Goal: Task Accomplishment & Management: Manage account settings

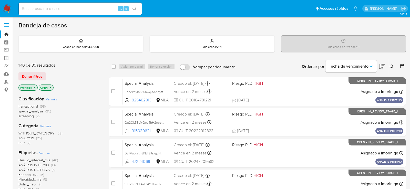
click at [75, 12] on div "⌥ s" at bounding box center [80, 9] width 123 height 12
click at [72, 8] on input at bounding box center [80, 8] width 123 height 7
paste input "136750701"
type input "136750701"
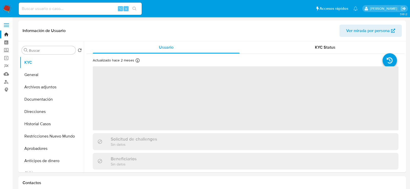
select select "10"
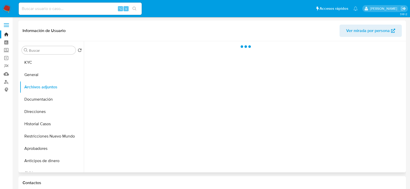
scroll to position [2, 0]
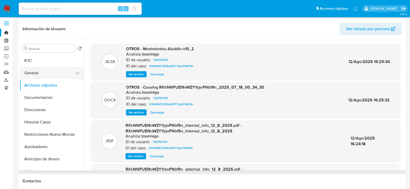
click at [37, 67] on button "General" at bounding box center [50, 73] width 60 height 12
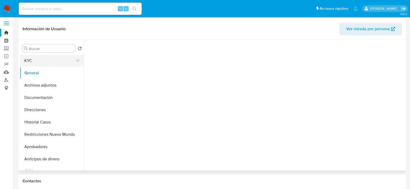
click at [37, 60] on button "KYC" at bounding box center [50, 61] width 60 height 12
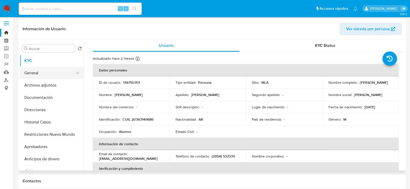
click at [43, 75] on button "General" at bounding box center [50, 73] width 60 height 12
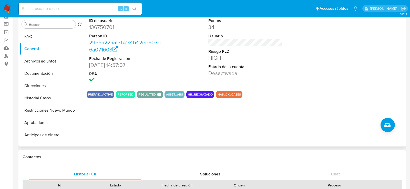
scroll to position [25, 0]
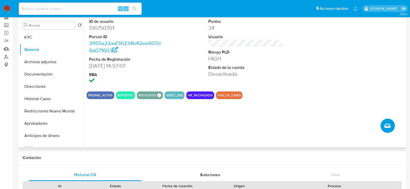
click at [369, 125] on button "Crear caso manual" at bounding box center [387, 126] width 14 height 14
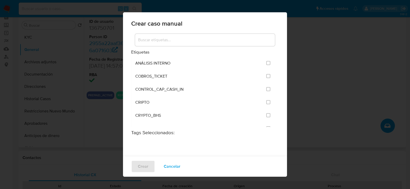
click at [192, 38] on input at bounding box center [205, 40] width 140 height 7
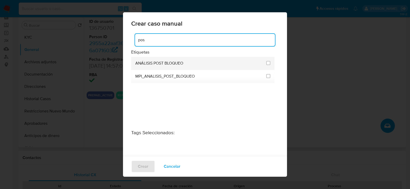
type input "pos"
click at [138, 64] on span "ANÁLISIS POST BLOQUEO" at bounding box center [159, 63] width 48 height 5
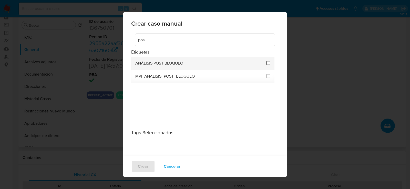
click at [266, 64] on input "3249" at bounding box center [268, 63] width 4 height 4
checkbox input "true"
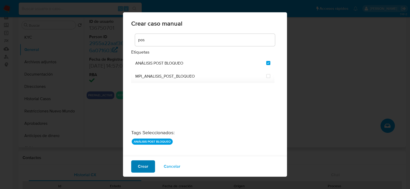
click at [147, 165] on span "Crear" at bounding box center [143, 166] width 11 height 11
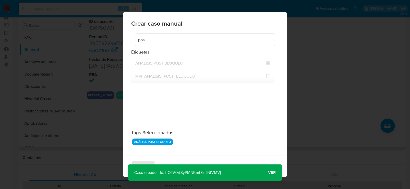
click at [271, 170] on span "Ver" at bounding box center [272, 173] width 8 height 0
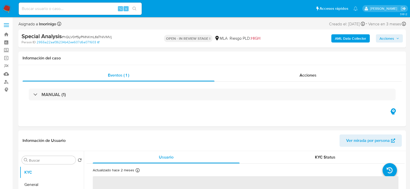
select select "10"
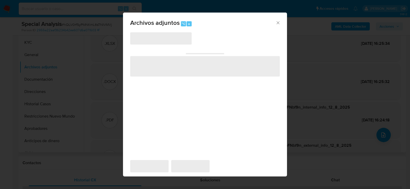
scroll to position [93, 0]
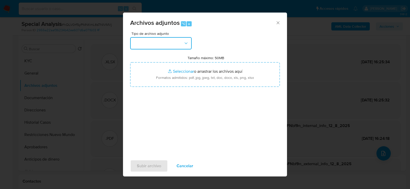
click at [166, 45] on button "button" at bounding box center [160, 43] width 61 height 12
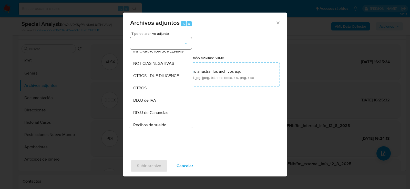
scroll to position [71, 0]
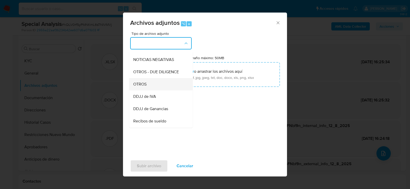
click at [159, 85] on div "OTROS" at bounding box center [159, 84] width 52 height 12
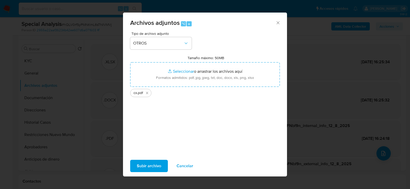
click at [148, 163] on span "Subir archivo" at bounding box center [149, 165] width 24 height 11
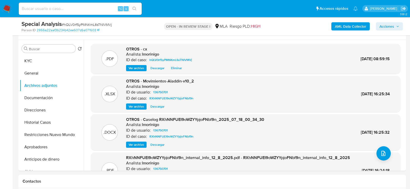
click at [392, 28] on span "Acciones" at bounding box center [386, 26] width 15 height 8
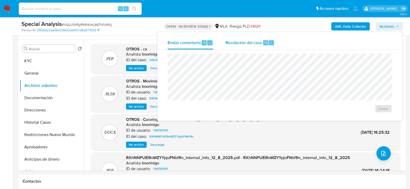
click at [260, 44] on span "Resolución del caso" at bounding box center [243, 42] width 37 height 6
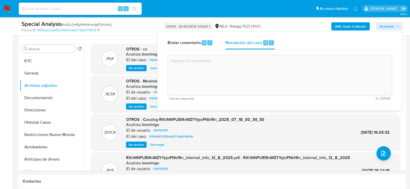
click at [260, 71] on textarea at bounding box center [280, 75] width 224 height 41
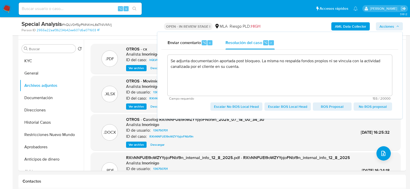
click at [240, 108] on span "Escalar No ROS Local Head" at bounding box center [236, 106] width 45 height 7
type textarea "Se adjunta documentación aportada post bloqueo. La misma no respalda fondos pro…"
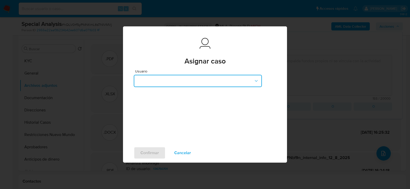
click at [163, 85] on button "button" at bounding box center [198, 81] width 128 height 12
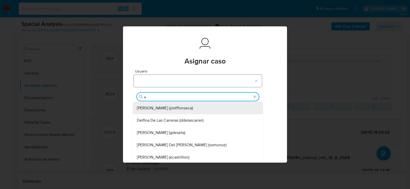
type input "ez"
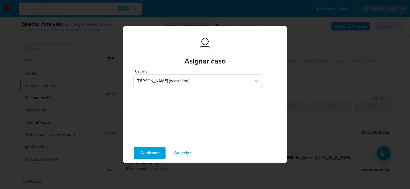
click at [154, 144] on div "Confirmar Cancelar" at bounding box center [205, 152] width 164 height 19
click at [154, 150] on span "Confirmar" at bounding box center [149, 152] width 18 height 11
type textarea "Se adjunta documentación aportada post bloqueo. La misma no respalda fondos pro…"
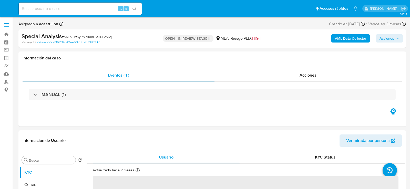
select select "10"
click at [76, 10] on input at bounding box center [80, 8] width 123 height 7
paste input "374452442"
type input "374452442"
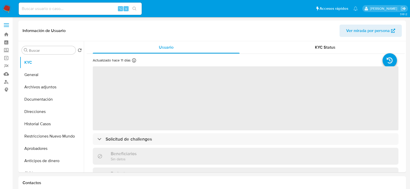
select select "10"
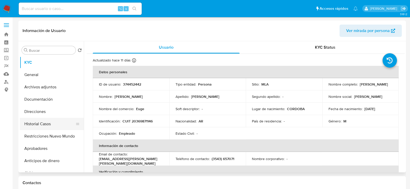
click at [50, 126] on button "Historial Casos" at bounding box center [50, 124] width 60 height 12
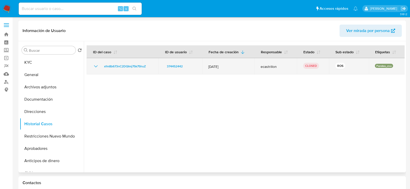
click at [95, 65] on icon "Mostrar/Ocultar" at bounding box center [96, 66] width 6 height 6
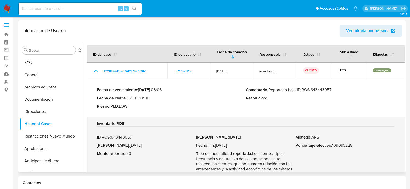
scroll to position [10, 0]
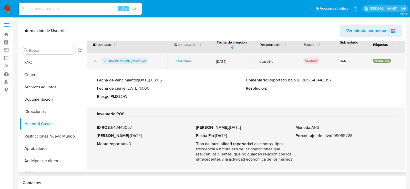
click at [130, 60] on span "xfm8b673nC2DQImj75k75huZ" at bounding box center [125, 61] width 42 height 6
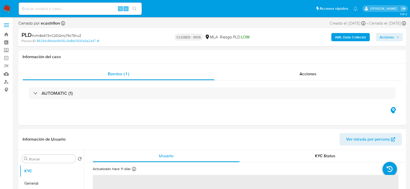
select select "10"
click at [290, 71] on div "Acciones" at bounding box center [308, 74] width 188 height 12
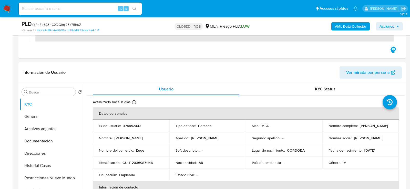
scroll to position [143, 0]
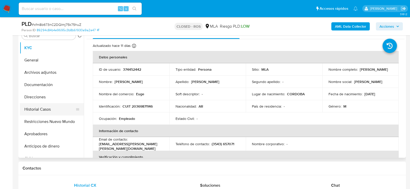
click at [34, 111] on button "Historial Casos" at bounding box center [50, 109] width 60 height 12
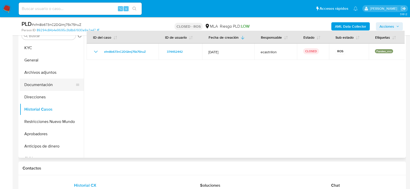
click at [34, 86] on button "Documentación" at bounding box center [50, 85] width 60 height 12
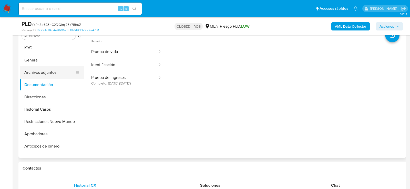
click at [44, 72] on button "Archivos adjuntos" at bounding box center [50, 72] width 60 height 12
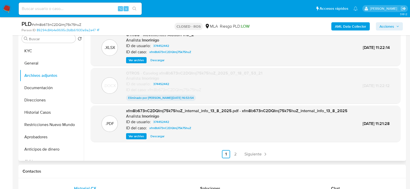
scroll to position [48, 0]
click at [255, 152] on span "Siguiente" at bounding box center [252, 154] width 17 height 4
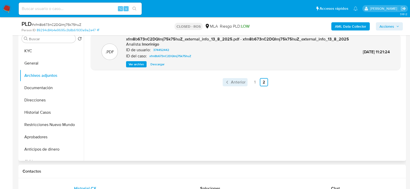
click at [240, 84] on span "Anterior" at bounding box center [238, 82] width 15 height 4
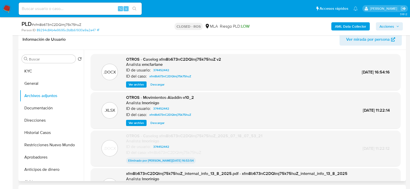
scroll to position [118, 0]
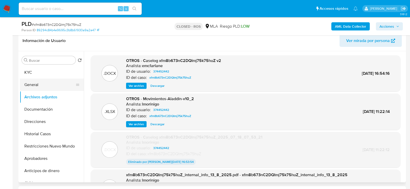
click at [37, 86] on button "General" at bounding box center [50, 85] width 60 height 12
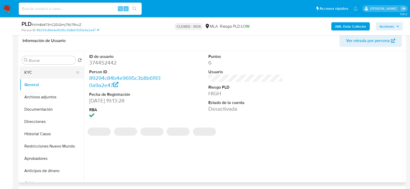
click at [34, 67] on button "KYC" at bounding box center [50, 72] width 60 height 12
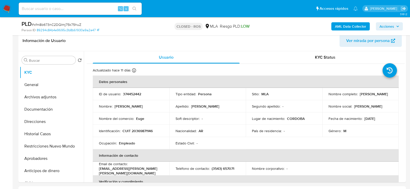
click at [360, 96] on p "[PERSON_NAME]" at bounding box center [374, 94] width 28 height 5
copy p "Eugenio"
click at [46, 94] on button "Archivos adjuntos" at bounding box center [50, 97] width 60 height 12
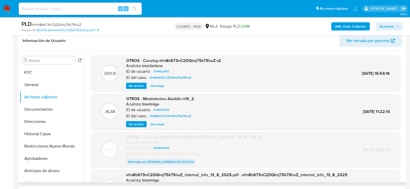
click at [138, 85] on span "Ver archivo" at bounding box center [136, 85] width 15 height 5
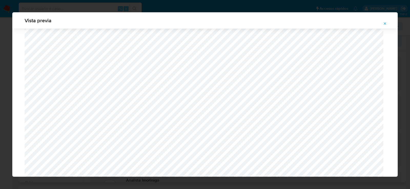
scroll to position [27, 0]
click at [385, 24] on icon "Attachment preview" at bounding box center [385, 23] width 2 height 2
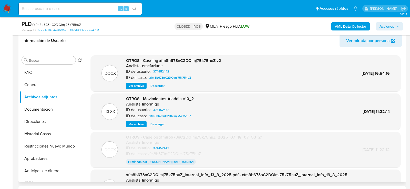
click at [153, 122] on span "Descargar" at bounding box center [157, 124] width 14 height 5
click at [34, 73] on button "KYC" at bounding box center [50, 72] width 60 height 12
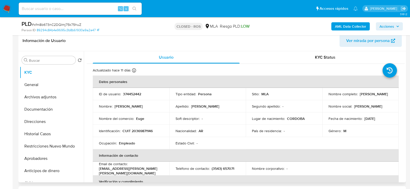
drag, startPoint x: 326, startPoint y: 97, endPoint x: 364, endPoint y: 96, distance: 37.9
click at [364, 96] on td "Nombre completo : Eugenio Gaston Velez" at bounding box center [360, 94] width 77 height 12
copy p "Eugenio Gaston Velez"
click at [41, 82] on button "General" at bounding box center [50, 85] width 60 height 12
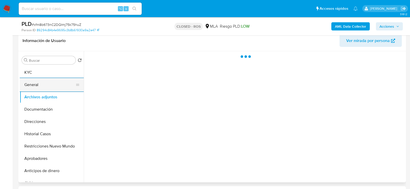
scroll to position [130, 0]
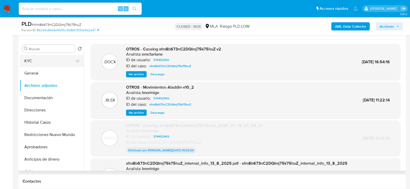
click at [54, 63] on button "KYC" at bounding box center [50, 61] width 60 height 12
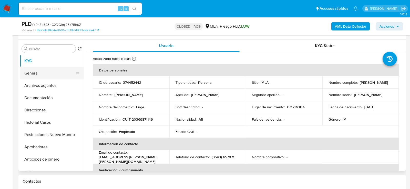
click at [49, 71] on button "General" at bounding box center [50, 73] width 60 height 12
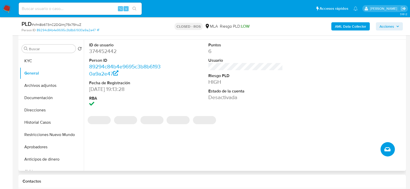
click at [381, 150] on button "Crear caso manual" at bounding box center [387, 149] width 14 height 14
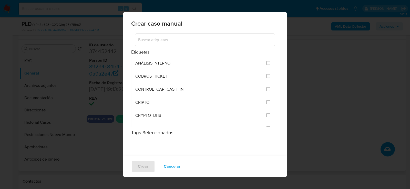
click at [166, 46] on div at bounding box center [205, 41] width 148 height 16
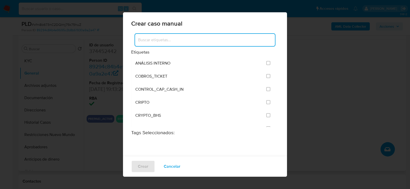
click at [162, 40] on input at bounding box center [205, 40] width 140 height 7
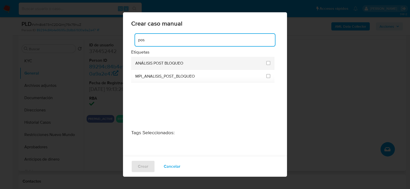
type input "pos"
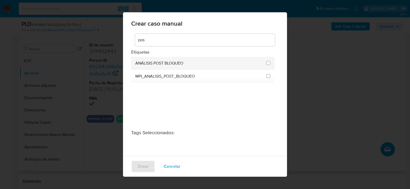
click at [160, 60] on div "ANÁLISIS POST BLOQUEO" at bounding box center [199, 63] width 128 height 13
click at [267, 63] on input "3249" at bounding box center [268, 63] width 4 height 4
checkbox input "true"
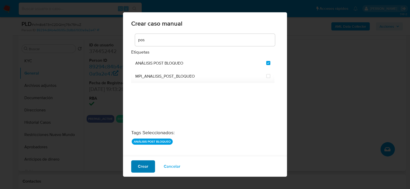
click at [146, 164] on span "Crear" at bounding box center [143, 166] width 11 height 11
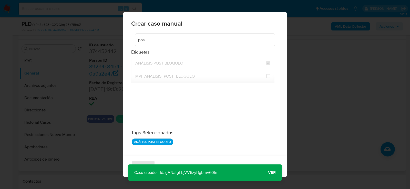
click at [272, 173] on span "Ver" at bounding box center [272, 173] width 8 height 0
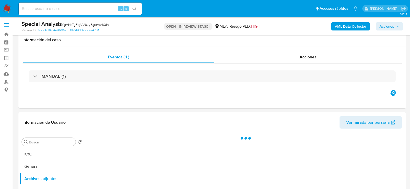
scroll to position [112, 0]
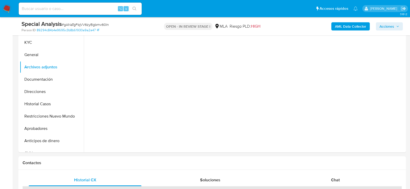
select select "10"
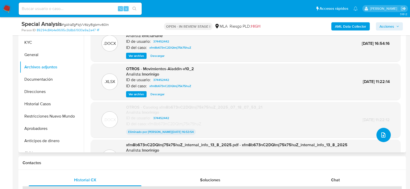
click at [377, 136] on button "upload-file" at bounding box center [383, 135] width 14 height 14
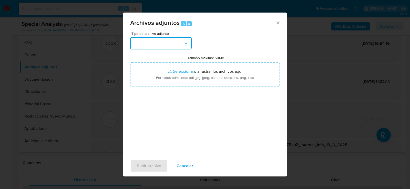
click at [168, 38] on button "button" at bounding box center [160, 43] width 61 height 12
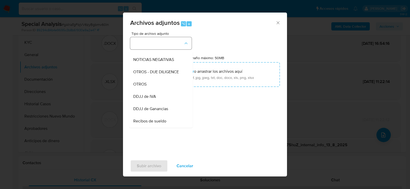
scroll to position [80, 0]
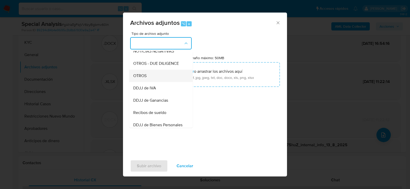
click at [158, 74] on div "OTROS" at bounding box center [159, 75] width 52 height 12
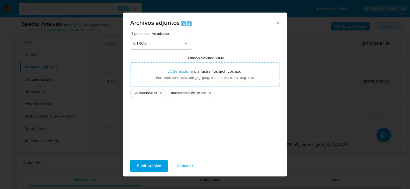
click at [143, 167] on span "Subir archivo" at bounding box center [149, 165] width 24 height 11
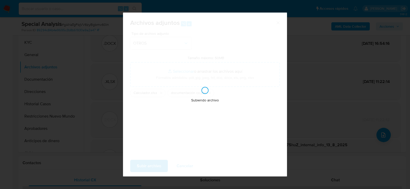
click at [199, 76] on div "Subiendo archivo" at bounding box center [205, 95] width 164 height 164
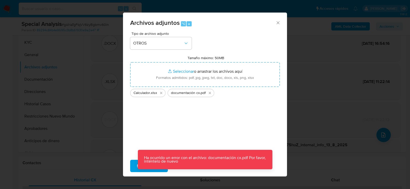
click at [199, 118] on div "Tipo de archivo adjunto OTROS Tamaño máximo: 50MB Seleccionar archivos Seleccio…" at bounding box center [205, 92] width 150 height 121
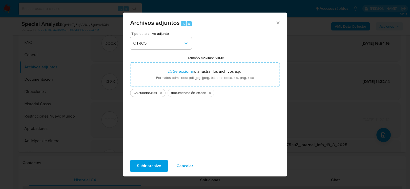
click at [109, 112] on div "Archivos adjuntos ⌥ a Tipo de archivo adjunto OTROS Tamaño máximo: 50MB Selecci…" at bounding box center [205, 94] width 410 height 189
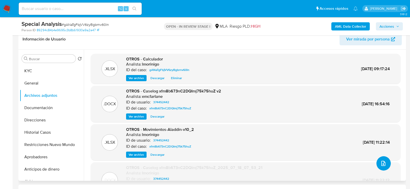
scroll to position [80, 0]
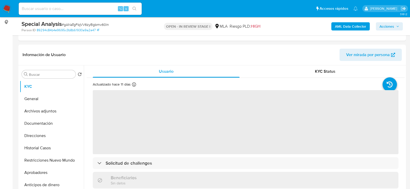
scroll to position [81, 0]
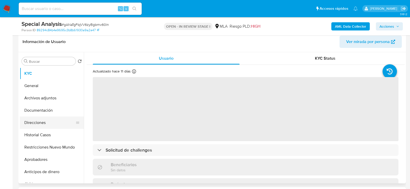
select select "10"
click at [37, 115] on button "Documentación" at bounding box center [50, 110] width 60 height 12
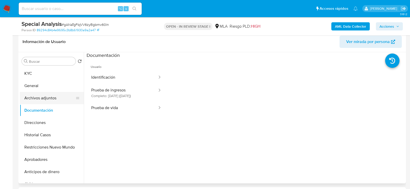
click at [38, 99] on button "Archivos adjuntos" at bounding box center [50, 98] width 60 height 12
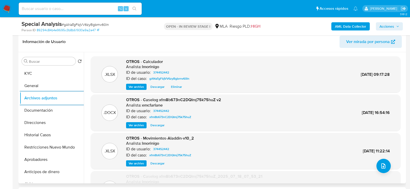
scroll to position [93, 0]
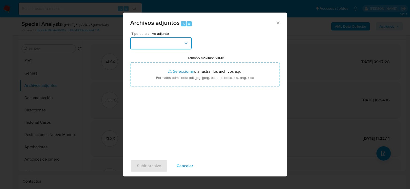
click at [180, 46] on button "button" at bounding box center [160, 43] width 61 height 12
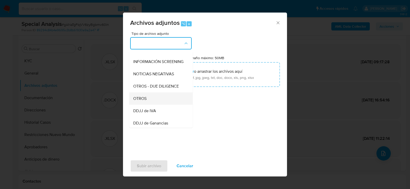
scroll to position [58, 0]
click at [159, 96] on div "OTROS" at bounding box center [159, 97] width 52 height 12
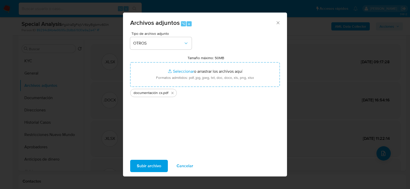
click at [153, 163] on span "Subir archivo" at bounding box center [149, 165] width 24 height 11
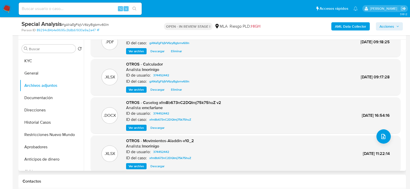
scroll to position [37, 0]
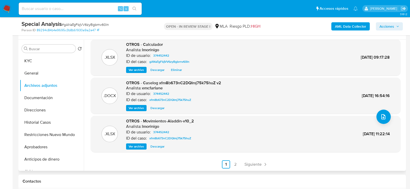
click at [139, 147] on span "Ver archivo" at bounding box center [136, 146] width 15 height 5
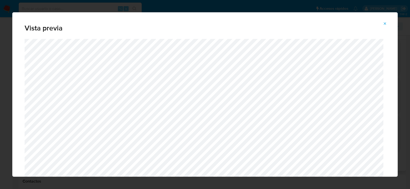
click at [386, 25] on icon "Attachment preview" at bounding box center [385, 24] width 4 height 4
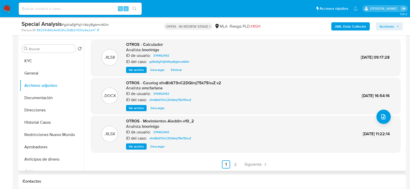
click at [388, 28] on span "Acciones" at bounding box center [386, 26] width 15 height 8
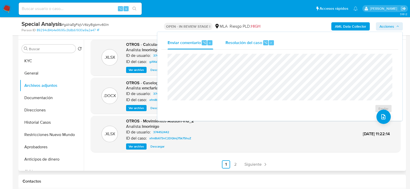
click at [253, 41] on span "Resolución del caso" at bounding box center [243, 42] width 37 height 6
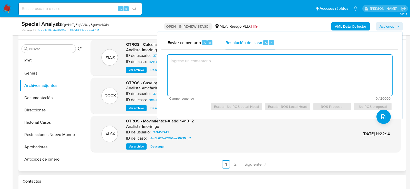
type textarea "s"
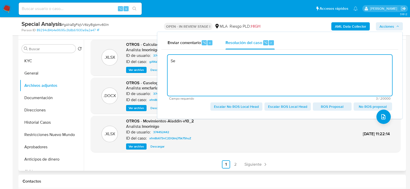
type textarea "S"
paste textarea "JULIO"
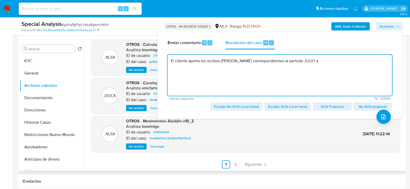
paste textarea "SEPTIEMBRE"
paste textarea "$ 2.626.061,49"
click at [212, 67] on textarea "El cliente aporta los recibos de sueldo correspondientes al periodo JULIO a SEP…" at bounding box center [280, 75] width 224 height 41
click at [230, 66] on textarea "El cliente aporta los recibos de sueldo correspondientes al periodo JULIO a SEP…" at bounding box center [280, 75] width 224 height 41
click at [280, 70] on textarea "El cliente aporta los recibos de sueldo correspondientes al periodo JULIO a SEP…" at bounding box center [280, 75] width 224 height 41
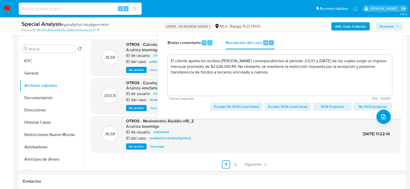
click at [231, 110] on span "Escalar No ROS Local Head" at bounding box center [236, 106] width 45 height 7
type textarea "El cliente aporta los recibos de sueldo correspondientes al periodo JULIO a SEP…"
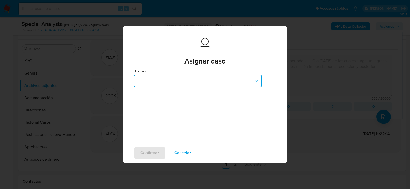
click at [170, 77] on button "button" at bounding box center [198, 81] width 128 height 12
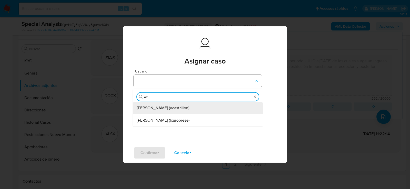
type input "eze"
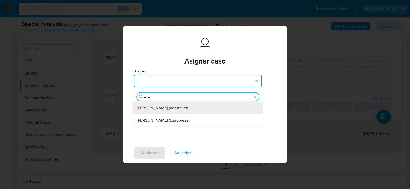
click at [148, 111] on span "Ezequiel Gonzalo Castrillon (ecastrillon)" at bounding box center [163, 108] width 53 height 5
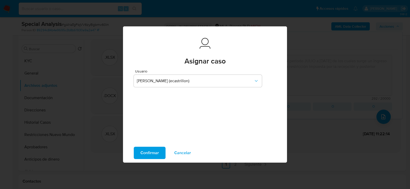
click at [142, 161] on div "Confirmar Cancelar" at bounding box center [205, 152] width 164 height 19
click at [142, 156] on span "Confirmar" at bounding box center [149, 152] width 18 height 11
type textarea "El cliente aporta los recibos de sueldo correspondientes al periodo JULIO a SEP…"
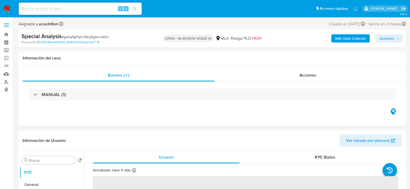
select select "10"
click at [82, 9] on input at bounding box center [80, 8] width 123 height 7
paste input "244661368"
type input "244661368"
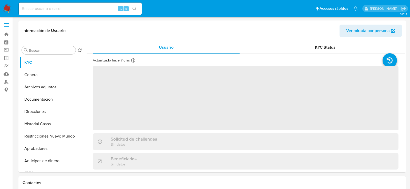
scroll to position [2, 0]
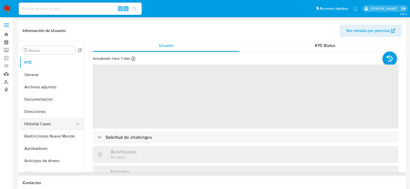
click at [30, 126] on button "Historial Casos" at bounding box center [50, 124] width 60 height 12
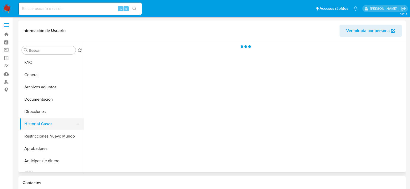
scroll to position [0, 0]
select select "10"
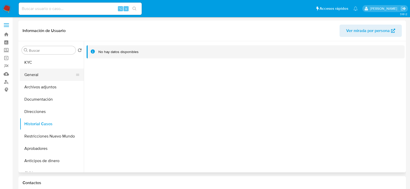
click at [42, 73] on button "General" at bounding box center [50, 75] width 60 height 12
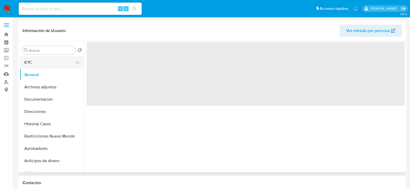
click at [39, 65] on button "KYC" at bounding box center [50, 62] width 60 height 12
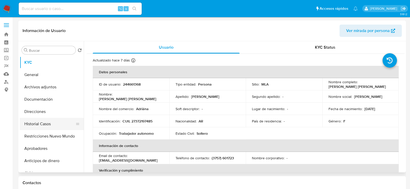
click at [33, 122] on button "Historial Casos" at bounding box center [50, 124] width 60 height 12
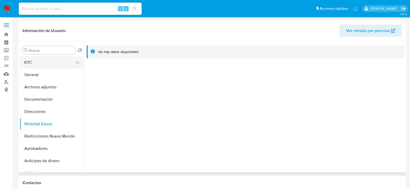
click at [36, 62] on button "KYC" at bounding box center [50, 62] width 60 height 12
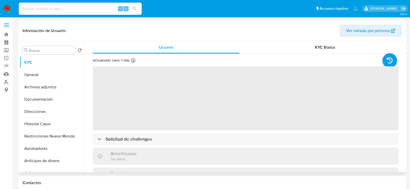
click at [374, 29] on span "Ver mirada por persona" at bounding box center [368, 31] width 44 height 12
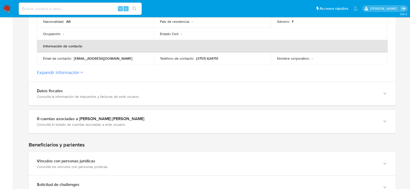
scroll to position [179, 0]
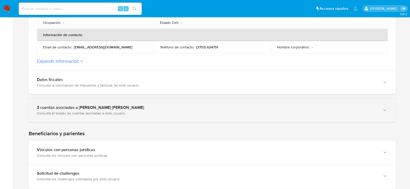
click at [58, 109] on div "3 cuentas asociadas a Adriana Alicia Machado" at bounding box center [207, 107] width 340 height 5
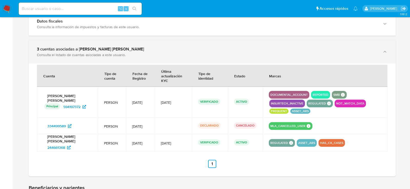
scroll to position [240, 0]
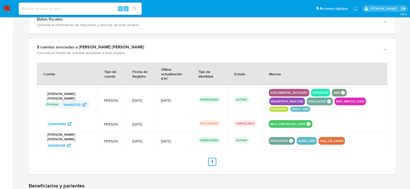
click at [76, 101] on span "594197372" at bounding box center [71, 105] width 17 height 8
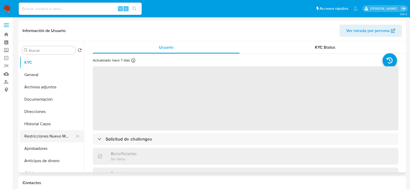
select select "10"
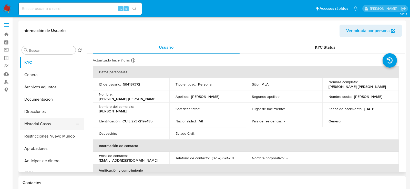
click at [30, 126] on button "Historial Casos" at bounding box center [50, 124] width 60 height 12
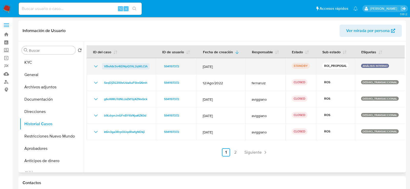
click at [128, 68] on span "VBvA6r3o4tDNpQ7AL2qWLCIA" at bounding box center [126, 66] width 44 height 6
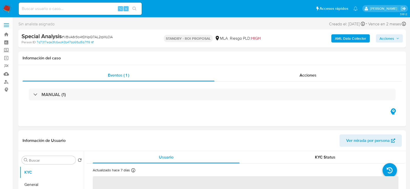
select select "10"
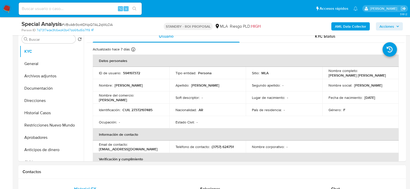
scroll to position [172, 0]
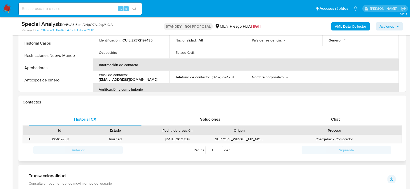
click at [335, 110] on div "Historial CX Soluciones Chat Id Estado Fecha de creación Origen Proceso • 36510…" at bounding box center [211, 135] width 387 height 52
click at [333, 119] on span "Chat" at bounding box center [335, 119] width 9 height 6
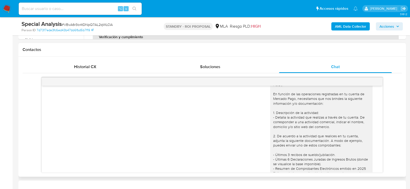
scroll to position [313, 0]
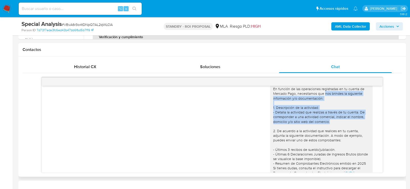
drag, startPoint x: 326, startPoint y: 102, endPoint x: 344, endPoint y: 129, distance: 32.6
copy div "nos brindes la siguiente información y/o documentación: 1. Descripción de la ac…"
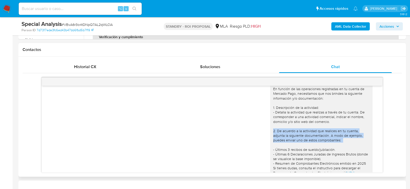
copy div "2. De acuerdo a la actividad que realices en tu cuenta, adjunta la siguiente do…"
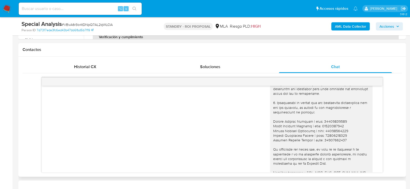
scroll to position [432, 0]
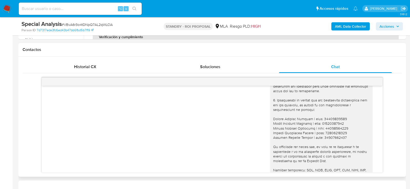
click at [302, 121] on div "Hola , En función de las operaciones registradas en tu cuenta de Mercado Pago, …" at bounding box center [321, 86] width 96 height 256
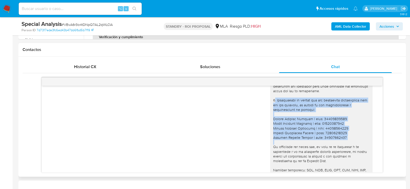
drag, startPoint x: 274, startPoint y: 113, endPoint x: 360, endPoint y: 153, distance: 95.1
click at [360, 153] on div "Hola , En función de las operaciones registradas en tu cuenta de Mercado Pago, …" at bounding box center [321, 86] width 96 height 256
copy div "3. Proporciona el vínculo con las siguientes contrapartes con las que operaste,…"
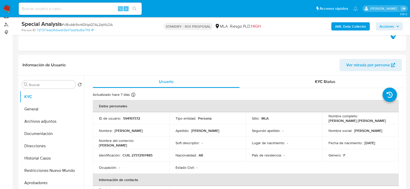
scroll to position [47, 0]
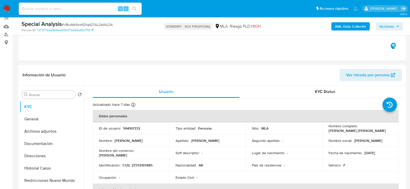
click at [88, 22] on div "Special Analysis # VBvA6r3o4tDNpQ7AL2qWLCIA" at bounding box center [84, 24] width 125 height 8
click at [88, 22] on span "# VBvA6r3o4tDNpQ7AL2qWLCIA" at bounding box center [87, 24] width 51 height 5
copy span "VBvA6r3o4tDNpQ7AL2qWLCIA"
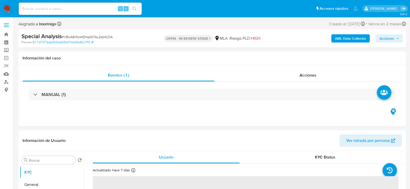
select select "10"
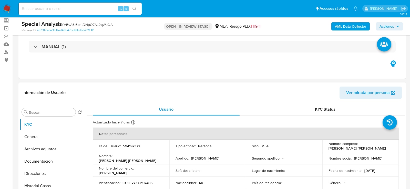
scroll to position [30, 0]
click at [33, 151] on button "Archivos adjuntos" at bounding box center [50, 149] width 60 height 12
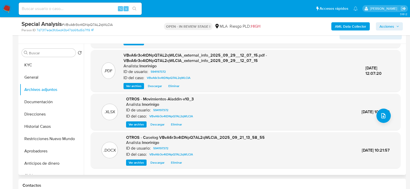
scroll to position [54, 0]
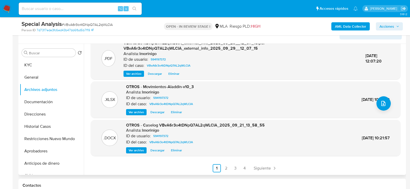
click at [173, 150] on span "Eliminar" at bounding box center [176, 150] width 11 height 5
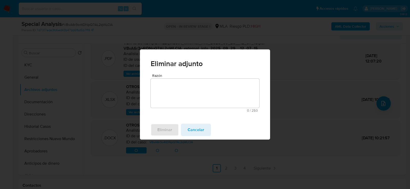
click at [188, 84] on textarea "Razón" at bounding box center [205, 93] width 109 height 29
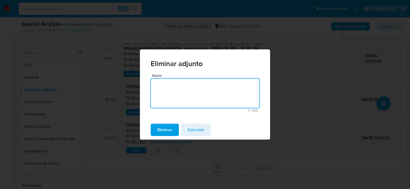
click at [181, 121] on div "Eliminar Cancelar" at bounding box center [205, 129] width 130 height 19
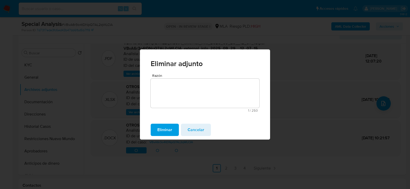
click at [173, 126] on button "Eliminar" at bounding box center [165, 130] width 28 height 12
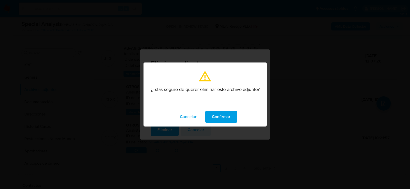
click at [228, 116] on span "Confirmar" at bounding box center [221, 116] width 18 height 11
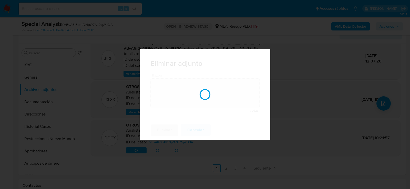
scroll to position [53, 0]
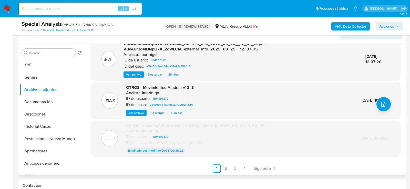
click at [187, 157] on div ".PDF VBvA6r3o4tDNpQ7AL2qWLCIA_internal_info_2025_09_29__12_07_20.pdf - VBvA6r3o…" at bounding box center [246, 84] width 310 height 178
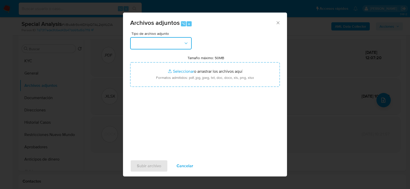
click at [164, 45] on button "button" at bounding box center [160, 43] width 61 height 12
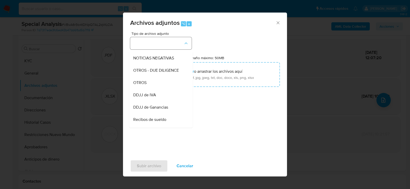
scroll to position [78, 0]
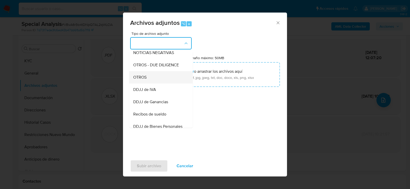
drag, startPoint x: 164, startPoint y: 45, endPoint x: 156, endPoint y: 77, distance: 33.4
click at [156, 77] on ul "IDENTIFICACIÓN INGRESOS CAPTURA BUREAU CAPTURA GOOGLE CAPTURA WEB INFORMACIÓN S…" at bounding box center [161, 117] width 64 height 288
click at [156, 77] on div "OTROS" at bounding box center [159, 77] width 52 height 12
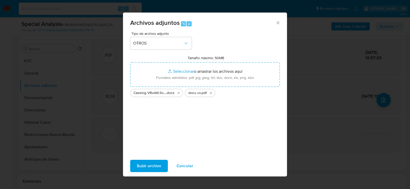
click at [149, 165] on span "Subir archivo" at bounding box center [149, 165] width 24 height 11
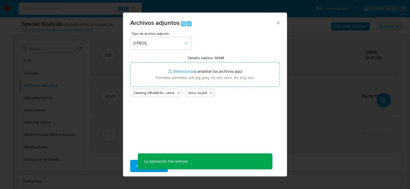
scroll to position [42, 0]
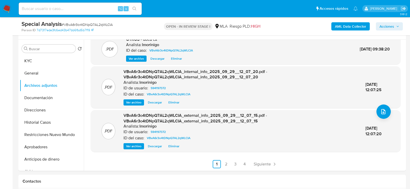
click at [397, 29] on span "Acciones" at bounding box center [389, 26] width 20 height 7
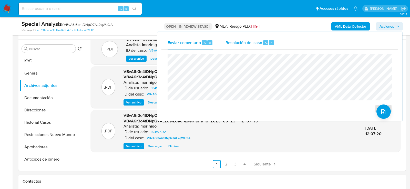
click at [261, 43] on span "Resolución del caso" at bounding box center [243, 42] width 37 height 6
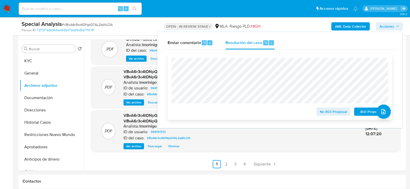
click at [360, 113] on span "ROI Proposal" at bounding box center [371, 111] width 27 height 7
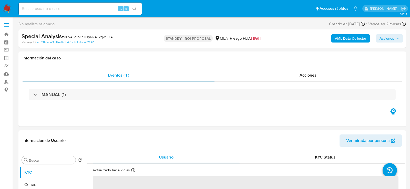
select select "10"
click at [87, 6] on input at bounding box center [80, 8] width 123 height 7
paste input "435762487"
type input "435762487"
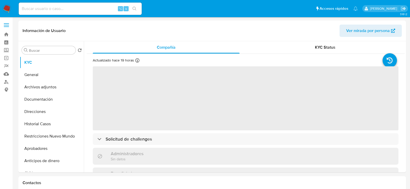
select select "10"
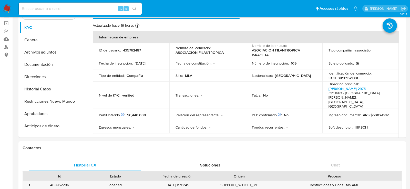
scroll to position [33, 0]
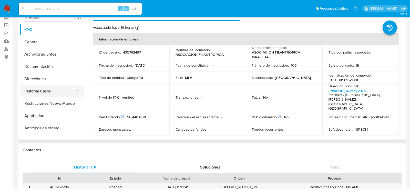
click at [33, 91] on button "Historial Casos" at bounding box center [50, 91] width 60 height 12
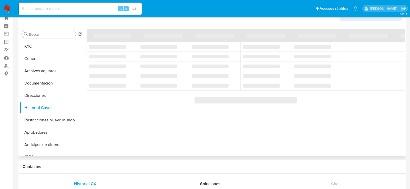
scroll to position [13, 0]
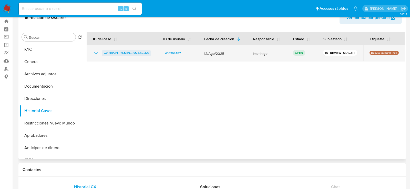
click at [105, 54] on span "uKrNGVFUt5bMJSmfMv9Gesb5" at bounding box center [126, 53] width 45 height 6
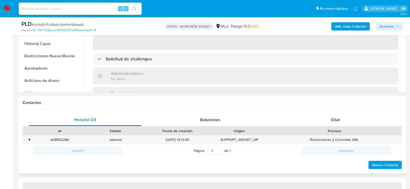
scroll to position [181, 0]
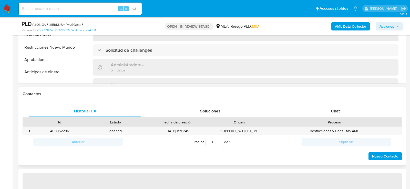
select select "10"
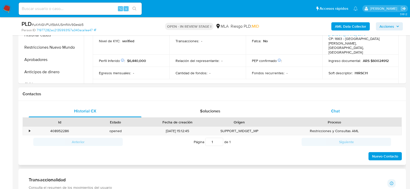
click at [316, 110] on div "Chat" at bounding box center [335, 111] width 113 height 12
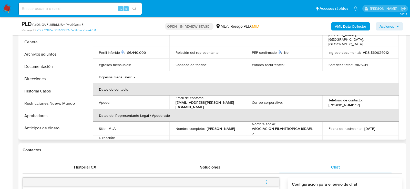
scroll to position [66, 0]
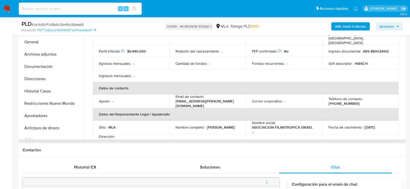
click at [209, 99] on p "gbubien@hirsch.org.ar" at bounding box center [206, 103] width 62 height 9
click at [193, 99] on p "gbubien@hirsch.org.ar" at bounding box center [206, 103] width 62 height 9
drag, startPoint x: 174, startPoint y: 94, endPoint x: 215, endPoint y: 95, distance: 41.3
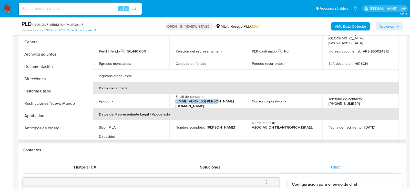
click at [215, 95] on td "Email de contacto : gbubien@hirsch.org.ar" at bounding box center [207, 101] width 77 height 14
copy p "gbubien@hirsch.org.ar"
click at [75, 8] on input at bounding box center [80, 8] width 123 height 7
paste input "493180872"
type input "493180872"
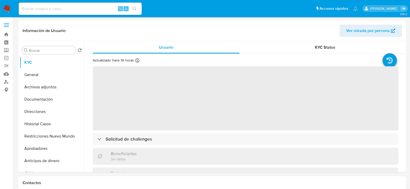
select select "10"
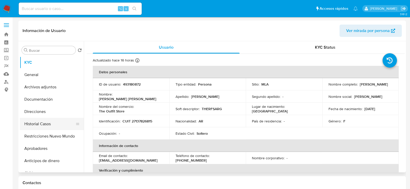
click at [39, 121] on button "Historial Casos" at bounding box center [50, 124] width 60 height 12
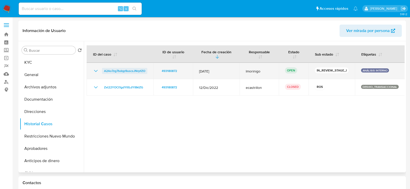
click at [123, 68] on span "A2Ao7zg7bdqp9uscsJNrpfZO" at bounding box center [124, 71] width 41 height 6
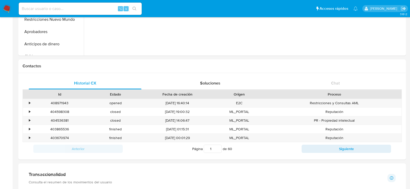
scroll to position [118, 0]
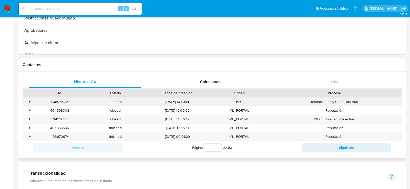
click at [60, 101] on div "408971943" at bounding box center [60, 102] width 56 height 8
copy div "408971943"
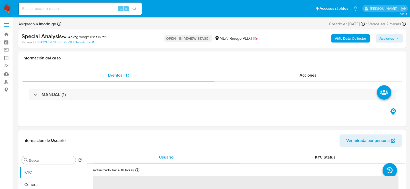
select select "10"
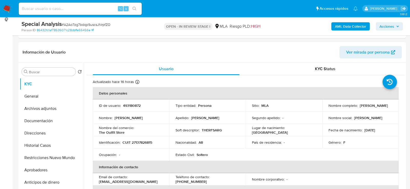
scroll to position [81, 0]
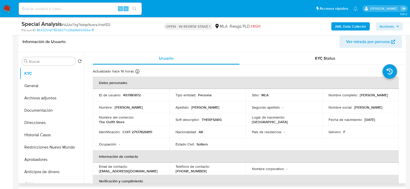
click at [134, 95] on p "493180872" at bounding box center [132, 95] width 18 height 5
copy p "493180872"
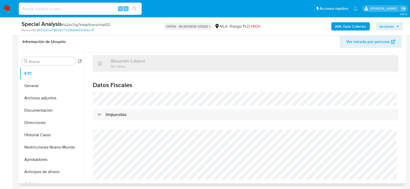
scroll to position [264, 0]
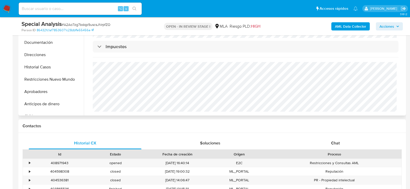
click at [331, 144] on span "Chat" at bounding box center [335, 143] width 9 height 6
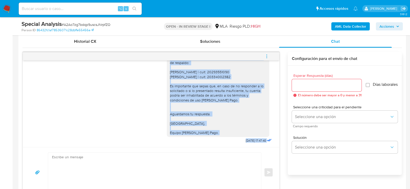
scroll to position [414, 0]
drag, startPoint x: 170, startPoint y: 86, endPoint x: 230, endPoint y: 129, distance: 74.5
click at [231, 129] on div "Hola. Muchas gracias por la documentación proporcionada. No obstante, es necesa…" at bounding box center [218, 76] width 96 height 117
copy div "Hola. Muchas gracias por la documentación proporcionada. No obstante, es necesa…"
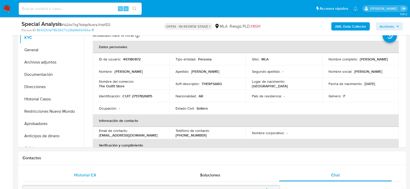
scroll to position [109, 0]
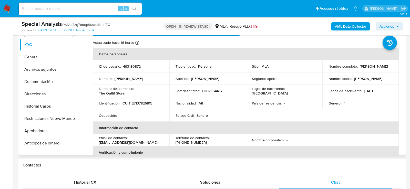
click at [131, 66] on p "493180872" at bounding box center [132, 66] width 18 height 5
copy p "493180872"
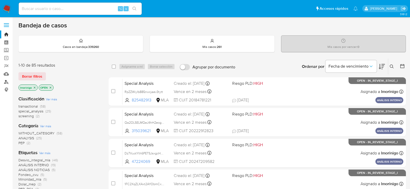
click at [5, 83] on link "Buscador de personas" at bounding box center [30, 82] width 61 height 8
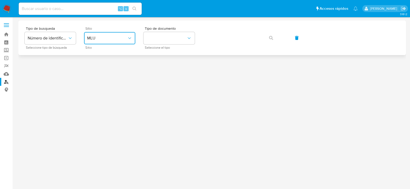
click at [117, 39] on span "MLU" at bounding box center [107, 38] width 40 height 5
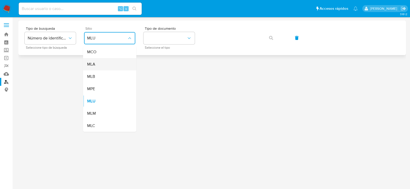
click at [112, 65] on div "MLA" at bounding box center [108, 64] width 42 height 12
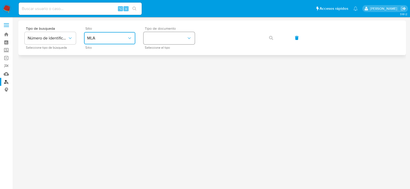
click at [168, 34] on button "identificationType" at bounding box center [168, 38] width 51 height 12
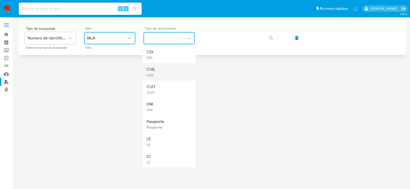
click at [170, 71] on div "CUIL CUIL" at bounding box center [168, 71] width 42 height 17
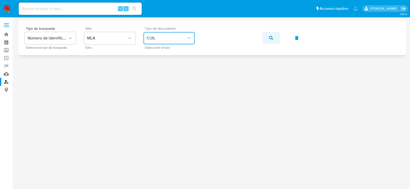
click at [274, 36] on button "button" at bounding box center [270, 38] width 17 height 12
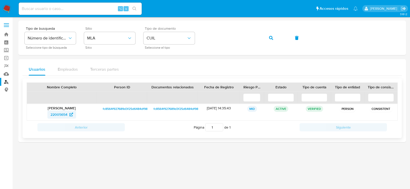
click at [68, 113] on span "22005654" at bounding box center [61, 114] width 23 height 8
click at [270, 37] on icon "button" at bounding box center [271, 38] width 4 height 4
click at [59, 117] on span "90810725" at bounding box center [59, 114] width 16 height 8
click at [270, 41] on span "button" at bounding box center [271, 37] width 4 height 11
click at [56, 116] on span "655213005" at bounding box center [59, 114] width 18 height 8
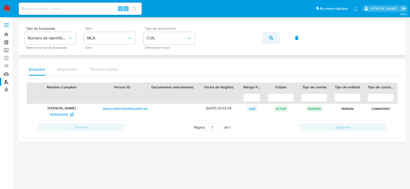
click at [266, 41] on button "button" at bounding box center [270, 38] width 17 height 12
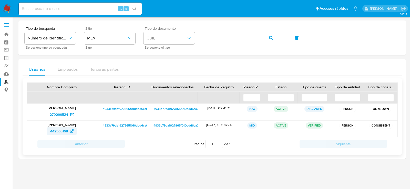
drag, startPoint x: 44, startPoint y: 130, endPoint x: 69, endPoint y: 130, distance: 25.1
click at [69, 130] on div "442363168" at bounding box center [61, 131] width 63 height 8
click at [61, 130] on span "442363168" at bounding box center [59, 131] width 18 height 8
click at [277, 45] on div "Tipo de busqueda Número de identificación Seleccione tipo de búsqueda Sitio MLA…" at bounding box center [212, 38] width 375 height 22
click at [275, 41] on button "button" at bounding box center [270, 38] width 17 height 12
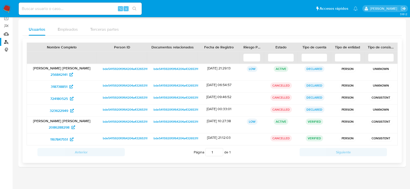
scroll to position [42, 0]
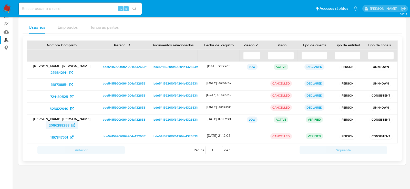
drag, startPoint x: 43, startPoint y: 126, endPoint x: 70, endPoint y: 126, distance: 27.7
click at [70, 126] on div "2086288298" at bounding box center [61, 125] width 63 height 8
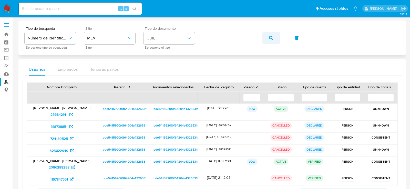
click at [266, 38] on button "button" at bounding box center [270, 38] width 17 height 12
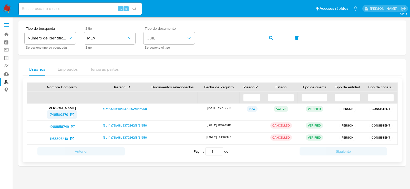
drag, startPoint x: 42, startPoint y: 113, endPoint x: 71, endPoint y: 114, distance: 29.7
click at [71, 114] on div "746509879" at bounding box center [61, 114] width 63 height 8
click at [270, 39] on icon "button" at bounding box center [271, 38] width 4 height 4
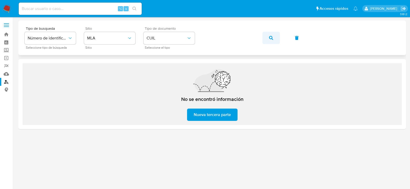
click at [278, 36] on button "button" at bounding box center [270, 38] width 17 height 12
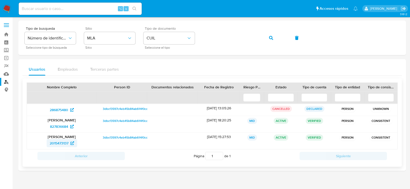
click at [63, 140] on span "2015473137" at bounding box center [59, 143] width 19 height 8
drag, startPoint x: 47, startPoint y: 128, endPoint x: 38, endPoint y: 125, distance: 9.4
drag, startPoint x: 38, startPoint y: 125, endPoint x: 68, endPoint y: 125, distance: 30.0
click at [68, 126] on div "827836684" at bounding box center [61, 126] width 63 height 8
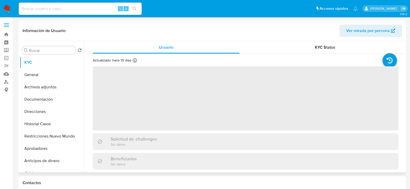
select select "10"
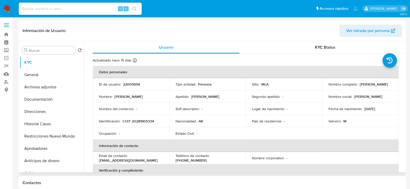
click at [134, 82] on p "22005654" at bounding box center [131, 84] width 17 height 5
copy p "22005654"
click at [26, 87] on button "Archivos adjuntos" at bounding box center [50, 87] width 60 height 12
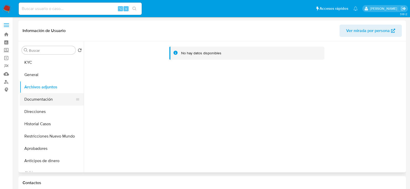
click at [50, 102] on button "Documentación" at bounding box center [50, 99] width 60 height 12
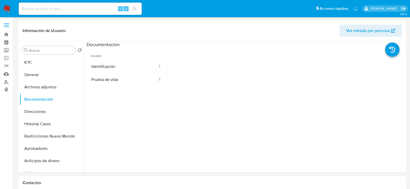
click at [118, 79] on button "Prueba de vida" at bounding box center [122, 79] width 71 height 13
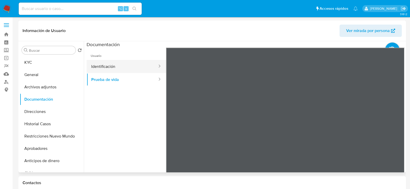
click at [125, 69] on button "Identificación" at bounding box center [122, 66] width 71 height 13
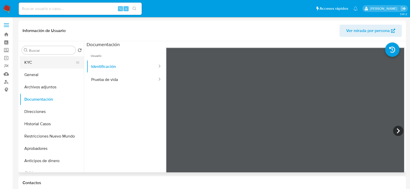
click at [29, 64] on button "KYC" at bounding box center [50, 62] width 60 height 12
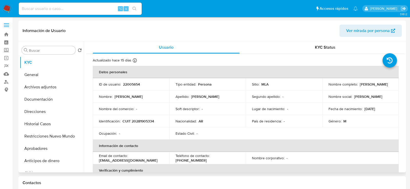
click at [142, 122] on p "CUIT 20281905334" at bounding box center [138, 121] width 32 height 5
copy p "20281905334"
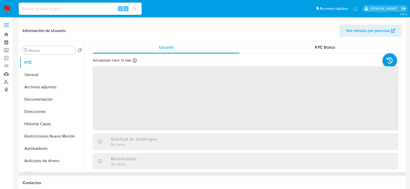
select select "10"
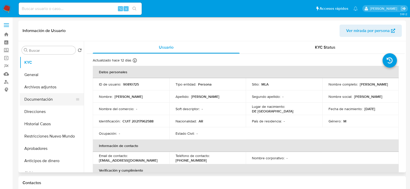
click at [52, 98] on button "Documentación" at bounding box center [50, 99] width 60 height 12
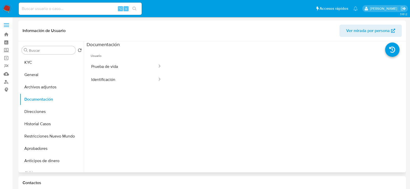
click at [124, 52] on span "Usuario" at bounding box center [126, 54] width 79 height 12
click at [124, 58] on span "Usuario" at bounding box center [126, 54] width 79 height 12
click at [124, 61] on button "Prueba de vida" at bounding box center [122, 66] width 71 height 13
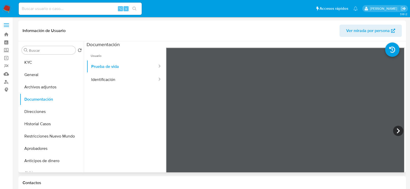
scroll to position [0, 0]
click at [119, 79] on button "Identificación" at bounding box center [122, 79] width 71 height 13
click at [107, 65] on button "Prueba de vida" at bounding box center [122, 66] width 71 height 13
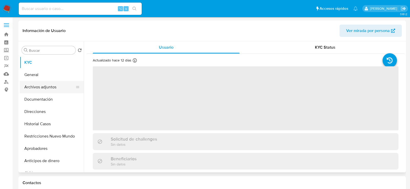
select select "10"
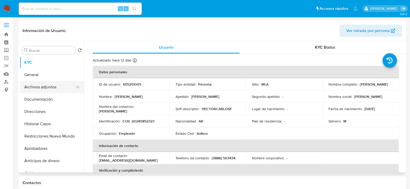
click at [50, 86] on button "Archivos adjuntos" at bounding box center [50, 87] width 60 height 12
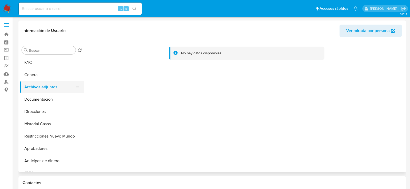
click at [52, 92] on button "Archivos adjuntos" at bounding box center [50, 87] width 60 height 12
click at [54, 102] on button "Documentación" at bounding box center [50, 99] width 60 height 12
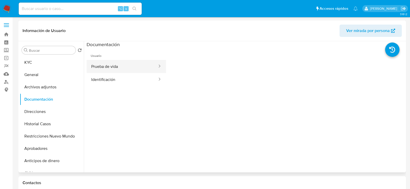
click at [123, 62] on button "Prueba de vida" at bounding box center [122, 66] width 71 height 13
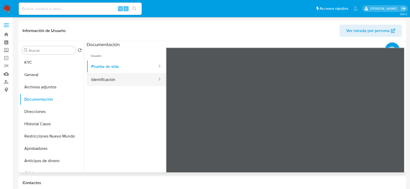
click at [145, 84] on button "Identificación" at bounding box center [122, 79] width 71 height 13
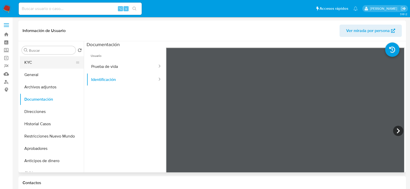
click at [36, 64] on button "KYC" at bounding box center [50, 62] width 60 height 12
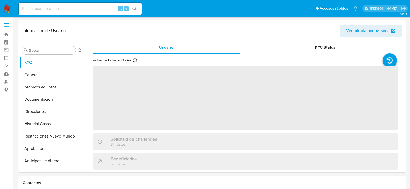
select select "10"
click at [48, 88] on button "Archivos adjuntos" at bounding box center [50, 87] width 60 height 12
select select "10"
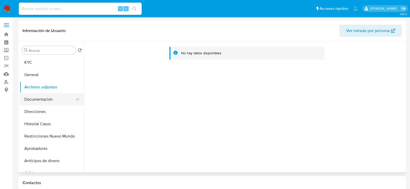
click at [42, 99] on button "Documentación" at bounding box center [50, 99] width 60 height 12
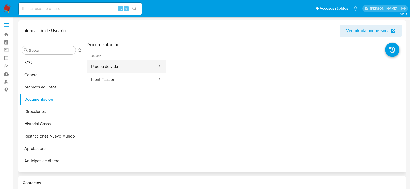
click at [109, 64] on button "Prueba de vida" at bounding box center [122, 66] width 71 height 13
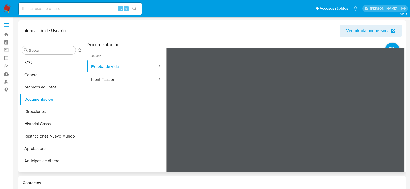
click at [150, 87] on ul "Usuario Prueba de vida Identificación" at bounding box center [126, 122] width 79 height 148
click at [150, 80] on button "Identificación" at bounding box center [122, 79] width 71 height 13
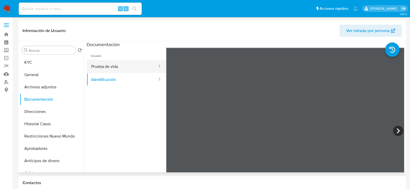
click at [131, 60] on li "Usuario Prueba de vida Identificación" at bounding box center [126, 67] width 79 height 38
click at [131, 66] on button "Prueba de vida" at bounding box center [122, 66] width 71 height 13
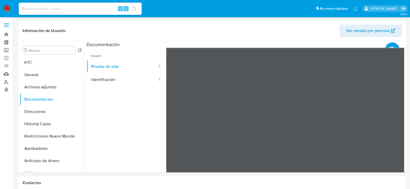
click at [307, 34] on div "Información de Usuario Ver mirada por persona Buscar Volver al orden por defect…" at bounding box center [211, 96] width 387 height 152
click at [315, 85] on div at bounding box center [285, 132] width 238 height 168
click at [51, 61] on button "KYC" at bounding box center [50, 62] width 60 height 12
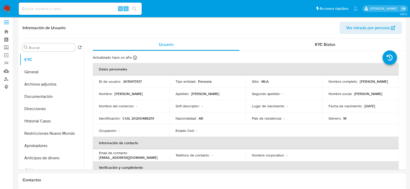
scroll to position [1, 0]
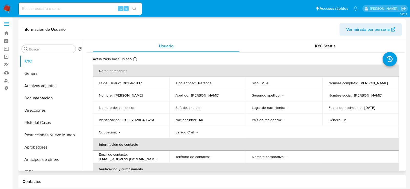
click at [145, 120] on p "CUIL 20200486251" at bounding box center [138, 120] width 32 height 5
copy p "20200486251"
click at [129, 85] on p "2015473137" at bounding box center [132, 83] width 19 height 5
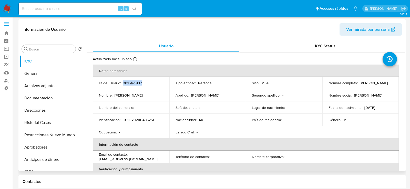
copy p "2015473137"
click at [142, 117] on td "Identificación : CUIL 20200486251" at bounding box center [131, 120] width 77 height 12
click at [142, 118] on p "CUIL 20200486251" at bounding box center [138, 120] width 32 height 5
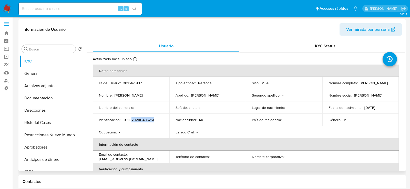
copy p "20200486251"
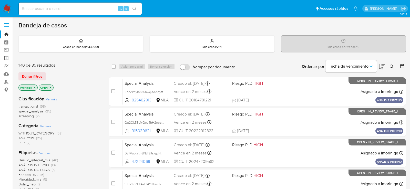
click at [7, 58] on link "Operaciones masivas" at bounding box center [30, 58] width 61 height 8
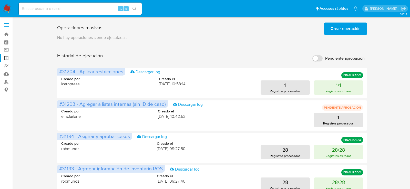
click at [353, 30] on span "Crear operación" at bounding box center [345, 28] width 30 height 11
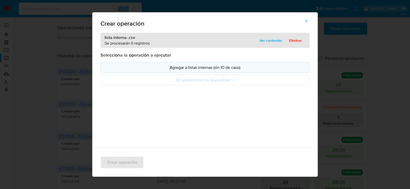
click at [171, 67] on p "Agregar a listas internas (sin ID de caso)" at bounding box center [205, 68] width 200 height 6
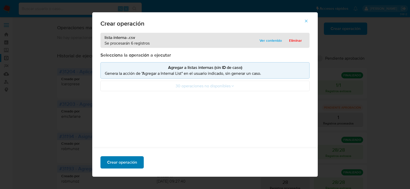
click at [125, 163] on span "Crear operación" at bounding box center [122, 162] width 30 height 11
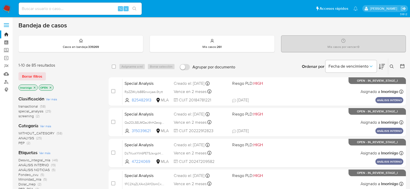
click at [91, 14] on div "⌥ s" at bounding box center [80, 9] width 123 height 12
click at [91, 10] on input at bounding box center [80, 8] width 123 height 7
paste input "8P1zs5uzaDhnPhPY6pTxSKm2"
type input "8P1zs5uzaDhnPhPY6pTxSKm2"
click at [81, 6] on input at bounding box center [80, 8] width 123 height 7
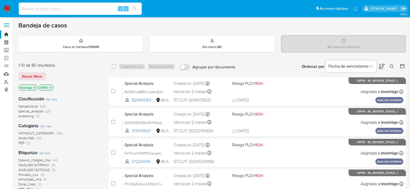
paste input "uKrNGVFUt5bMJSmfMv9Gesb5"
type input "uKrNGVFUt5bMJSmfMv9Gesb5"
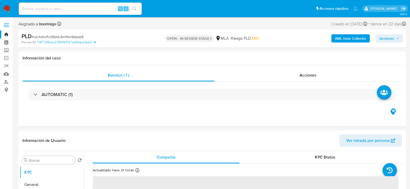
select select "10"
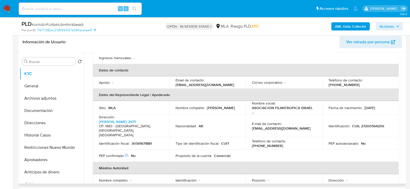
scroll to position [126, 0]
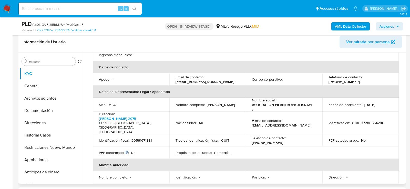
click at [364, 121] on p "CUIL 27200564206" at bounding box center [368, 123] width 32 height 5
copy p "27200564206"
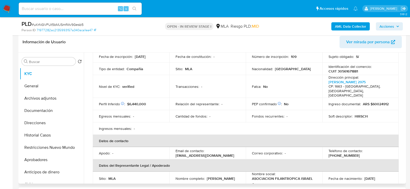
scroll to position [46, 0]
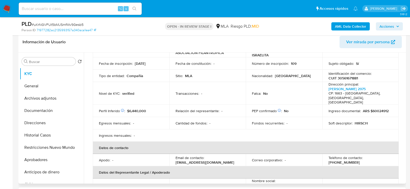
click at [340, 79] on p "CUIT 30561671881" at bounding box center [342, 78] width 29 height 5
copy p "30561671881"
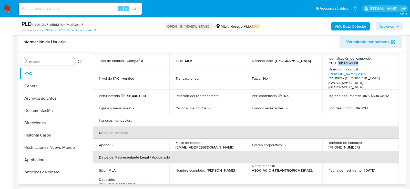
scroll to position [61, 0]
drag, startPoint x: 170, startPoint y: 142, endPoint x: 211, endPoint y: 142, distance: 40.2
click at [211, 143] on td "Email de contacto : gbubien@hirsch.org.ar" at bounding box center [207, 145] width 77 height 12
copy p "gbubien@hirsch.org.ar"
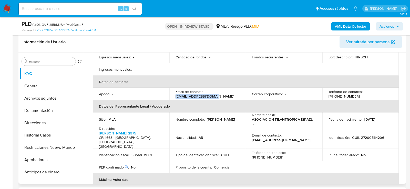
scroll to position [120, 0]
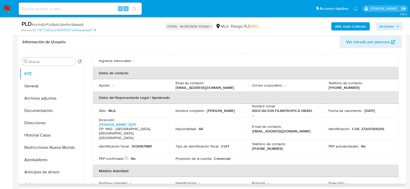
click at [283, 146] on p "(11) 36022277" at bounding box center [267, 148] width 31 height 5
copy p "36022277"
drag, startPoint x: 250, startPoint y: 125, endPoint x: 292, endPoint y: 125, distance: 42.0
click at [292, 125] on td "E-mail de contacto : gbubien@hirsch.org.ar" at bounding box center [284, 129] width 77 height 23
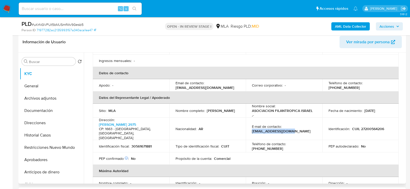
copy p "gbubien@hirsch.org.ar"
click at [42, 120] on button "Direcciones" at bounding box center [50, 123] width 60 height 12
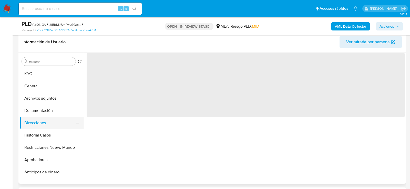
scroll to position [0, 0]
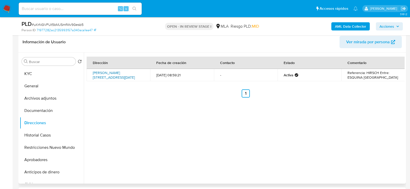
click at [117, 76] on link "Gaspar Campos 2975, San Miguel, Buenos Aires, 1663, Argentina 2975" at bounding box center [114, 75] width 42 height 10
click at [91, 3] on div "⌥ s" at bounding box center [80, 9] width 123 height 12
click at [91, 8] on input at bounding box center [80, 8] width 123 height 7
paste input "eaHY2Ay62g57qiwEQ1vFxBqT"
type input "eaHY2Ay62g57qiwEQ1vFxBqT"
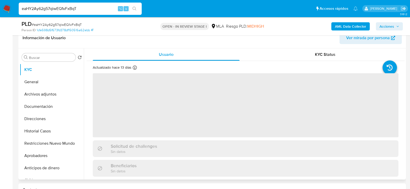
scroll to position [93, 0]
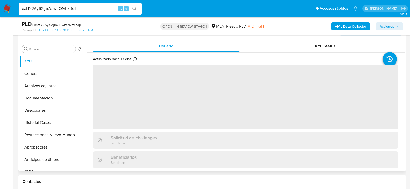
select select "10"
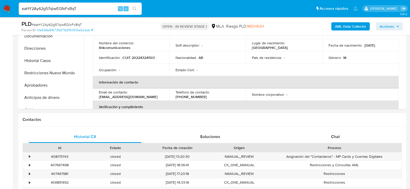
scroll to position [195, 0]
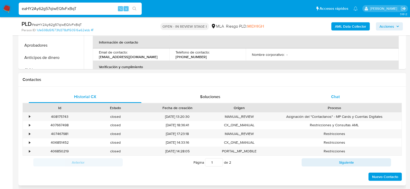
click at [327, 102] on div "Chat" at bounding box center [335, 97] width 113 height 12
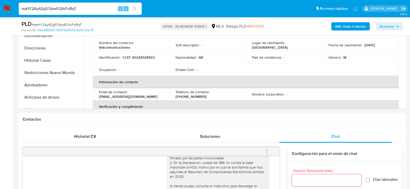
scroll to position [91, 0]
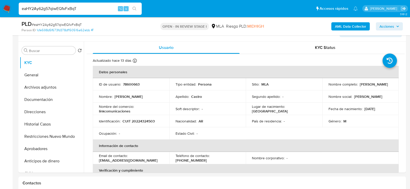
click at [80, 9] on input "eaHY2Ay62g57qiwEQ1vFxBqT" at bounding box center [80, 8] width 123 height 7
paste input "bf8FHk1sfXVdFaDZgdI2KJPp"
type input "bf8FHk1sfXVdFaDZgdI2KJPp"
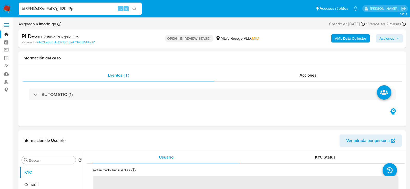
select select "10"
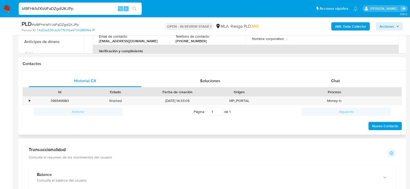
scroll to position [217, 0]
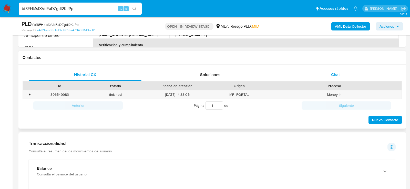
click at [316, 79] on div "Chat" at bounding box center [335, 75] width 113 height 12
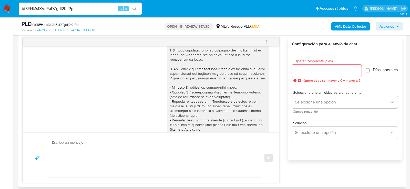
scroll to position [316, 0]
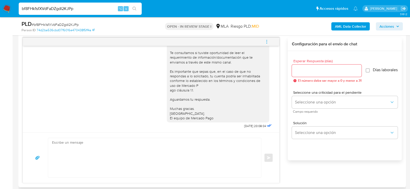
click at [222, 154] on textarea at bounding box center [153, 157] width 203 height 39
paste textarea "Hola , En función de las operaciones registradas en tu cuenta de Mercado Pago, …"
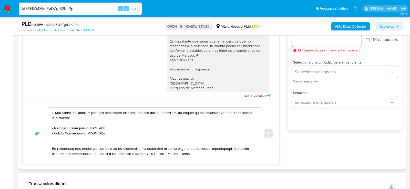
scroll to position [102, 0]
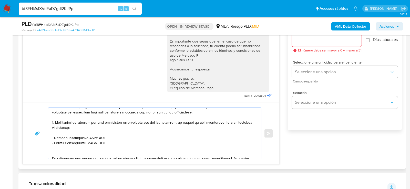
click at [162, 143] on textarea at bounding box center [153, 133] width 203 height 51
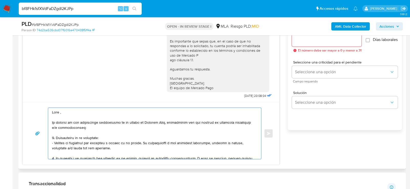
scroll to position [122, 0]
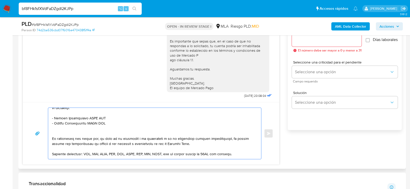
click at [68, 115] on textarea at bounding box center [153, 133] width 203 height 51
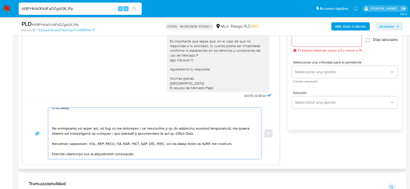
paste textarea "30707746900 name: ASOC.COOP.DE LA ESC.N7139 BART || alias:"
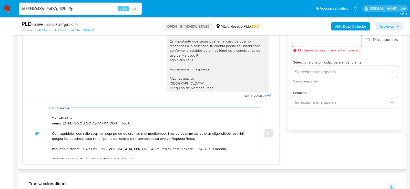
click at [54, 115] on textarea at bounding box center [153, 133] width 203 height 51
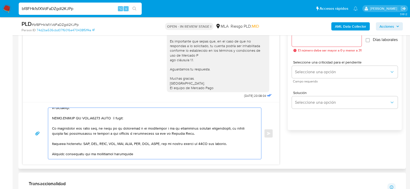
click at [117, 116] on textarea at bounding box center [153, 133] width 203 height 51
paste textarea "30707746900"
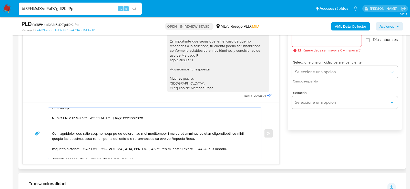
paste textarea "20342739173 Cristian Gaston Funes 20362271259 name: Walter Esteban Figueroa Sos…"
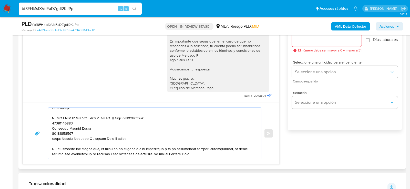
click at [54, 122] on textarea at bounding box center [153, 133] width 203 height 51
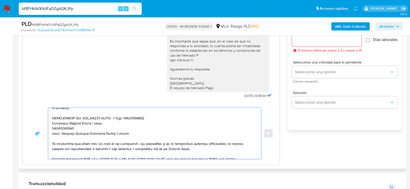
paste textarea "20342739173"
click at [56, 128] on textarea at bounding box center [153, 133] width 203 height 51
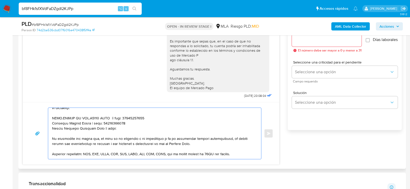
click at [105, 128] on textarea at bounding box center [153, 133] width 203 height 51
paste textarea "20362271259"
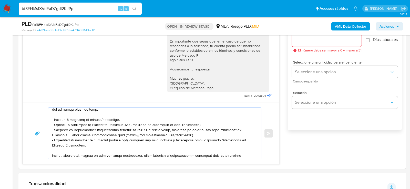
scroll to position [55, 0]
click at [111, 117] on textarea at bounding box center [153, 133] width 203 height 51
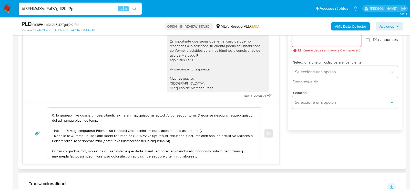
scroll to position [42, 0]
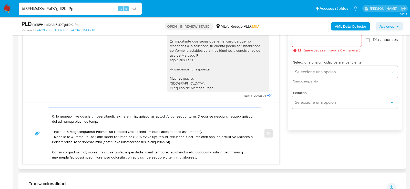
drag, startPoint x: 195, startPoint y: 115, endPoint x: 199, endPoint y: 119, distance: 4.5
click at [199, 119] on textarea at bounding box center [153, 133] width 203 height 51
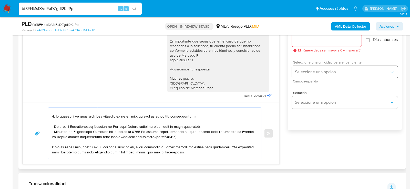
type textarea "Hola , En función de las operaciones registradas en tu cuenta de Mercado Pago, …"
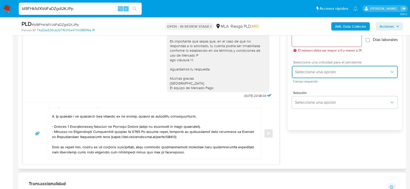
click at [342, 77] on button "Seleccione una opción" at bounding box center [345, 72] width 106 height 12
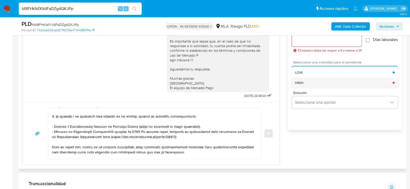
click at [328, 88] on div "HIGH" at bounding box center [344, 83] width 98 height 10
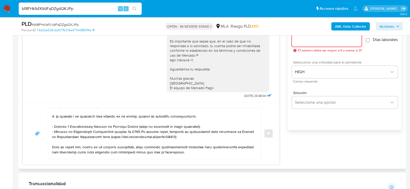
click at [310, 41] on input "Esperar Respuesta (días)" at bounding box center [327, 40] width 70 height 7
type input "1"
click at [267, 129] on button "Enviar" at bounding box center [268, 133] width 9 height 9
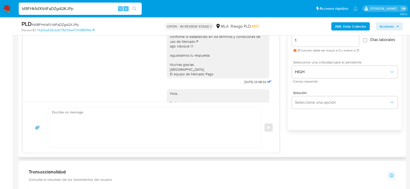
scroll to position [560, 0]
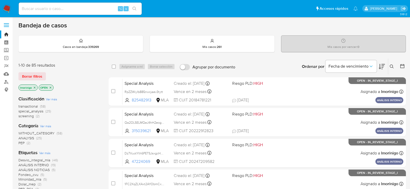
click at [35, 88] on icon "close-filter" at bounding box center [34, 87] width 3 height 3
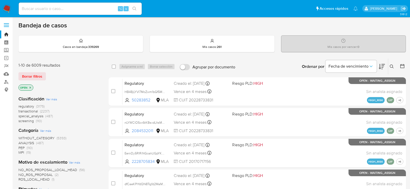
click at [30, 86] on icon "close-filter" at bounding box center [30, 87] width 3 height 3
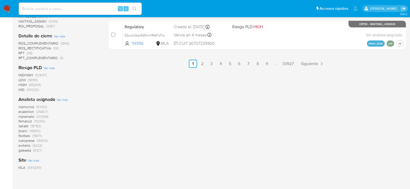
scroll to position [335, 0]
click at [58, 100] on span "Ver más" at bounding box center [62, 99] width 11 height 5
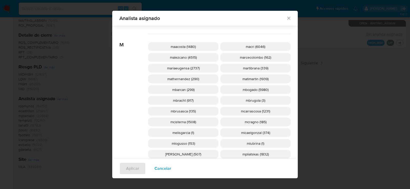
scroll to position [469, 0]
click at [192, 124] on p "mcisterna (1508)" at bounding box center [183, 122] width 70 height 9
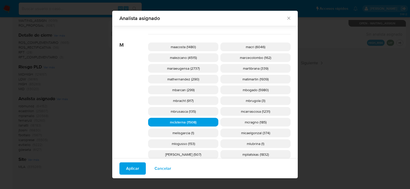
click at [133, 168] on span "Aplicar" at bounding box center [132, 168] width 13 height 11
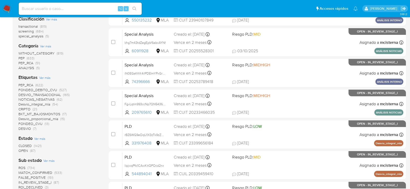
scroll to position [68, 0]
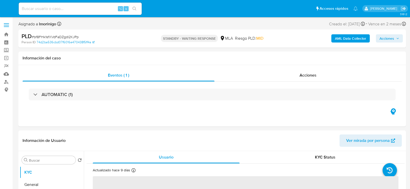
select select "10"
click at [80, 13] on div "⌥ s" at bounding box center [80, 9] width 123 height 12
click at [80, 11] on input at bounding box center [80, 8] width 123 height 7
paste input "SUeUSHhhlzfBdhaUz2uznSU5"
type input "SUeUSHhhlzfBdhaUz2uznSU5"
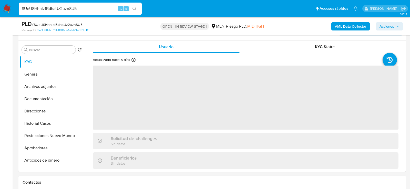
scroll to position [102, 0]
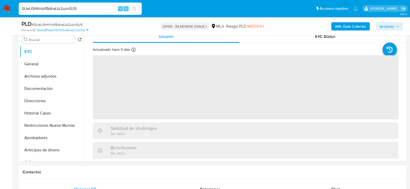
select select "10"
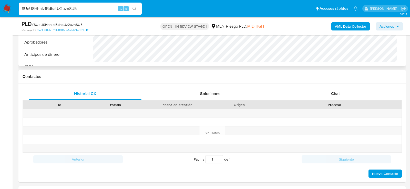
scroll to position [214, 0]
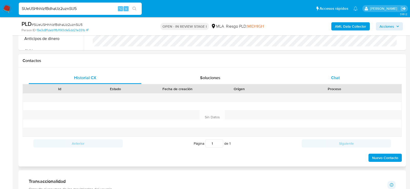
click at [336, 78] on span "Chat" at bounding box center [335, 78] width 9 height 6
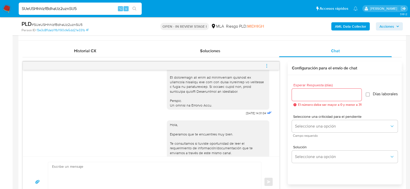
scroll to position [316, 0]
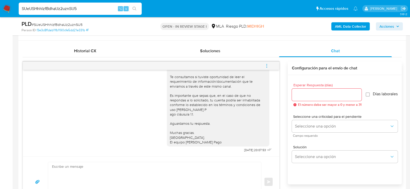
drag, startPoint x: 268, startPoint y: 64, endPoint x: 261, endPoint y: 64, distance: 6.9
click at [268, 64] on icon "menu-action" at bounding box center [266, 66] width 5 height 5
click at [226, 56] on li "Cerrar conversación" at bounding box center [232, 55] width 53 height 9
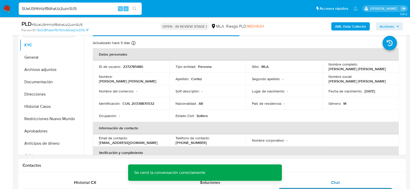
scroll to position [107, 0]
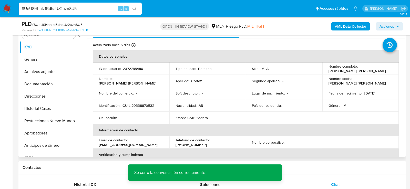
click at [141, 105] on p "CUIL 20338870532" at bounding box center [138, 105] width 32 height 5
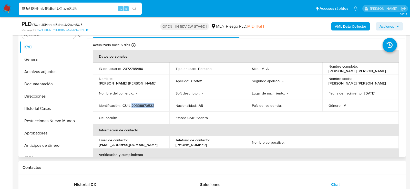
copy p "20338870532"
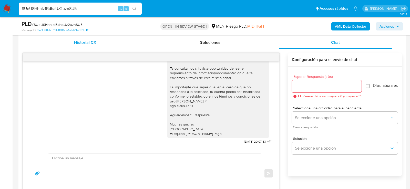
scroll to position [93, 0]
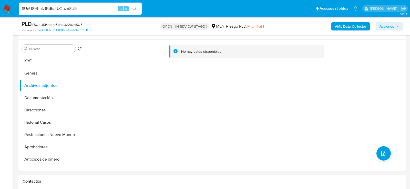
click at [340, 24] on b "AML Data Collector" at bounding box center [350, 26] width 31 height 8
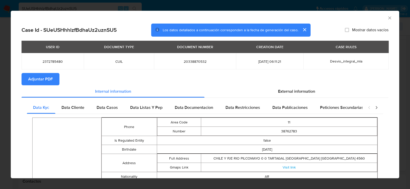
click at [48, 83] on span "Adjuntar PDF" at bounding box center [40, 79] width 25 height 11
click at [6, 96] on div "AML Data Collector Case Id - SUeUSHhhlzfBdhaUz2uznSU5 Los datos detallados a co…" at bounding box center [205, 94] width 410 height 189
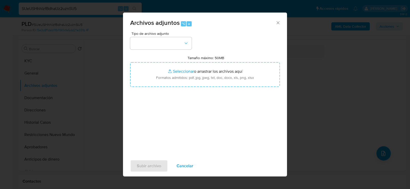
click at [150, 40] on button "button" at bounding box center [160, 43] width 61 height 12
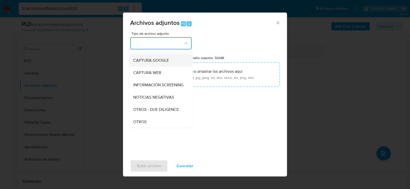
scroll to position [44, 0]
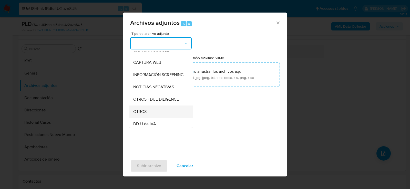
click at [144, 110] on span "OTROS" at bounding box center [139, 111] width 13 height 5
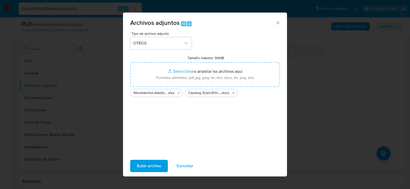
click at [145, 167] on span "Subir archivo" at bounding box center [149, 165] width 24 height 11
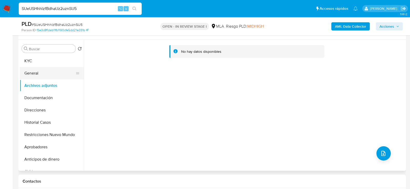
click at [44, 74] on button "General" at bounding box center [50, 73] width 60 height 12
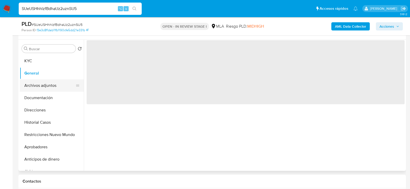
click at [44, 86] on button "Archivos adjuntos" at bounding box center [50, 85] width 60 height 12
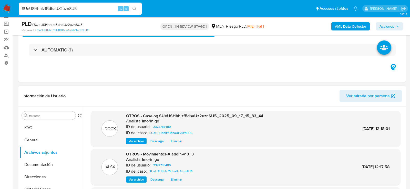
scroll to position [0, 0]
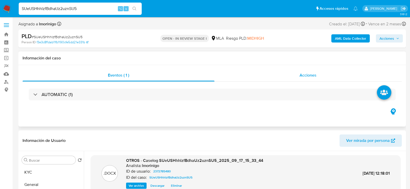
click at [305, 78] on span "Acciones" at bounding box center [307, 75] width 17 height 6
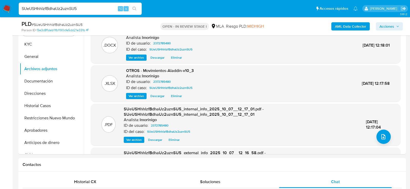
scroll to position [171, 0]
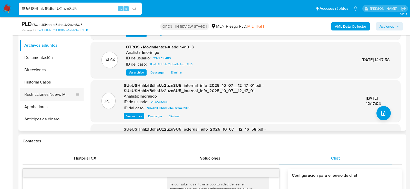
click at [56, 90] on button "Restricciones Nuevo Mundo" at bounding box center [50, 94] width 60 height 12
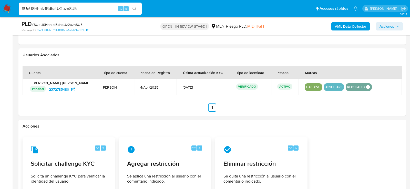
scroll to position [818, 0]
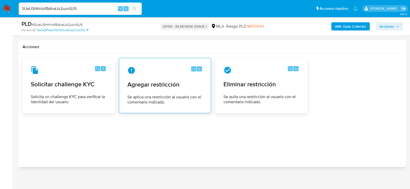
click at [158, 88] on div "⌥ 4 Agregar restricción Se aplica una restricción al usuario con el comentario …" at bounding box center [165, 85] width 84 height 47
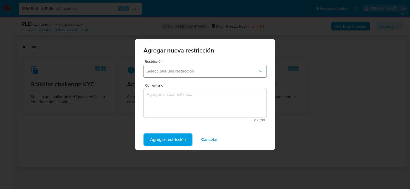
click at [156, 73] on span "Seleccione una restricción" at bounding box center [203, 71] width 112 height 5
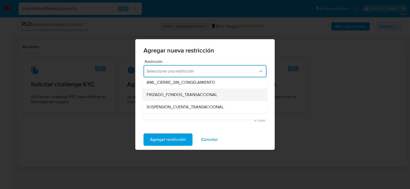
scroll to position [53, 0]
click at [164, 108] on span "SUSPENSION_CUENTA_TRANSACCIONAL" at bounding box center [185, 106] width 77 height 5
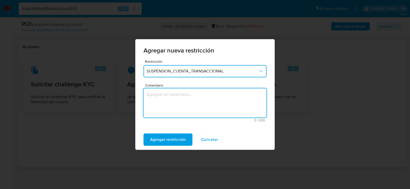
click at [164, 108] on textarea "Comentario" at bounding box center [204, 102] width 123 height 29
type textarea "AML"
click at [170, 139] on span "Agregar restricción" at bounding box center [168, 139] width 36 height 11
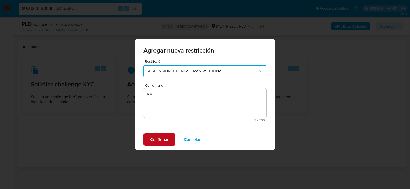
click at [170, 139] on button "Confirmar" at bounding box center [159, 139] width 32 height 12
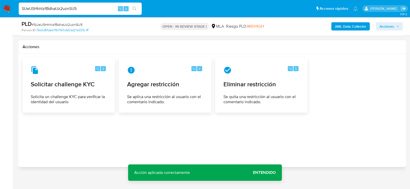
click at [389, 23] on span "Acciones" at bounding box center [386, 26] width 15 height 8
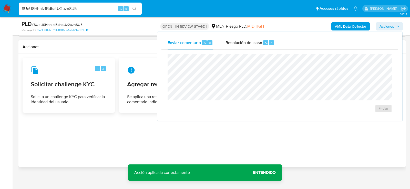
click at [243, 52] on div "Enviar" at bounding box center [279, 83] width 237 height 67
click at [243, 48] on div "Resolución del caso ⌥ r" at bounding box center [249, 42] width 49 height 13
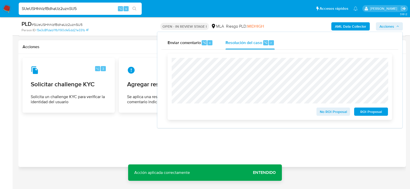
click at [366, 111] on span "ROI Proposal" at bounding box center [371, 111] width 27 height 7
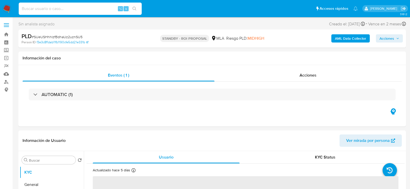
click at [88, 9] on input at bounding box center [80, 8] width 123 height 7
paste input "y1gdFOvqN1QRfOoQfQP9jsUc"
type input "y1gdFOvqN1QRfOoQfQP9jsUc"
select select "10"
type input "y1gdFOvqN1QRfOoQfQP9jsUc"
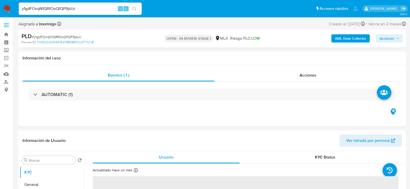
select select "10"
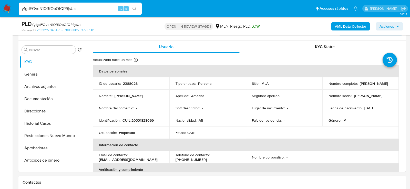
scroll to position [92, 0]
click at [147, 119] on p "CUIL 20331828069" at bounding box center [137, 120] width 31 height 5
copy p "20331828069"
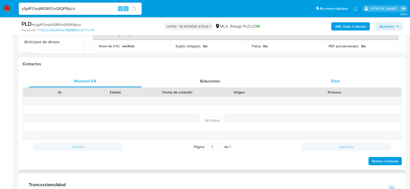
scroll to position [214, 0]
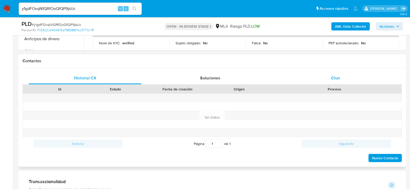
click at [318, 75] on div "Chat" at bounding box center [335, 78] width 113 height 12
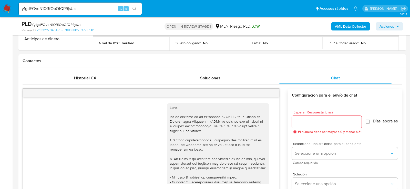
scroll to position [283, 0]
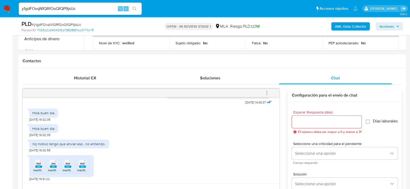
click at [34, 168] on span "melifile1682081400273929174.pdf" at bounding box center [56, 170] width 46 height 4
click at [48, 168] on span "melifile7110973866719860002.jpg" at bounding box center [71, 170] width 46 height 4
click at [64, 168] on span "melifile2361046880249420753.pdf" at bounding box center [87, 170] width 48 height 4
click at [84, 168] on span "melifile5458353534888825365.pdf" at bounding box center [101, 170] width 49 height 4
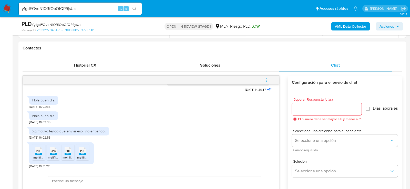
scroll to position [233, 0]
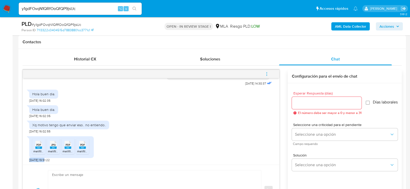
drag, startPoint x: 45, startPoint y: 159, endPoint x: 29, endPoint y: 159, distance: 15.6
click at [29, 159] on span "18/09/2025 19:51:22" at bounding box center [39, 160] width 20 height 4
copy span "18/09/2025"
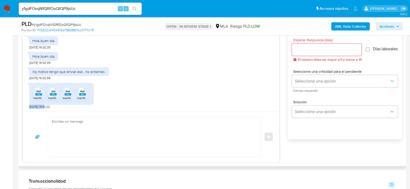
scroll to position [290, 0]
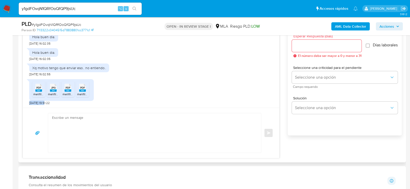
click at [134, 126] on textarea at bounding box center [153, 132] width 203 height 39
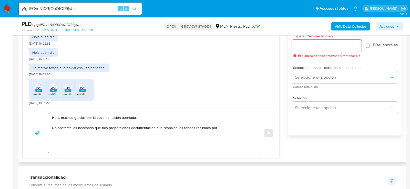
paste textarea "Casino Club SA SA | cuit: 30644286025 y MARCELO FABIAN AMADOR | cuit: 202107412…"
paste textarea "Quedamos aguardando por la información solicitada Muchas gracias. Saludos, Equi…"
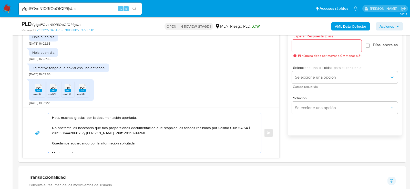
scroll to position [17, 0]
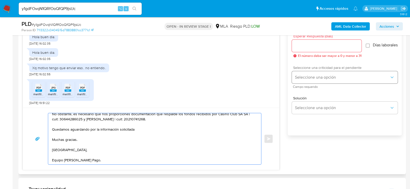
type textarea "Hola, muchas gracias por la documentación aportada. No obstante, es necesario q…"
click at [324, 77] on button "Seleccione una opción" at bounding box center [345, 77] width 106 height 12
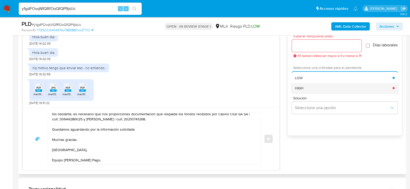
click at [317, 91] on div "HIGH" at bounding box center [344, 88] width 98 height 10
click at [315, 49] on div at bounding box center [327, 46] width 70 height 12
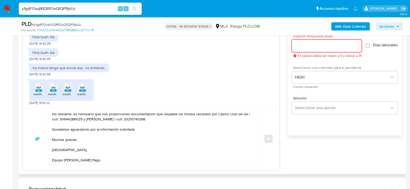
click at [314, 46] on input "Esperar Respuesta (días)" at bounding box center [327, 46] width 70 height 7
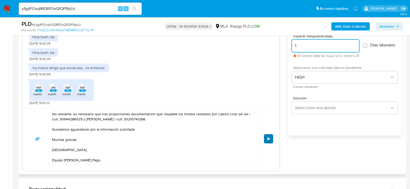
type input "1"
click at [271, 140] on button "Enviar" at bounding box center [268, 138] width 9 height 9
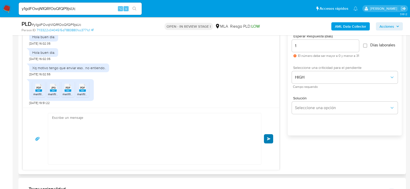
scroll to position [363, 0]
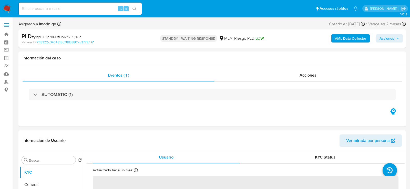
select select "10"
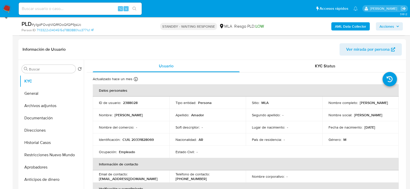
scroll to position [76, 0]
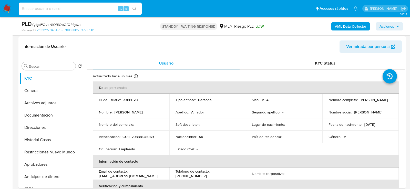
click at [83, 6] on input at bounding box center [80, 8] width 123 height 7
paste input "Elyp2CO64sQWgXzmjkRaIslC"
type input "Elyp2CO64sQWgXzmjkRaIslC"
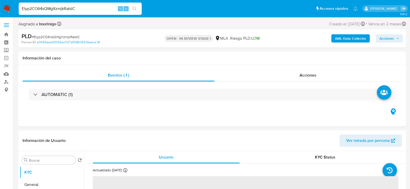
select select "10"
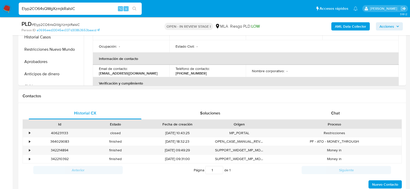
scroll to position [205, 0]
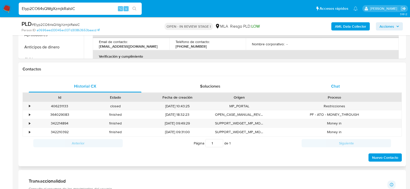
click at [335, 82] on div "Chat" at bounding box center [335, 86] width 113 height 12
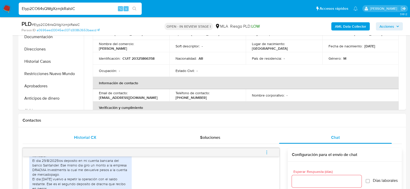
scroll to position [122, 0]
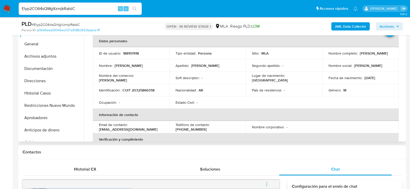
click at [146, 88] on p "CUIT 20325866358" at bounding box center [138, 90] width 32 height 5
copy p "20325866358"
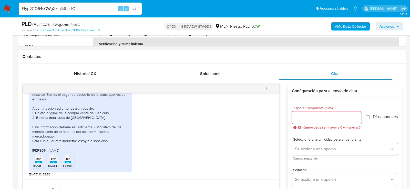
scroll to position [353, 0]
click at [39, 159] on span "PDF" at bounding box center [38, 159] width 5 height 3
click at [52, 162] on rect at bounding box center [53, 162] width 7 height 2
click at [65, 162] on rect at bounding box center [68, 162] width 7 height 2
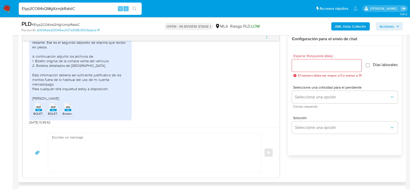
scroll to position [274, 0]
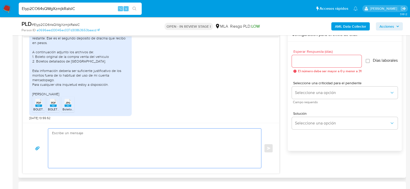
click at [105, 148] on textarea at bounding box center [153, 148] width 203 height 39
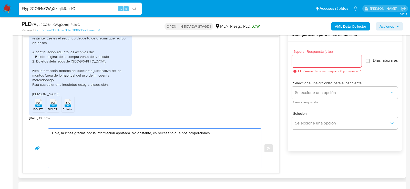
paste textarea "Resumen de Comprobantes Electrónicos emitido en 2025 Si tienes dudas, consulta …"
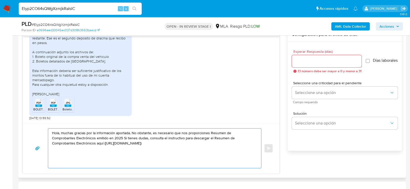
click at [209, 132] on textarea "Hola, muchas gracias por la información aportada. No obstante, es necesario que…" at bounding box center [153, 148] width 203 height 39
click at [124, 136] on textarea "Hola, muchas gracias por la información aportada. No obstante, es necesario que…" at bounding box center [153, 148] width 203 height 39
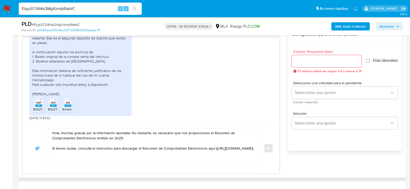
click at [50, 153] on div "Hola, muchas gracias por la información aportada. No obstante, es necesario que…" at bounding box center [153, 148] width 210 height 39
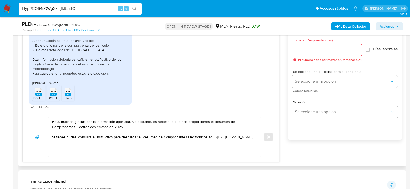
click at [94, 158] on div "Hola, muchas gracias por la información aportada. No obstante, es necesario que…" at bounding box center [151, 137] width 256 height 50
click at [94, 152] on textarea "Hola, muchas gracias por la información aportada. No obstante, es necesario que…" at bounding box center [153, 136] width 203 height 39
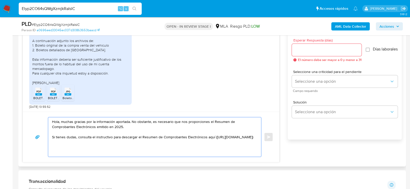
paste textarea "Es importante que sepas que, en caso de no responder a lo solicitado o si lo pr…"
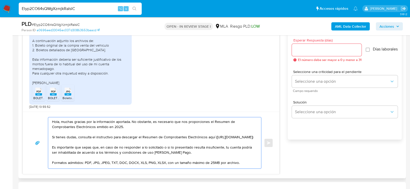
scroll to position [43, 0]
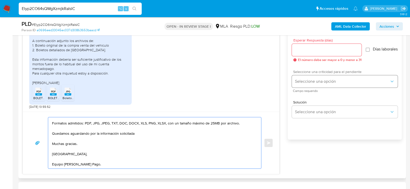
type textarea "Hola, muchas gracias por la información aportada. No obstante, es necesario que…"
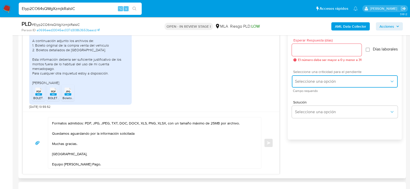
click at [323, 84] on span "Seleccione una opción" at bounding box center [342, 81] width 95 height 5
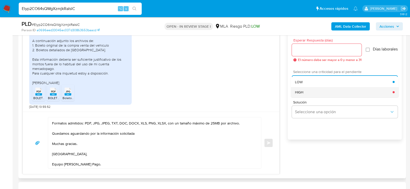
click at [313, 95] on div "HIGH" at bounding box center [344, 92] width 98 height 10
click at [313, 59] on span "El número debe ser mayor a 0 y menor a 31" at bounding box center [330, 60] width 64 height 4
click at [307, 53] on div at bounding box center [327, 50] width 70 height 12
click at [302, 49] on input "Esperar Respuesta (días)" at bounding box center [327, 50] width 70 height 7
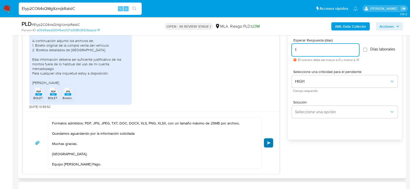
type input "1"
click at [268, 144] on button "Enviar" at bounding box center [268, 142] width 9 height 9
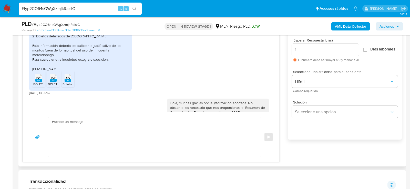
scroll to position [475, 0]
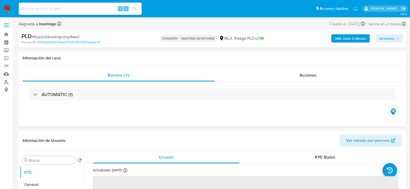
select select "10"
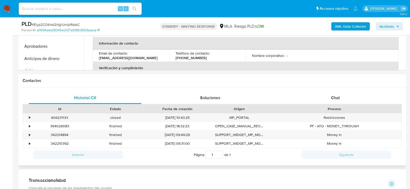
scroll to position [202, 0]
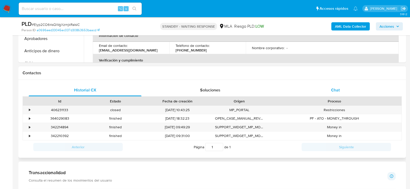
click at [317, 89] on div "Chat" at bounding box center [335, 90] width 113 height 12
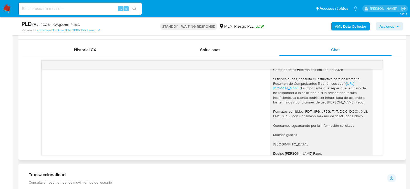
scroll to position [240, 0]
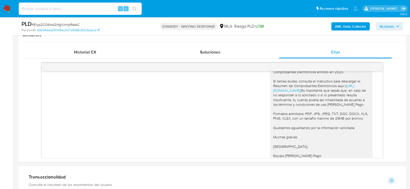
click at [78, 7] on input at bounding box center [80, 8] width 123 height 7
paste input "Kdk5p48JSc7jozkbMmexuAyC"
type input "Kdk5p48JSc7jozkbMmexuAyC"
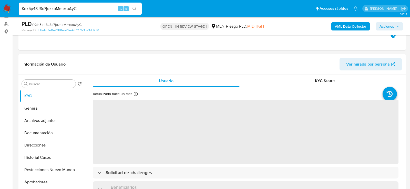
select select "10"
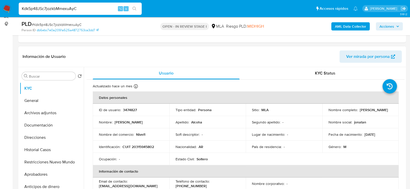
click at [138, 145] on p "CUIT 20315945802" at bounding box center [138, 146] width 32 height 5
copy p "20315945802"
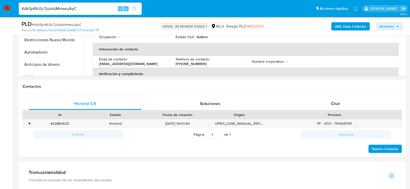
scroll to position [236, 0]
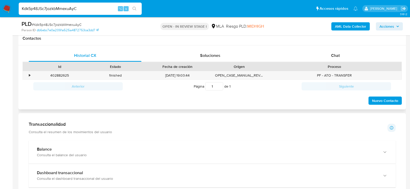
click at [349, 62] on div "Proceso" at bounding box center [334, 66] width 134 height 9
click at [349, 56] on div "Chat" at bounding box center [335, 55] width 113 height 12
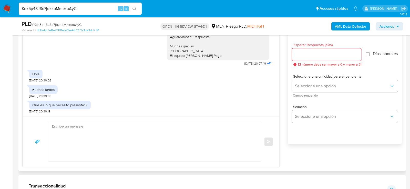
scroll to position [278, 0]
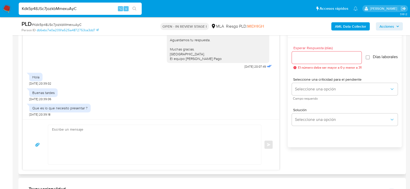
click at [127, 152] on textarea at bounding box center [153, 144] width 203 height 39
paste textarea "Lore , Ip dolorsi am con adipiscinge seddoeiusmo te in utlabo et Dolorem Aliq, …"
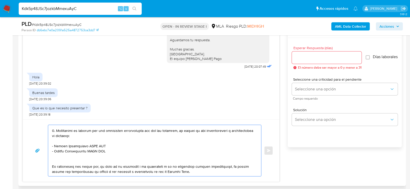
scroll to position [117, 0]
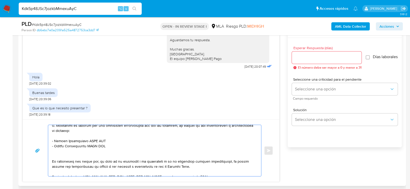
click at [83, 141] on textarea at bounding box center [153, 150] width 203 height 51
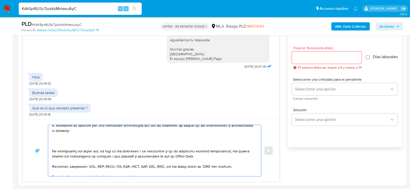
paste textarea "27923335906 [PERSON_NAME] 27956833111 [PERSON_NAME] Zuldiana [PERSON_NAME]"
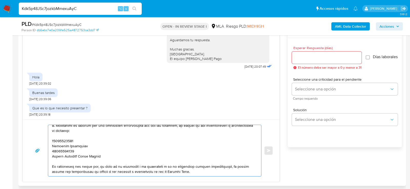
click at [60, 141] on textarea at bounding box center [153, 150] width 203 height 51
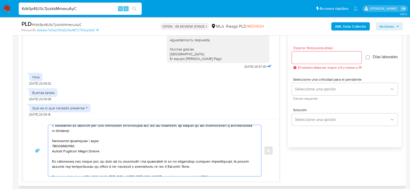
paste textarea "27923335906"
click at [56, 146] on textarea at bounding box center [153, 150] width 203 height 51
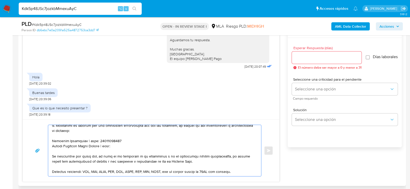
paste textarea "27956833111"
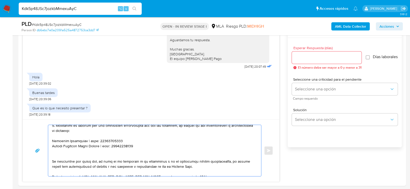
paste textarea "20342603603 name: [PERSON_NAME] || alias:"
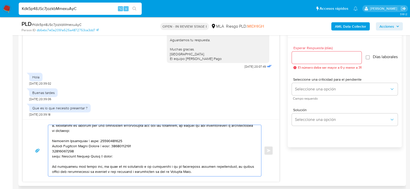
click at [57, 149] on textarea at bounding box center [153, 150] width 203 height 51
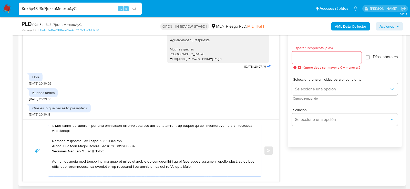
click at [95, 150] on textarea at bounding box center [153, 150] width 203 height 51
paste textarea "20342603603"
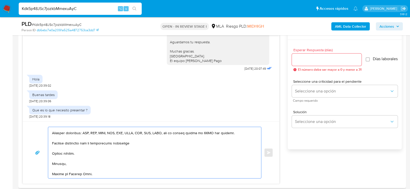
scroll to position [272, 0]
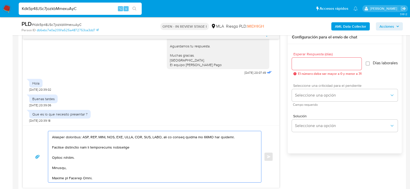
type textarea "Lore , Ip dolorsi am con adipiscinge seddoeiusmo te in utlabo et Dolorem Aliq, …"
click at [307, 106] on span "Campo requerido" at bounding box center [346, 104] width 106 height 3
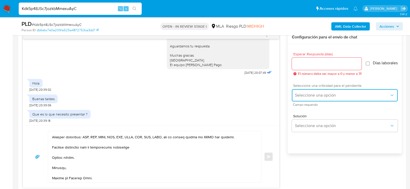
click at [307, 101] on button "Seleccione una opción" at bounding box center [345, 95] width 106 height 12
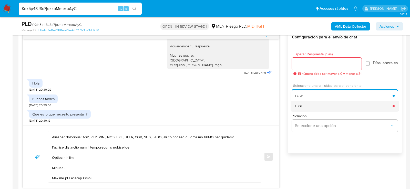
click at [307, 109] on div "HIGH" at bounding box center [344, 106] width 98 height 10
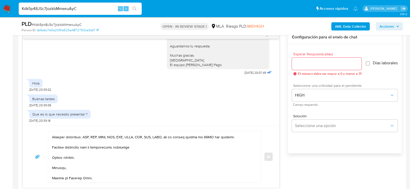
click at [304, 65] on input "Esperar Respuesta (días)" at bounding box center [327, 63] width 70 height 7
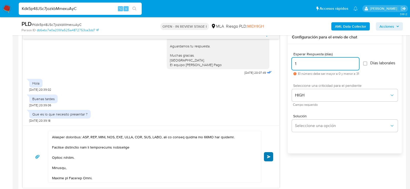
type input "1"
click at [272, 152] on button "Enviar" at bounding box center [268, 156] width 9 height 9
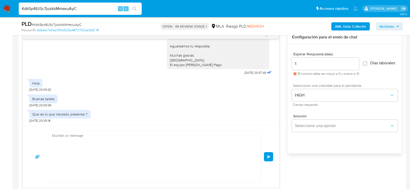
scroll to position [629, 0]
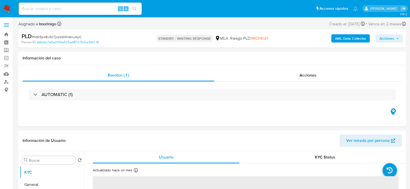
select select "10"
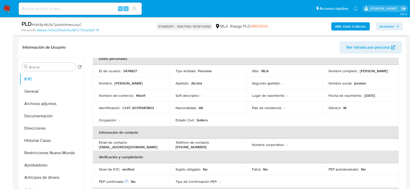
scroll to position [30, 0]
click at [90, 10] on input at bounding box center [80, 8] width 123 height 7
paste input "6wvNgSPZmnyL9YKreh4GXxJq"
type input "6wvNgSPZmnyL9YKreh4GXxJq"
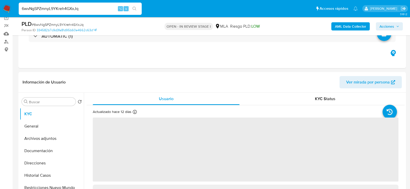
scroll to position [80, 0]
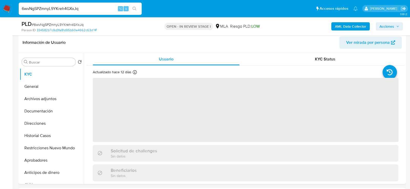
select select "10"
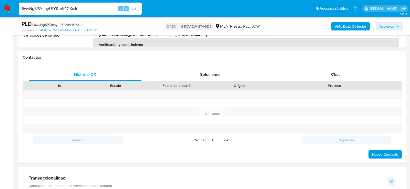
scroll to position [230, 0]
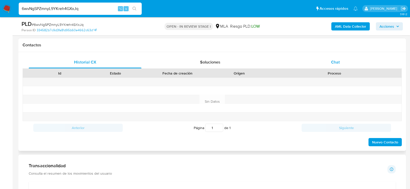
click at [326, 63] on div "Chat" at bounding box center [335, 62] width 113 height 12
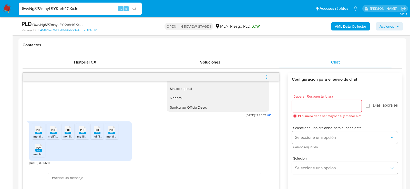
scroll to position [237, 0]
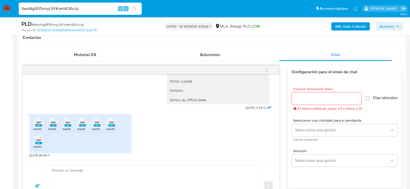
click at [36, 120] on icon at bounding box center [38, 123] width 7 height 8
click at [50, 123] on icon at bounding box center [53, 123] width 7 height 8
click at [68, 126] on rect at bounding box center [68, 125] width 7 height 2
click at [82, 128] on span "melifile9201584304826818305.pdf" at bounding box center [101, 129] width 48 height 4
click at [101, 128] on span "melifile4591109933737077866.pdf" at bounding box center [115, 129] width 47 height 4
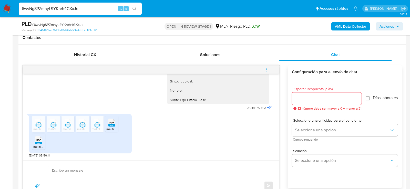
click at [114, 128] on span "melifile6116550798686356117.pdf" at bounding box center [128, 129] width 45 height 4
click at [39, 142] on rect at bounding box center [38, 143] width 7 height 2
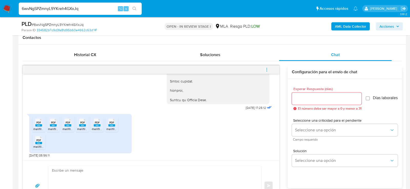
click at [112, 174] on textarea at bounding box center [153, 185] width 203 height 39
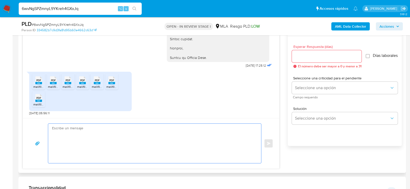
scroll to position [279, 0]
type textarea "H"
paste textarea "Hola. Muchas gracias por la documentación proporcionada. No obstante, es necesa…"
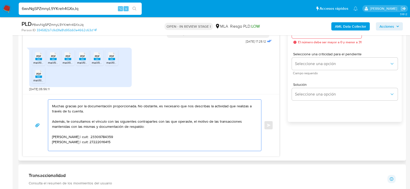
scroll to position [305, 0]
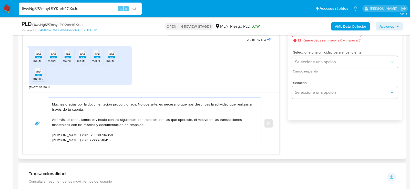
click at [122, 134] on textarea "Hola. Muchas gracias por la documentación proporcionada. No obstante, es necesa…" at bounding box center [153, 123] width 203 height 51
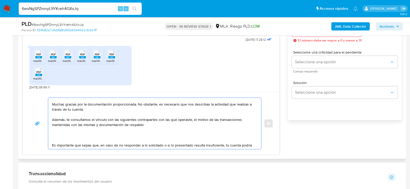
paste textarea "27180359678 María Cristina Alcala"
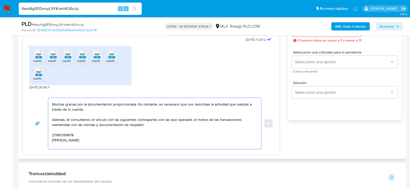
click at [60, 137] on textarea "Hola. Muchas gracias por la documentación proporcionada. No obstante, es necesa…" at bounding box center [153, 123] width 203 height 51
click at [58, 134] on textarea "Hola. Muchas gracias por la documentación proporcionada. No obstante, es necesa…" at bounding box center [153, 123] width 203 height 51
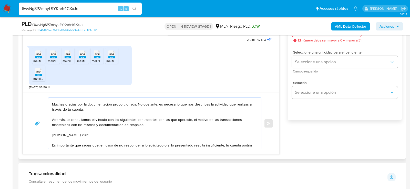
paste textarea "27180359678"
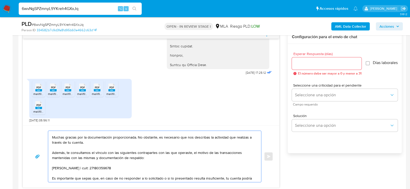
scroll to position [296, 0]
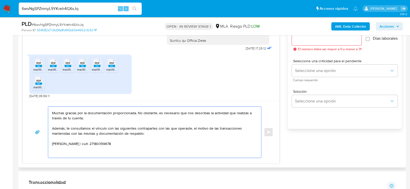
paste textarea "Stefanis Gisel Romero"
paste textarea "27353119562"
type textarea "Hola. Muchas gracias por la documentación proporcionada. No obstante, es necesa…"
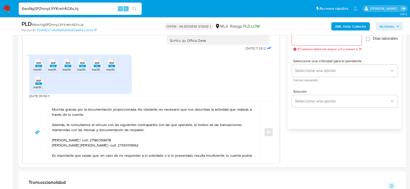
scroll to position [0, 0]
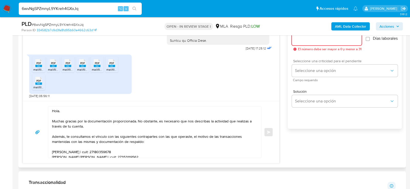
click at [315, 81] on span "Campo requerido" at bounding box center [346, 80] width 106 height 3
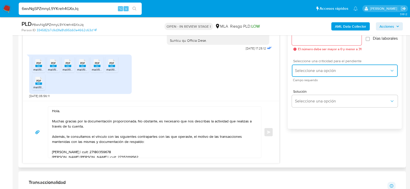
click at [309, 76] on button "Seleccione una opción" at bounding box center [345, 71] width 106 height 12
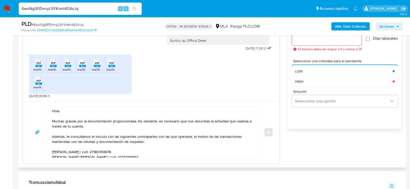
click at [309, 86] on div "HIGH" at bounding box center [344, 81] width 98 height 10
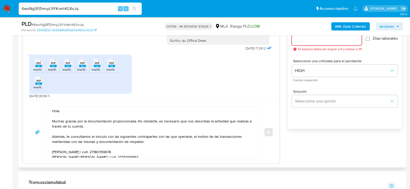
click at [314, 38] on input "Esperar Respuesta (días)" at bounding box center [327, 39] width 70 height 7
type input "1"
click at [269, 129] on button "Enviar" at bounding box center [268, 132] width 9 height 9
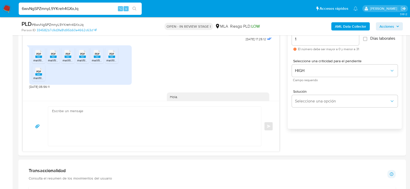
scroll to position [618, 0]
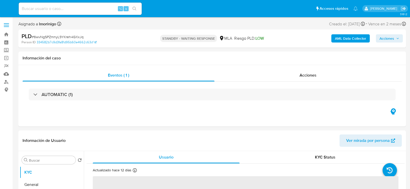
select select "10"
click at [84, 8] on input at bounding box center [80, 8] width 123 height 7
paste input "XzwdKz4BTCf8t3MgFGZ5PFho"
type input "XzwdKz4BTCf8t3MgFGZ5PFho"
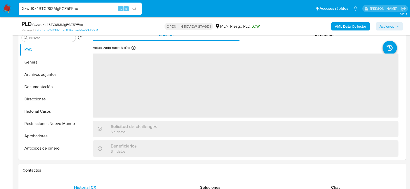
select select "10"
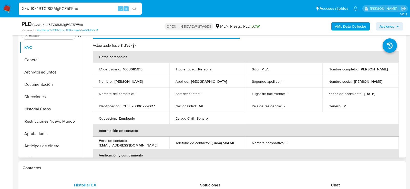
click at [152, 106] on p "CUIL 20300229027" at bounding box center [138, 106] width 32 height 5
copy p "20300229027"
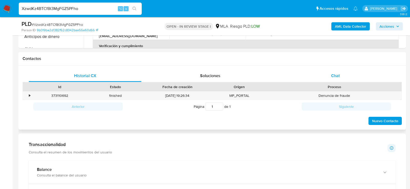
click at [315, 70] on div "Chat" at bounding box center [335, 76] width 113 height 12
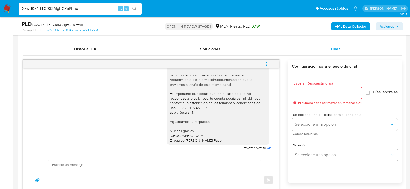
scroll to position [316, 0]
click at [268, 64] on icon "menu-action" at bounding box center [266, 64] width 5 height 5
click at [231, 52] on li "Cerrar conversación" at bounding box center [232, 53] width 53 height 9
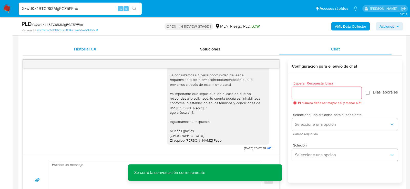
click at [124, 44] on div "Historial CX" at bounding box center [85, 49] width 113 height 12
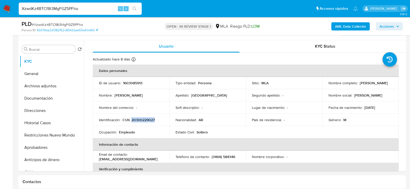
scroll to position [91, 0]
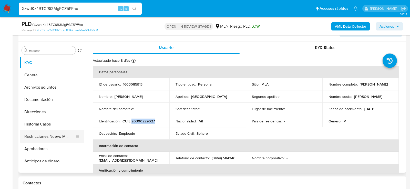
click at [25, 138] on button "Restricciones Nuevo Mundo" at bounding box center [50, 136] width 60 height 12
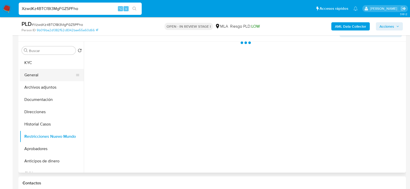
click at [37, 74] on button "General" at bounding box center [50, 75] width 60 height 12
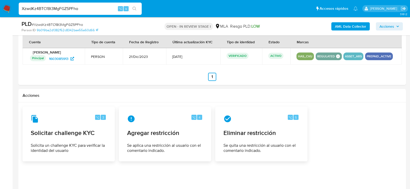
scroll to position [674, 0]
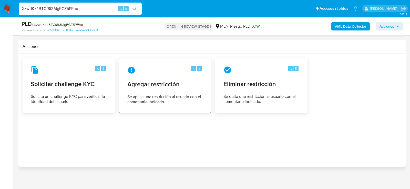
click at [201, 73] on div "⌥ 4 Agregar restricción Se aplica una restricción al usuario con el comentario …" at bounding box center [165, 85] width 84 height 47
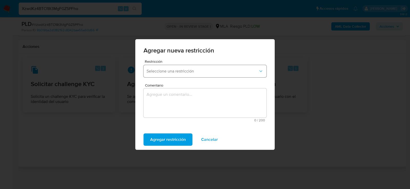
click at [181, 74] on button "Seleccione una restricción" at bounding box center [204, 71] width 123 height 12
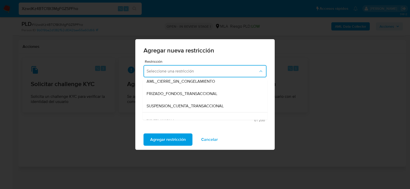
scroll to position [53, 0]
click at [166, 105] on span "SUSPENSION_CUENTA_TRANSACCIONAL" at bounding box center [185, 106] width 77 height 5
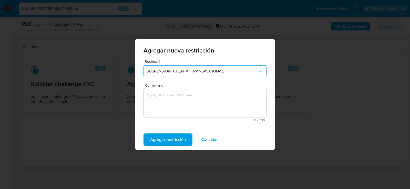
click at [166, 105] on textarea "Comentario" at bounding box center [204, 102] width 123 height 29
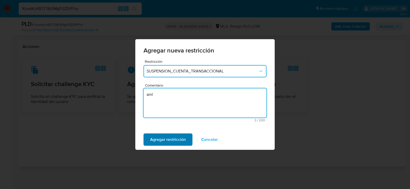
type textarea "aml"
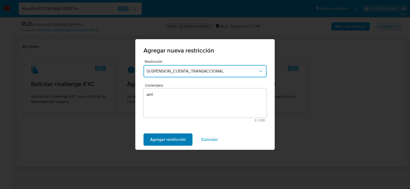
click at [162, 134] on span "Agregar restricción" at bounding box center [168, 139] width 36 height 11
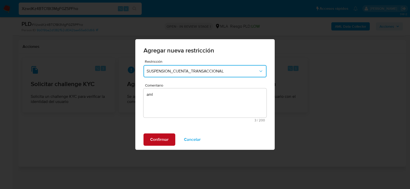
click at [162, 138] on span "Confirmar" at bounding box center [159, 139] width 18 height 11
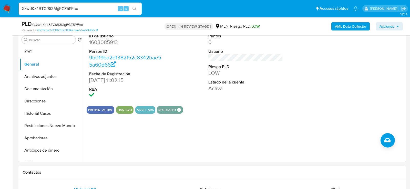
scroll to position [133, 0]
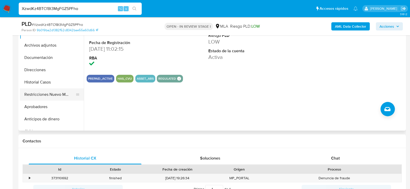
click at [44, 89] on button "Restricciones Nuevo Mundo" at bounding box center [50, 94] width 60 height 12
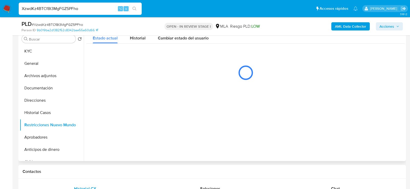
scroll to position [103, 0]
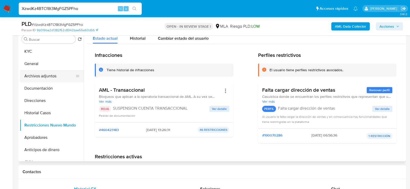
click at [33, 71] on button "Archivos adjuntos" at bounding box center [50, 76] width 60 height 12
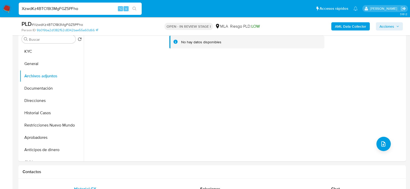
click at [337, 32] on div "AML Data Collector Acciones" at bounding box center [340, 26] width 126 height 12
click at [337, 29] on b "AML Data Collector" at bounding box center [350, 26] width 31 height 8
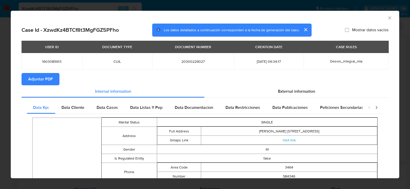
click at [35, 78] on span "Adjuntar PDF" at bounding box center [40, 79] width 25 height 11
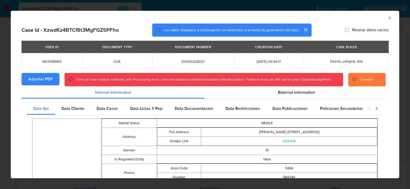
drag, startPoint x: 391, startPoint y: 16, endPoint x: 324, endPoint y: 23, distance: 66.9
click at [324, 23] on div "AML Data Collector" at bounding box center [205, 17] width 388 height 13
click at [388, 19] on icon "Cerrar ventana" at bounding box center [389, 17] width 3 height 3
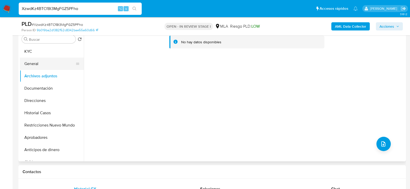
click at [42, 60] on button "General" at bounding box center [50, 64] width 60 height 12
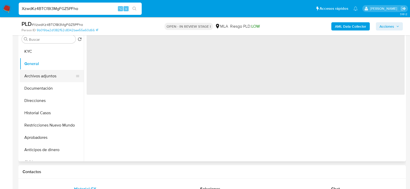
click at [42, 75] on button "Archivos adjuntos" at bounding box center [50, 76] width 60 height 12
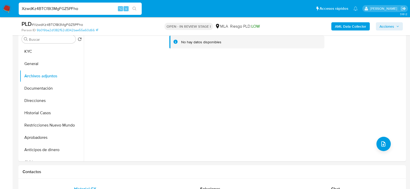
click at [338, 28] on b "AML Data Collector" at bounding box center [350, 26] width 31 height 8
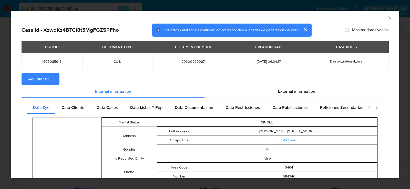
click at [41, 81] on span "Adjuntar PDF" at bounding box center [40, 79] width 25 height 11
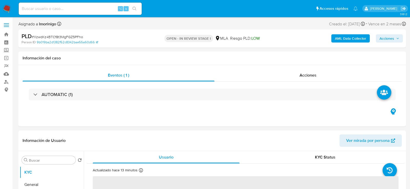
select select "10"
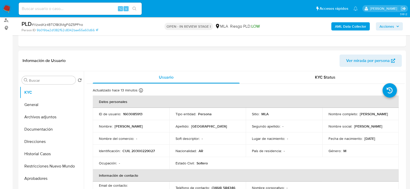
scroll to position [64, 0]
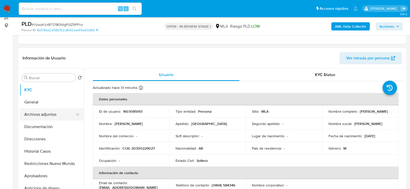
click at [37, 111] on button "Archivos adjuntos" at bounding box center [50, 114] width 60 height 12
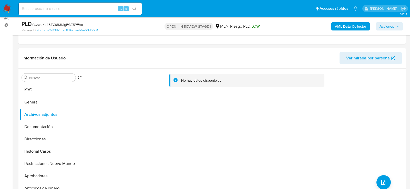
click at [342, 22] on div "AML Data Collector Acciones" at bounding box center [340, 26] width 126 height 12
click at [341, 28] on b "AML Data Collector" at bounding box center [350, 26] width 31 height 8
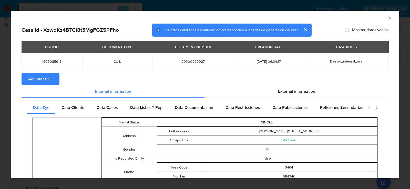
click at [30, 80] on span "Adjuntar PDF" at bounding box center [40, 79] width 25 height 11
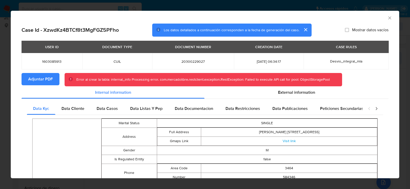
click at [391, 17] on icon "Cerrar ventana" at bounding box center [389, 17] width 3 height 3
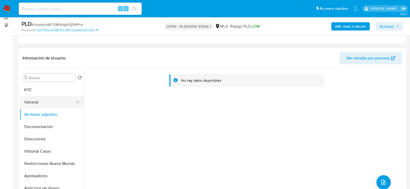
click at [33, 100] on button "General" at bounding box center [50, 102] width 60 height 12
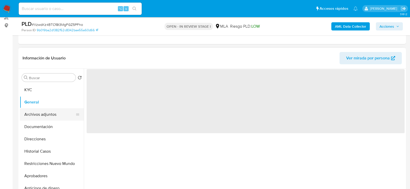
click at [33, 116] on button "Archivos adjuntos" at bounding box center [50, 114] width 60 height 12
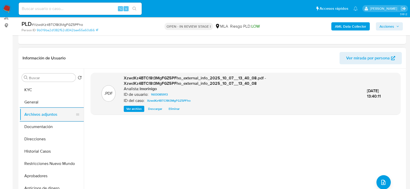
scroll to position [93, 0]
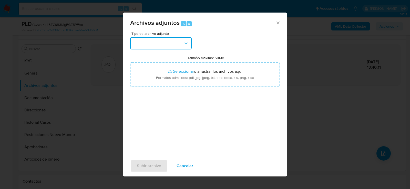
click at [164, 39] on button "button" at bounding box center [160, 43] width 61 height 12
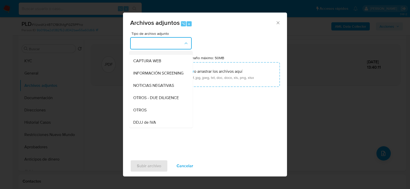
scroll to position [66, 0]
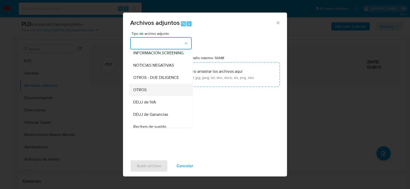
click at [144, 92] on span "OTROS" at bounding box center [139, 89] width 13 height 5
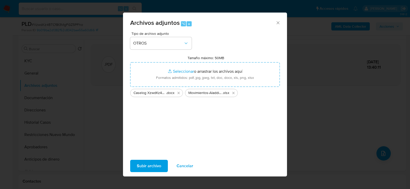
click at [139, 168] on span "Subir archivo" at bounding box center [149, 165] width 24 height 11
click at [150, 166] on span "Subir archivo" at bounding box center [149, 165] width 24 height 11
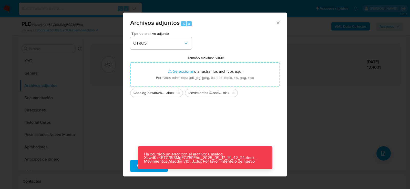
click at [106, 123] on div "Archivos adjuntos ⌥ a Tipo de archivo adjunto OTROS Tamaño máximo: 50MB Selecci…" at bounding box center [205, 94] width 410 height 189
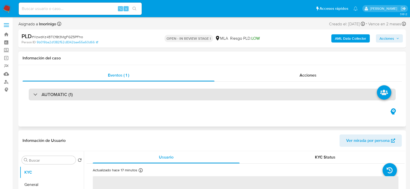
select select "10"
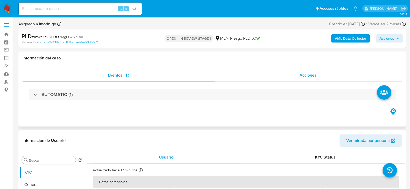
click at [299, 72] on div "Acciones" at bounding box center [308, 75] width 188 height 12
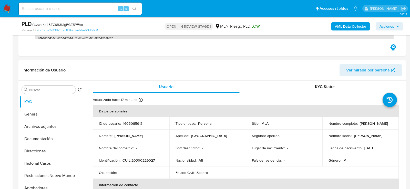
scroll to position [97, 0]
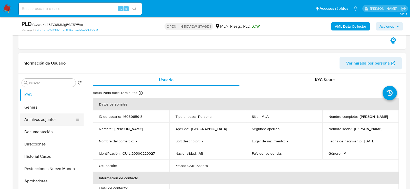
click at [34, 119] on button "Archivos adjuntos" at bounding box center [50, 119] width 60 height 12
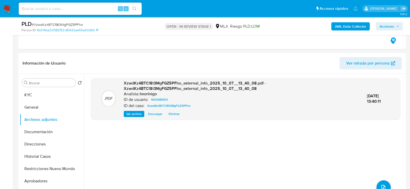
click at [351, 27] on b "AML Data Collector" at bounding box center [350, 26] width 31 height 8
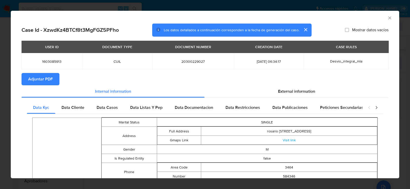
click at [52, 79] on span "Adjuntar PDF" at bounding box center [40, 79] width 25 height 11
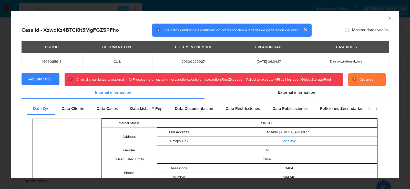
click at [390, 19] on icon "Cerrar ventana" at bounding box center [389, 17] width 5 height 5
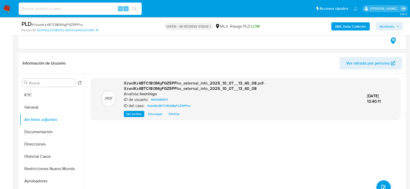
click at [69, 5] on input at bounding box center [80, 8] width 123 height 7
paste input "We8wAmw3nsDqGXeGR8BDIgEz"
type input "We8wAmw3nsDqGXeGR8BDIgEz"
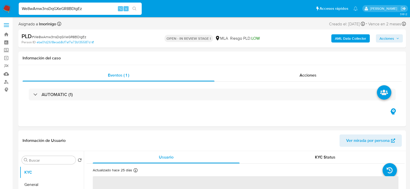
select select "10"
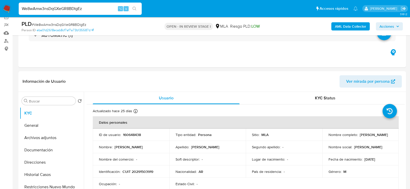
scroll to position [88, 0]
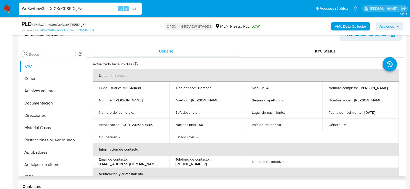
click at [140, 125] on p "CUIT 20291503919" at bounding box center [137, 124] width 31 height 5
copy p "20291503919"
drag, startPoint x: 357, startPoint y: 87, endPoint x: 384, endPoint y: 86, distance: 26.4
click at [384, 87] on div "Nombre completo : Martin Ferraro" at bounding box center [360, 88] width 64 height 5
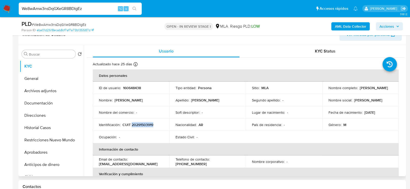
copy div "Martin Ferraro"
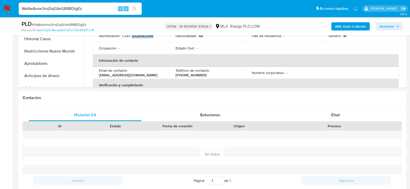
scroll to position [203, 0]
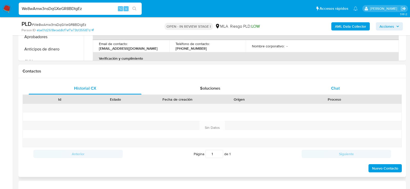
click at [299, 84] on div "Chat" at bounding box center [335, 88] width 113 height 12
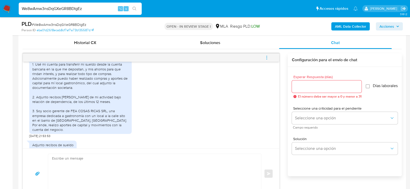
scroll to position [288, 0]
drag, startPoint x: 43, startPoint y: 139, endPoint x: 26, endPoint y: 139, distance: 16.7
click at [26, 139] on div "17/09/2025 14:28:21 1. Usé mi cuenta para transferir mi sueldo desde la cuenta …" at bounding box center [151, 105] width 256 height 87
copy span "17/09/202"
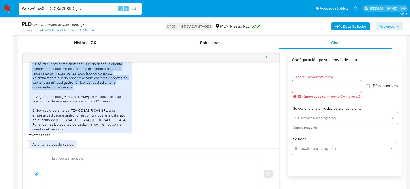
drag, startPoint x: 32, startPoint y: 72, endPoint x: 78, endPoint y: 95, distance: 51.4
click at [78, 95] on div "1. Usé mi cuenta para transferir mi sueldo desde la cuenta bancaria en la que m…" at bounding box center [80, 96] width 102 height 74
copy div "1. Usé mi cuenta para transferir mi sueldo desde la cuenta bancaria en la que m…"
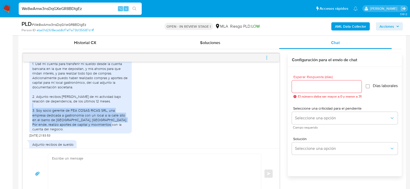
drag, startPoint x: 37, startPoint y: 120, endPoint x: 99, endPoint y: 131, distance: 63.8
click at [99, 131] on div "1. Usé mi cuenta para transferir mi sueldo desde la cuenta bancaria en la que m…" at bounding box center [80, 96] width 96 height 70
copy div "Soy socio gerente de FEA COSAS RICAS SRL, una empresa dedicada a gastronomía co…"
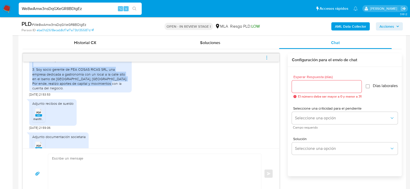
scroll to position [341, 0]
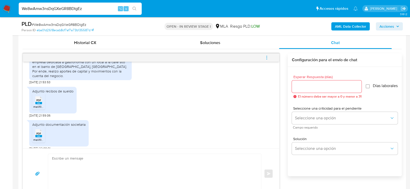
click at [38, 100] on icon at bounding box center [38, 100] width 7 height 8
click at [39, 135] on span "PDF" at bounding box center [38, 133] width 5 height 3
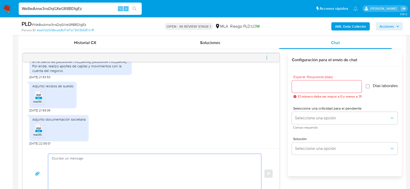
click at [82, 168] on textarea at bounding box center [153, 173] width 203 height 39
paste textarea "Hola, ¡Muchas gracias por tu respuesta! Confirmamos la recepción de la document…"
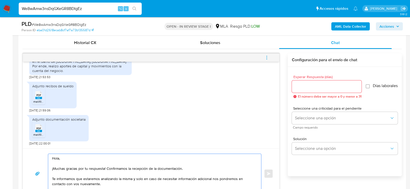
scroll to position [256, 0]
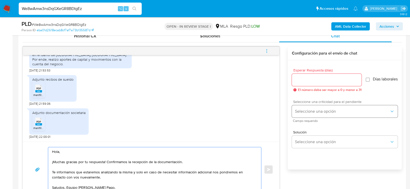
type textarea "Hola, ¡Muchas gracias por tu respuesta! Confirmamos la recepción de la document…"
click at [326, 114] on span "Seleccione una opción" at bounding box center [342, 111] width 95 height 5
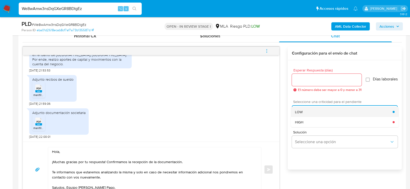
click at [320, 109] on div "LOW" at bounding box center [344, 112] width 98 height 10
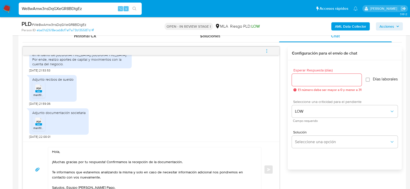
click at [320, 75] on div at bounding box center [327, 80] width 70 height 12
click at [320, 77] on input "Esperar Respuesta (días)" at bounding box center [327, 80] width 70 height 7
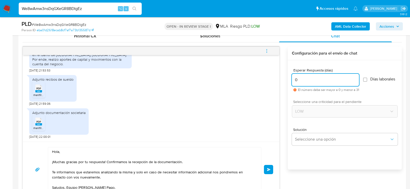
type input "0"
click at [42, 27] on span "# We8wAmw3nsDqGXeGR8BDIgEz" at bounding box center [59, 24] width 55 height 5
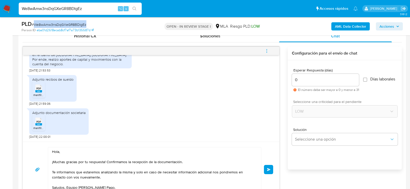
click at [42, 27] on span "# We8wAmw3nsDqGXeGR8BDIgEz" at bounding box center [59, 24] width 55 height 5
copy span "We8wAmw3nsDqGXeGR8BDIgEz"
click at [272, 169] on button "Enviar" at bounding box center [268, 169] width 9 height 9
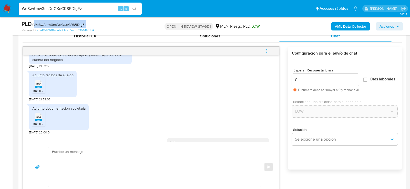
scroll to position [412, 0]
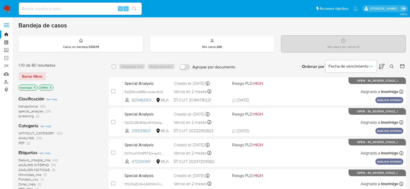
click at [392, 66] on icon at bounding box center [392, 67] width 4 height 4
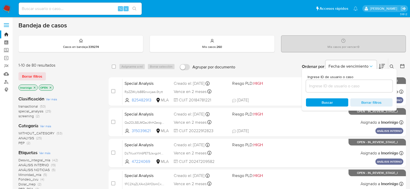
click at [329, 85] on input at bounding box center [349, 86] width 87 height 7
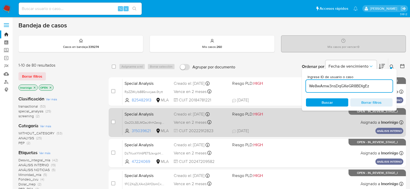
type input "We8wAmw3nsDqGXeGR8BDIgEz"
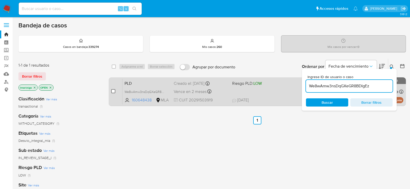
click at [112, 89] on input "checkbox" at bounding box center [113, 91] width 4 height 4
checkbox input "true"
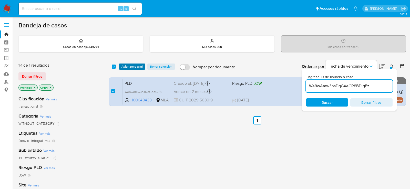
click at [125, 64] on span "Asignarme a mí" at bounding box center [131, 66] width 21 height 5
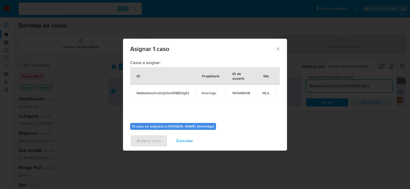
scroll to position [26, 0]
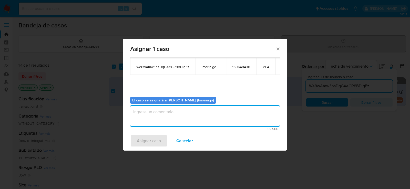
click at [147, 112] on textarea "assign-modal" at bounding box center [205, 116] width 150 height 20
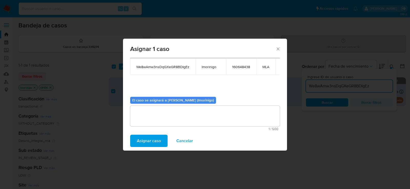
click at [148, 138] on span "Asignar caso" at bounding box center [149, 140] width 24 height 11
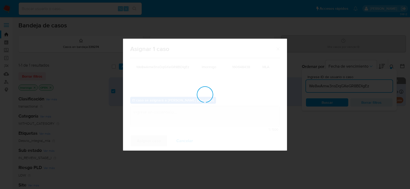
checkbox input "false"
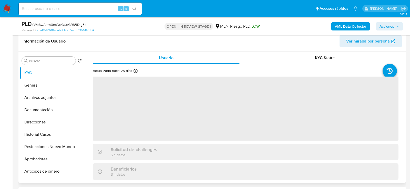
scroll to position [158, 0]
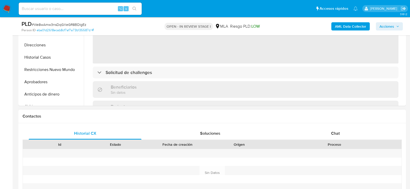
select select "10"
click at [337, 142] on div "Proceso" at bounding box center [334, 144] width 127 height 5
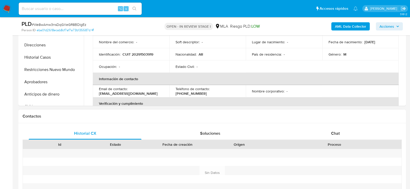
click at [336, 140] on div "Proceso" at bounding box center [334, 144] width 134 height 9
click at [330, 137] on div "Chat" at bounding box center [335, 133] width 113 height 12
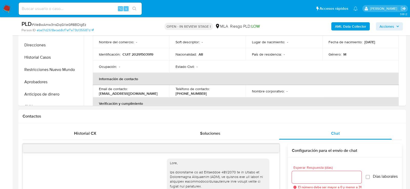
scroll to position [412, 0]
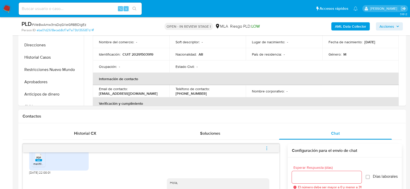
click at [269, 149] on icon "menu-action" at bounding box center [266, 148] width 5 height 5
click at [250, 138] on li "Cerrar conversación" at bounding box center [232, 137] width 53 height 9
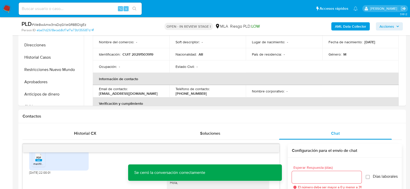
scroll to position [93, 0]
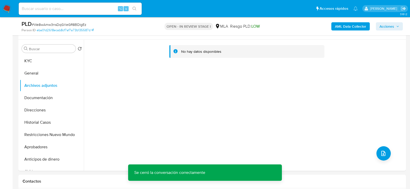
click at [353, 25] on b "AML Data Collector" at bounding box center [350, 26] width 31 height 8
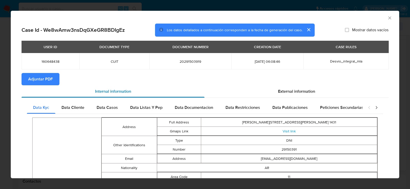
click at [52, 85] on div "Internal information" at bounding box center [113, 91] width 183 height 12
click at [50, 80] on span "Adjuntar PDF" at bounding box center [40, 79] width 25 height 11
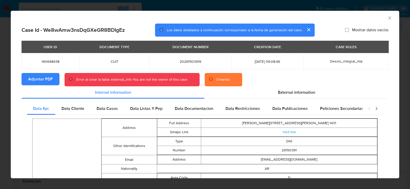
click at [1, 77] on div "AML Data Collector Case Id - We8wAmw3nsDqGXeGR8BDIgEz Los datos detallados a co…" at bounding box center [205, 94] width 410 height 189
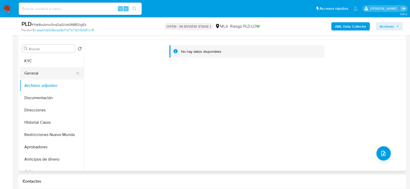
click at [35, 75] on button "General" at bounding box center [50, 73] width 60 height 12
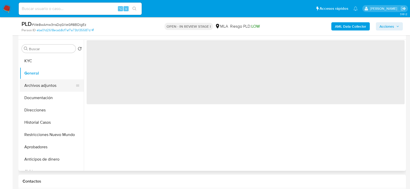
click at [35, 82] on button "Archivos adjuntos" at bounding box center [50, 85] width 60 height 12
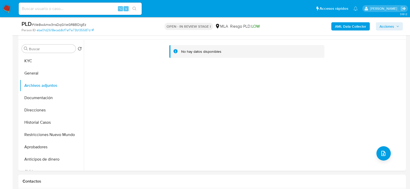
click at [86, 8] on input at bounding box center [80, 8] width 123 height 7
paste input "Ef1Pnc5d6tSsjpjGrRiVkBHI"
type input "Ef1Pnc5d6tSsjpjGrRiVkBHI"
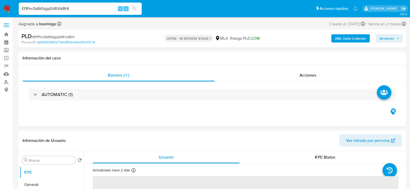
select select "10"
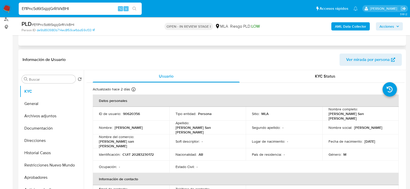
scroll to position [63, 0]
click at [142, 152] on p "CUIT 20283230172" at bounding box center [137, 154] width 31 height 5
copy p "20283230172"
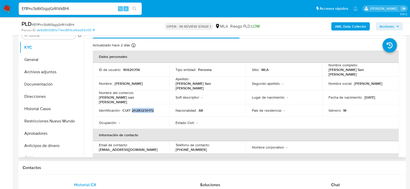
scroll to position [208, 0]
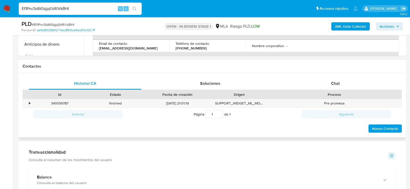
click at [316, 90] on div "Id Estado Fecha de creación Origen Proceso" at bounding box center [212, 94] width 379 height 9
click at [308, 86] on div "Chat" at bounding box center [335, 83] width 113 height 12
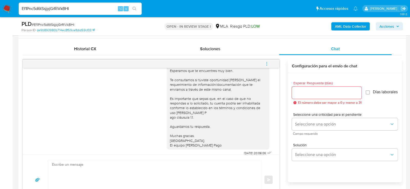
scroll to position [316, 0]
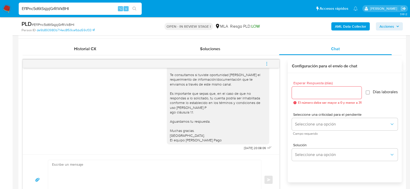
click at [266, 59] on span "menu-action" at bounding box center [266, 64] width 5 height 12
click at [256, 45] on div at bounding box center [205, 94] width 410 height 189
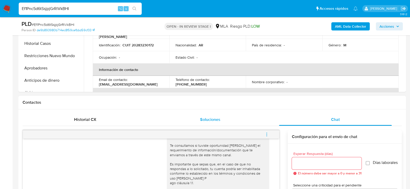
scroll to position [139, 0]
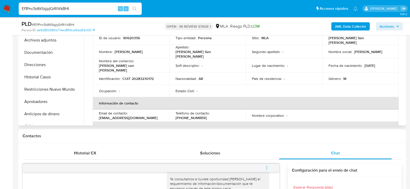
click at [142, 76] on p "CUIT 20283230172" at bounding box center [137, 78] width 31 height 5
copy p "20283230172"
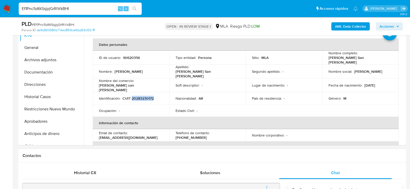
scroll to position [114, 0]
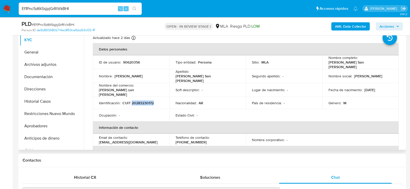
copy p "20283230172"
click at [36, 69] on button "Archivos adjuntos" at bounding box center [50, 64] width 60 height 12
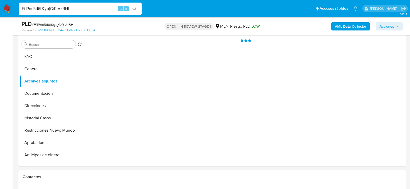
scroll to position [97, 0]
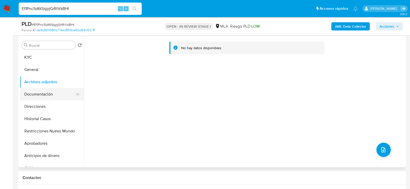
click at [28, 97] on button "Documentación" at bounding box center [50, 94] width 60 height 12
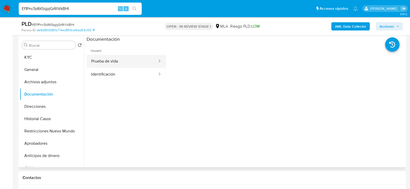
click at [152, 56] on button "Prueba de vida" at bounding box center [122, 61] width 71 height 13
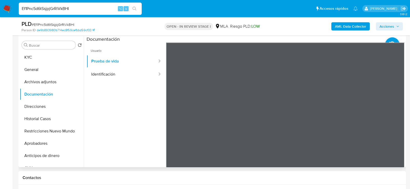
click at [156, 87] on ul "Usuario Prueba de vida Identificación" at bounding box center [126, 117] width 79 height 148
click at [156, 80] on div at bounding box center [158, 74] width 8 height 13
click at [151, 80] on ul "Usuario Prueba de vida Identificación" at bounding box center [126, 117] width 79 height 148
click at [151, 78] on button "Identificación" at bounding box center [122, 74] width 71 height 13
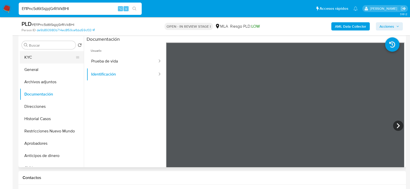
click at [35, 56] on button "KYC" at bounding box center [50, 57] width 60 height 12
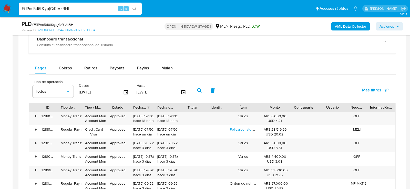
scroll to position [477, 0]
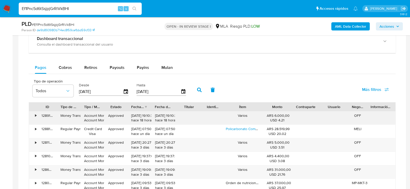
drag, startPoint x: 258, startPoint y: 105, endPoint x: 262, endPoint y: 113, distance: 9.9
click at [262, 113] on div "ID Tipo de operación Tipo / Método Estado Fecha de creación Fecha de aprobación…" at bounding box center [212, 174] width 367 height 144
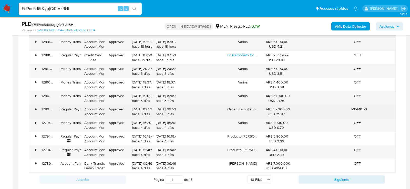
scroll to position [556, 0]
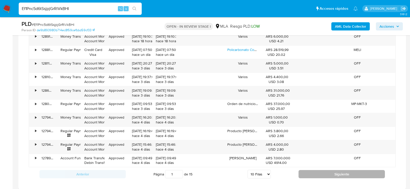
click at [325, 173] on button "Siguiente" at bounding box center [341, 174] width 86 height 8
type input "2"
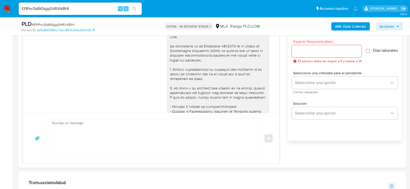
scroll to position [249, 0]
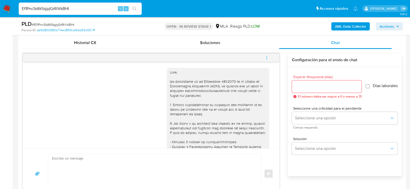
click at [269, 55] on button "menu-action" at bounding box center [266, 57] width 17 height 12
click at [198, 58] on li "Cerrar conversación" at bounding box center [195, 58] width 38 height 6
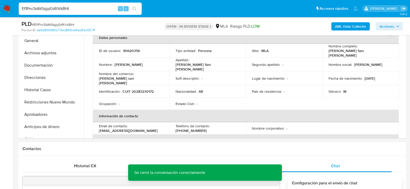
scroll to position [115, 0]
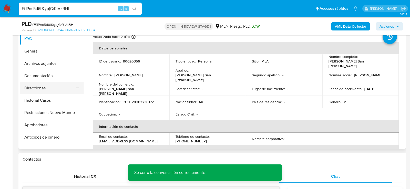
click at [43, 93] on button "Direcciones" at bounding box center [50, 88] width 60 height 12
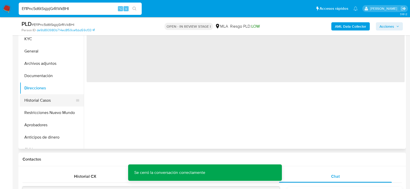
click at [41, 99] on button "Historial Casos" at bounding box center [50, 100] width 60 height 12
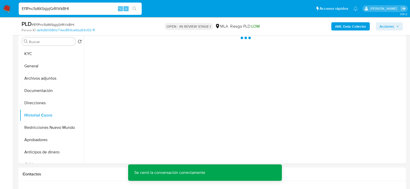
scroll to position [96, 0]
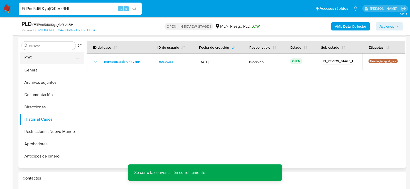
click at [41, 59] on button "KYC" at bounding box center [50, 58] width 60 height 12
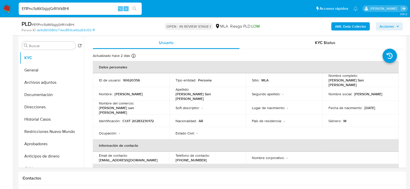
click at [77, 8] on input "Ef1Pnc5d6tSsjpjGrRiVkBHI" at bounding box center [80, 8] width 123 height 7
paste input "Q0pSYQTzujM2aRAJEvifnuGm"
type input "Q0pSYQTzujM2aRAJEvifnuGm"
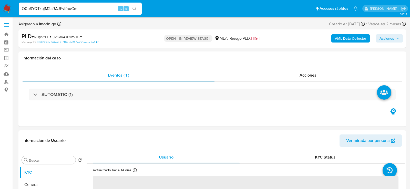
select select "10"
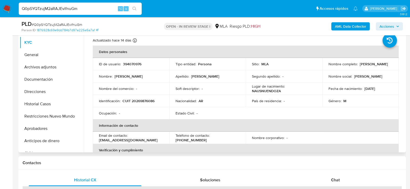
scroll to position [112, 0]
click at [132, 101] on p "CUIT 20269876086" at bounding box center [138, 100] width 32 height 5
copy p "20269876086"
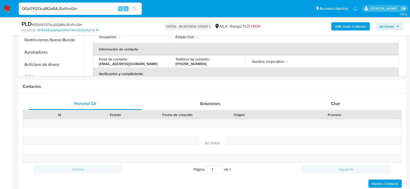
scroll to position [229, 0]
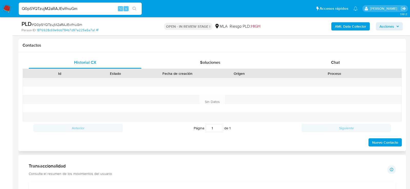
click at [323, 50] on div "Contactos" at bounding box center [211, 46] width 387 height 14
click at [323, 58] on div "Chat" at bounding box center [335, 62] width 113 height 12
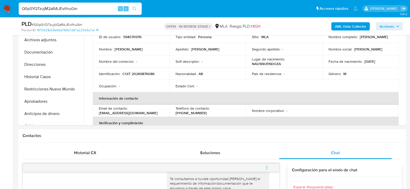
scroll to position [133, 0]
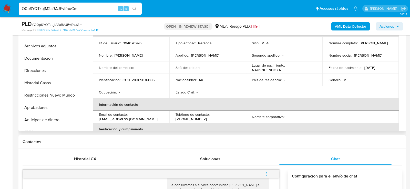
click at [365, 45] on p "Claudio Salvador Pecoraro" at bounding box center [374, 43] width 28 height 5
copy p "Pecoraro"
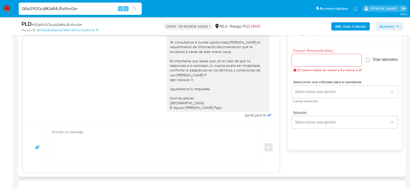
scroll to position [275, 0]
click at [233, 146] on textarea at bounding box center [153, 147] width 203 height 39
click at [137, 143] on textarea at bounding box center [153, 147] width 203 height 39
paste textarea "Hola, esperamos que te encuentres muy bien. Te consultamos si tuviste oportunid…"
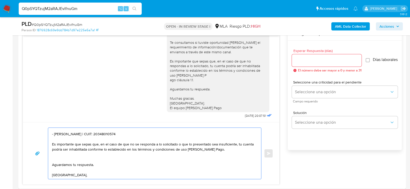
scroll to position [26, 0]
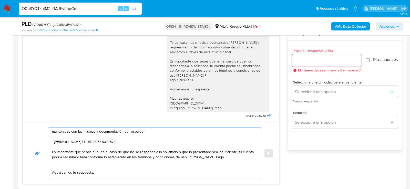
click at [73, 141] on textarea "Hola, esperamos que te encuentres muy bien. Te consultamos si tuviste oportunid…" at bounding box center [153, 153] width 203 height 51
paste textarea "30716621142 name: GUADA CONSTRUCCIONES S.A.S. || alias: 20287961694 name: HERRE…"
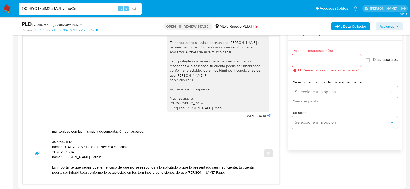
click at [63, 138] on textarea "Hola, esperamos que te encuentres muy bien. Te consultamos si tuviste oportunid…" at bounding box center [153, 153] width 203 height 51
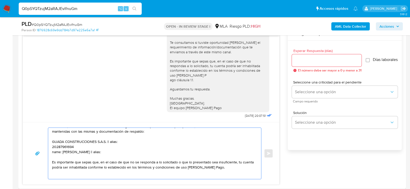
click at [109, 141] on textarea "Hola, esperamos que te encuentres muy bien. Te consultamos si tuviste oportunid…" at bounding box center [153, 153] width 203 height 51
paste textarea "30716621142"
click at [69, 144] on textarea "Hola, esperamos que te encuentres muy bien. Te consultamos si tuviste oportunid…" at bounding box center [153, 153] width 203 height 51
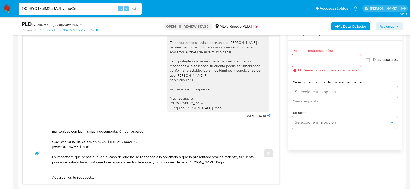
click at [97, 145] on textarea "Hola, esperamos que te encuentres muy bien. Te consultamos si tuviste oportunid…" at bounding box center [153, 153] width 203 height 51
click at [98, 148] on textarea "Hola, esperamos que te encuentres muy bien. Te consultamos si tuviste oportunid…" at bounding box center [153, 153] width 203 height 51
click at [98, 147] on textarea "Hola, esperamos que te encuentres muy bien. Te consultamos si tuviste oportunid…" at bounding box center [153, 153] width 203 height 51
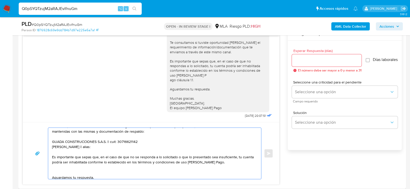
click at [98, 147] on textarea "Hola, esperamos que te encuentres muy bien. Te consultamos si tuviste oportunid…" at bounding box center [153, 153] width 203 height 51
click at [100, 147] on textarea "Hola, esperamos que te encuentres muy bien. Te consultamos si tuviste oportunid…" at bounding box center [153, 153] width 203 height 51
paste textarea "20287961694"
type textarea "Hola, esperamos que te encuentres muy bien. Te consultamos si tuviste oportunid…"
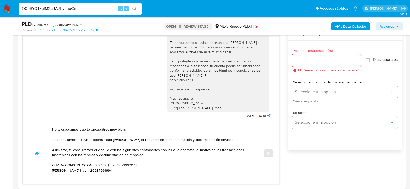
scroll to position [0, 0]
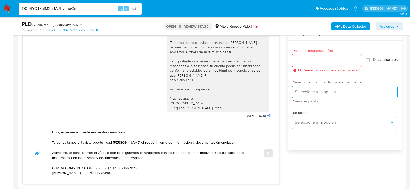
click at [318, 93] on span "Seleccione una opción" at bounding box center [342, 91] width 95 height 5
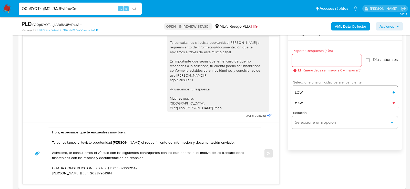
click at [299, 104] on span "HIGH" at bounding box center [299, 102] width 8 height 5
click at [299, 63] on div at bounding box center [327, 60] width 70 height 12
click at [299, 59] on input "Esperar Respuesta (días)" at bounding box center [327, 60] width 70 height 7
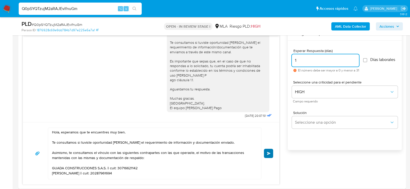
type input "1"
click at [267, 152] on span "Enviar" at bounding box center [269, 153] width 4 height 3
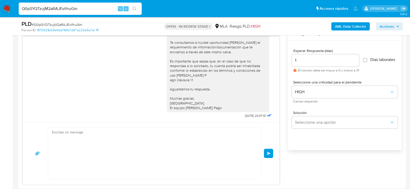
scroll to position [448, 0]
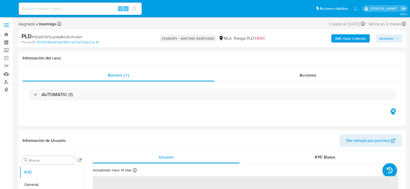
select select "10"
click at [75, 7] on input at bounding box center [80, 8] width 123 height 7
paste input "znbDoeR0nPZ9xXqoansdR9ra"
type input "znbDoeR0nPZ9xXqoansdR9ra"
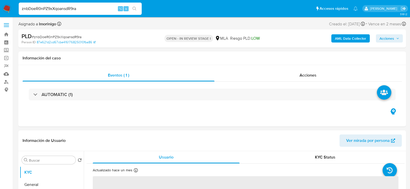
select select "10"
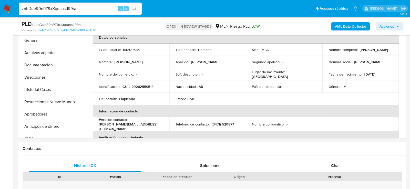
scroll to position [124, 0]
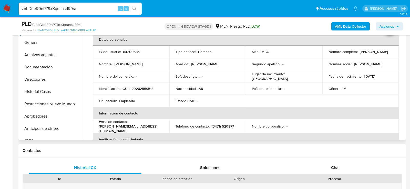
click at [138, 88] on p "CUIL 20262559514" at bounding box center [137, 88] width 31 height 5
copy p "20262559514"
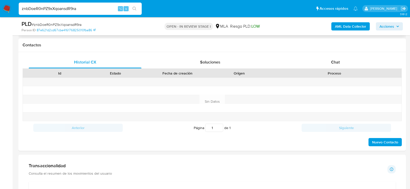
scroll to position [220, 0]
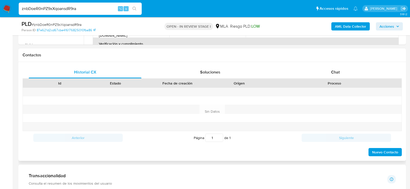
click at [330, 65] on div "Historial CX Soluciones Chat Id Estado Fecha de creación Origen Proceso Anterio…" at bounding box center [211, 111] width 387 height 99
click at [330, 69] on div "Chat" at bounding box center [335, 72] width 113 height 12
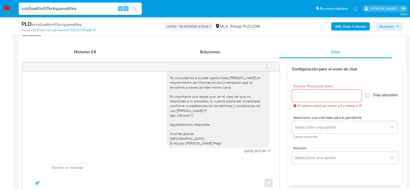
scroll to position [238, 0]
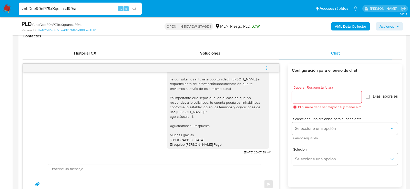
click at [79, 11] on input "znbDoeR0nPZ9xXqoansdR9ra" at bounding box center [80, 8] width 123 height 7
paste input "tg7qcDAXzk8IYpD7ahjg9K2h"
type input "tg7qcDAXzk8IYpD7ahjg9K2h"
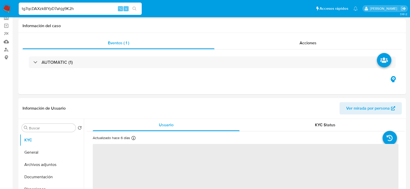
select select "10"
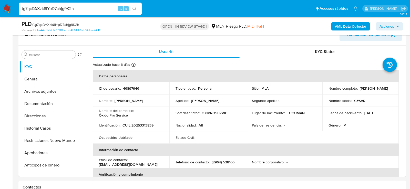
scroll to position [108, 0]
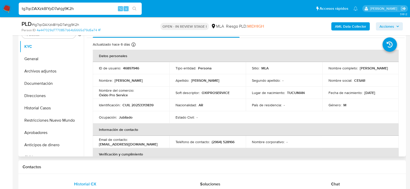
click at [138, 106] on p "CUIL 20253313839" at bounding box center [137, 105] width 31 height 5
copy p "20253313839"
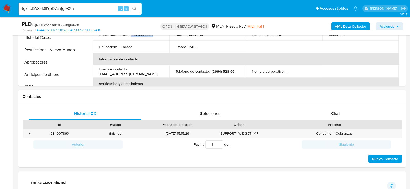
scroll to position [205, 0]
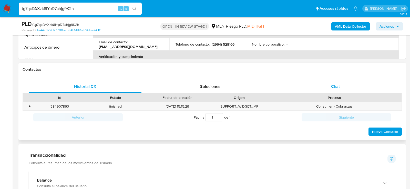
click at [321, 89] on div "Chat" at bounding box center [335, 86] width 113 height 12
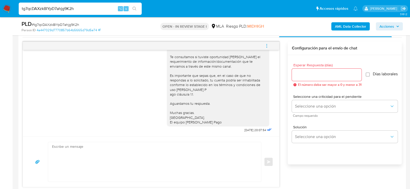
scroll to position [283, 0]
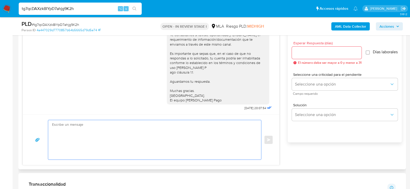
click at [82, 140] on textarea at bounding box center [153, 139] width 203 height 39
paste textarea "Hola, esperamos que te encuentres muy bien. Te consultamos si tuviste oportunid…"
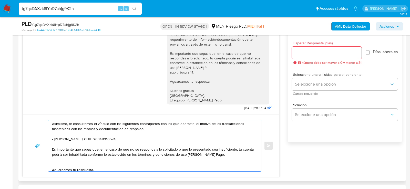
scroll to position [22, 0]
click at [110, 134] on textarea "Hola, esperamos que te encuentres muy bien. Te consultamos si tuviste oportunid…" at bounding box center [153, 145] width 203 height 51
click at [110, 136] on textarea "Hola, esperamos que te encuentres muy bien. Te consultamos si tuviste oportunid…" at bounding box center [153, 145] width 203 height 51
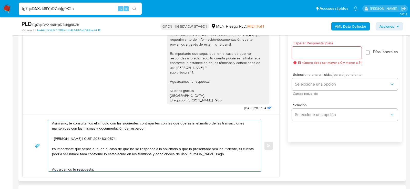
click at [110, 136] on textarea "Hola, esperamos que te encuentres muy bien. Te consultamos si tuviste oportunid…" at bounding box center [153, 145] width 203 height 51
paste textarea "Ana Valeria Wilches"
paste textarea "27310197179"
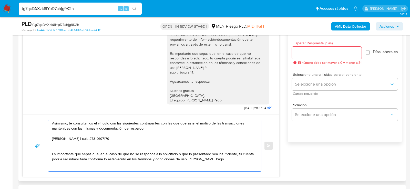
paste textarea "Elizabeth Ester Quiroga"
paste textarea "23232521554"
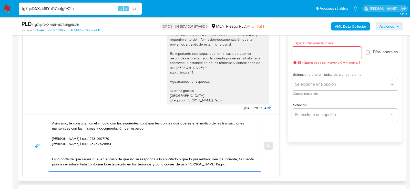
paste textarea "30506726669 name: Murchison Sa Estibajes Y Cargas Industri || alias: 2720208488…"
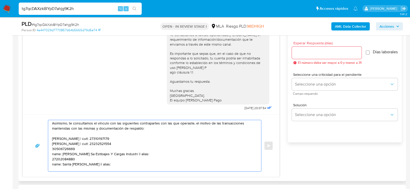
click at [52, 149] on textarea "Hola, esperamos que te encuentres muy bien. Te consultamos si tuviste oportunid…" at bounding box center [153, 145] width 203 height 51
click at [54, 149] on textarea "Hola, esperamos que te encuentres muy bien. Te consultamos si tuviste oportunid…" at bounding box center [153, 145] width 203 height 51
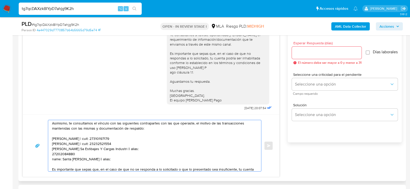
click at [122, 148] on textarea "Hola, esperamos que te encuentres muy bien. Te consultamos si tuviste oportunid…" at bounding box center [153, 145] width 203 height 51
paste textarea "30506726669"
click at [66, 153] on textarea "Hola, esperamos que te encuentres muy bien. Te consultamos si tuviste oportunid…" at bounding box center [153, 145] width 203 height 51
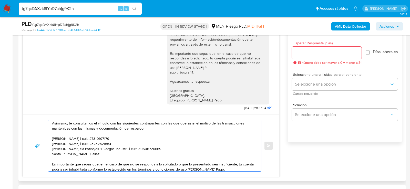
click at [100, 153] on textarea "Hola, esperamos que te encuentres muy bien. Te consultamos si tuviste oportunid…" at bounding box center [153, 145] width 203 height 51
paste textarea "27202084880"
click at [80, 156] on textarea "Hola, esperamos que te encuentres muy bien. Te consultamos si tuviste oportunid…" at bounding box center [153, 145] width 203 height 51
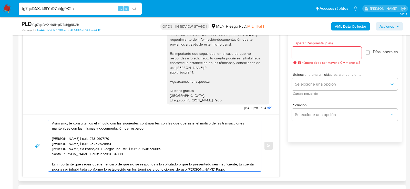
click at [77, 152] on textarea "Hola, esperamos que te encuentres muy bien. Te consultamos si tuviste oportunid…" at bounding box center [153, 145] width 203 height 51
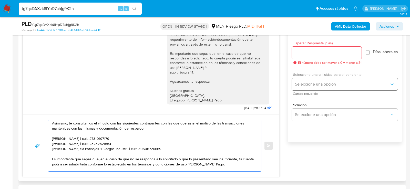
type textarea "Hola, esperamos que te encuentres muy bien. Te consultamos si tuviste oportunid…"
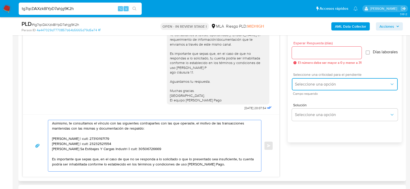
click at [302, 84] on button "Seleccione una opción" at bounding box center [345, 84] width 106 height 12
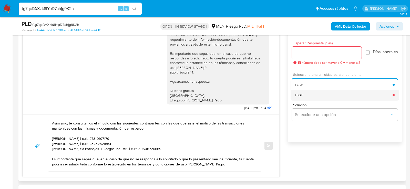
click at [301, 97] on span "HIGH" at bounding box center [299, 95] width 8 height 5
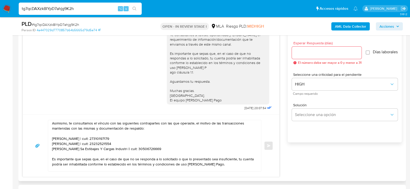
click at [303, 61] on span "El número debe ser mayor a 0 y menor a 31" at bounding box center [330, 63] width 64 height 4
click at [302, 56] on div at bounding box center [327, 53] width 70 height 12
click at [300, 53] on input "Esperar Respuesta (días)" at bounding box center [327, 52] width 70 height 7
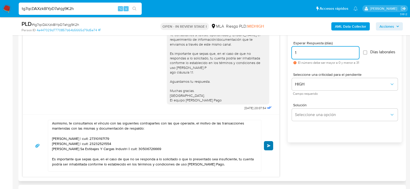
type input "1"
click at [268, 147] on button "Enviar" at bounding box center [268, 145] width 9 height 9
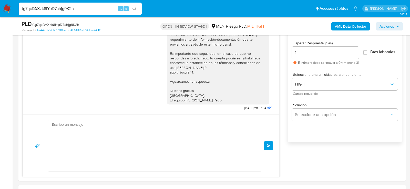
scroll to position [452, 0]
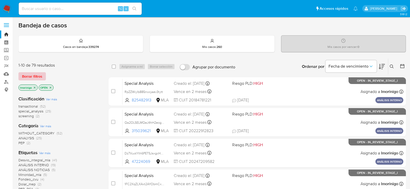
click at [39, 73] on span "Borrar filtros" at bounding box center [32, 76] width 20 height 7
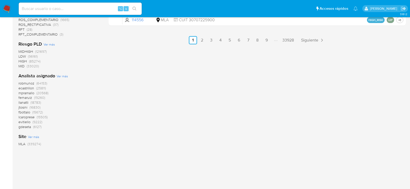
scroll to position [360, 0]
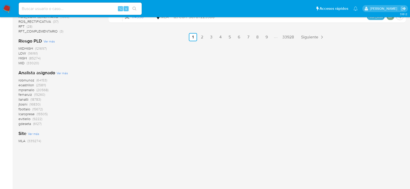
click at [59, 72] on span "Ver más" at bounding box center [62, 73] width 11 height 5
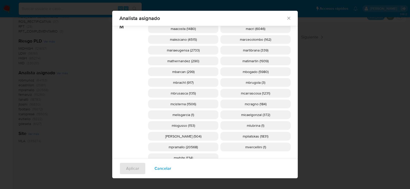
scroll to position [490, 0]
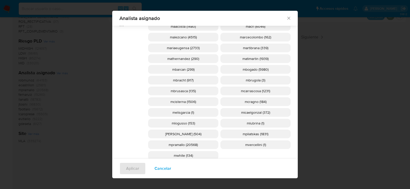
click at [191, 100] on span "mcisterna (1506)" at bounding box center [183, 101] width 26 height 5
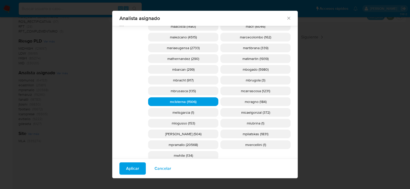
click at [137, 163] on span "Aplicar" at bounding box center [132, 168] width 13 height 11
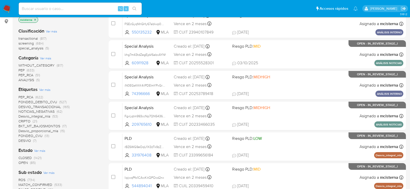
scroll to position [65, 0]
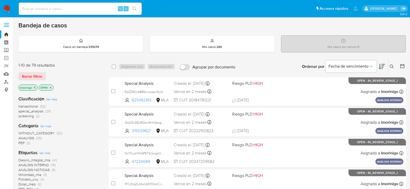
click at [50, 87] on icon "close-filter" at bounding box center [50, 87] width 3 height 3
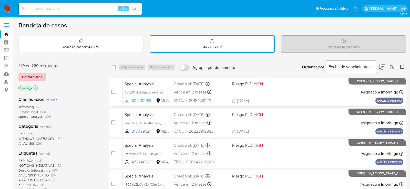
click at [38, 78] on span "Borrar filtros" at bounding box center [32, 76] width 20 height 7
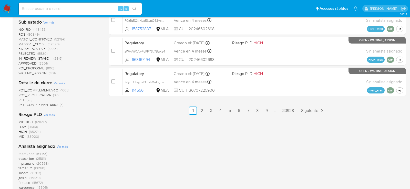
scroll to position [303, 0]
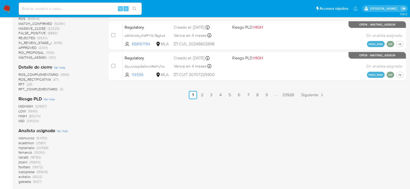
click at [60, 132] on span "Ver más" at bounding box center [62, 131] width 11 height 5
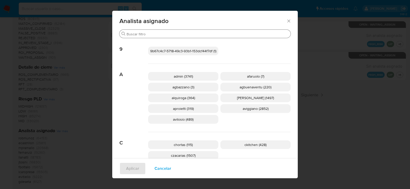
click at [205, 32] on input "Buscar" at bounding box center [208, 34] width 162 height 5
type input "m"
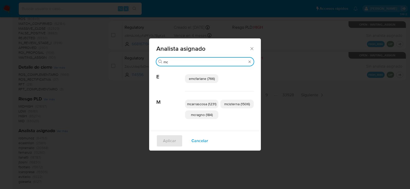
type input "mc"
click at [233, 107] on p "mcisterna (1506)" at bounding box center [236, 104] width 33 height 9
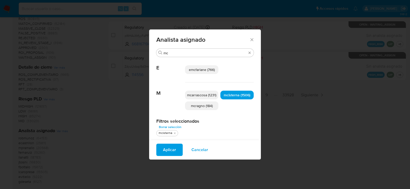
click at [173, 146] on span "Aplicar" at bounding box center [169, 149] width 13 height 11
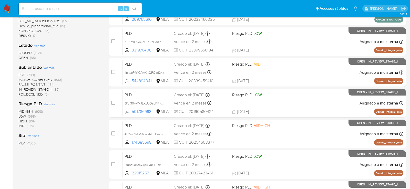
scroll to position [172, 0]
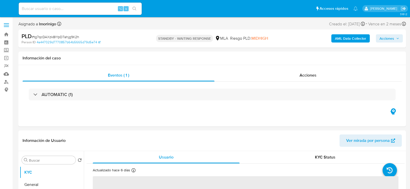
select select "10"
click at [74, 7] on input at bounding box center [80, 8] width 123 height 7
paste input "G70rJeAFM8amoa1EO9qYCJkp"
type input "G70rJeAFM8amoa1EO9qYCJkp"
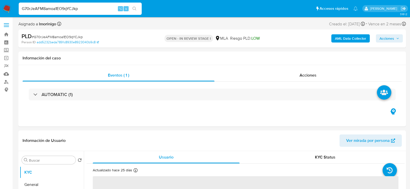
select select "10"
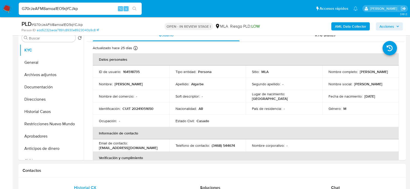
scroll to position [103, 0]
click at [147, 107] on p "CUIT 20241051650" at bounding box center [137, 109] width 31 height 5
copy p "20241051650"
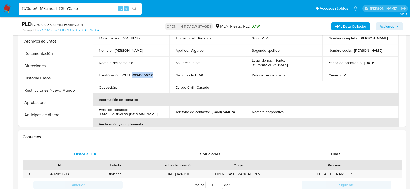
scroll to position [211, 0]
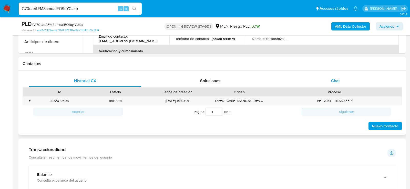
click at [325, 77] on div "Chat" at bounding box center [335, 81] width 113 height 12
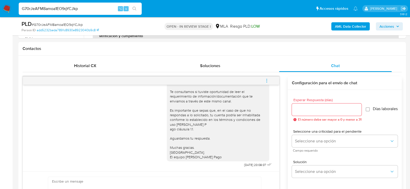
scroll to position [230, 0]
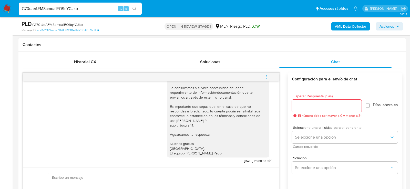
click at [265, 79] on span "menu-action" at bounding box center [266, 77] width 5 height 12
click at [174, 54] on div at bounding box center [205, 94] width 410 height 189
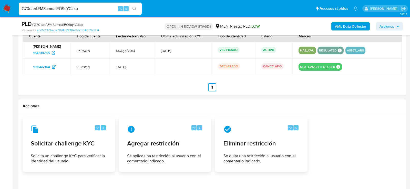
scroll to position [783, 0]
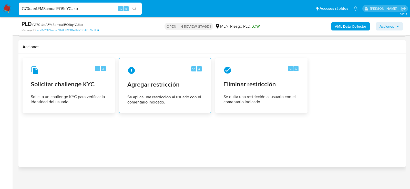
click at [156, 84] on span "Agregar restricción" at bounding box center [164, 85] width 75 height 8
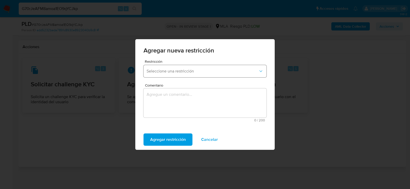
click at [159, 69] on span "Seleccione una restricción" at bounding box center [203, 71] width 112 height 5
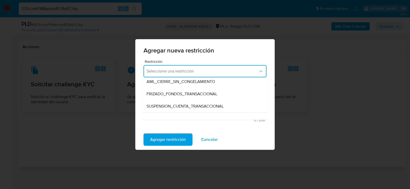
scroll to position [59, 0]
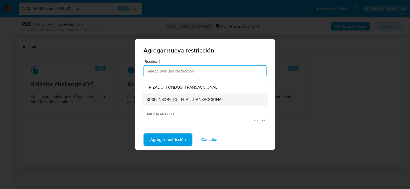
click at [158, 101] on span "SUSPENSION_CUENTA_TRANSACCIONAL" at bounding box center [185, 99] width 77 height 5
click at [158, 101] on textarea "Comentario" at bounding box center [204, 102] width 123 height 29
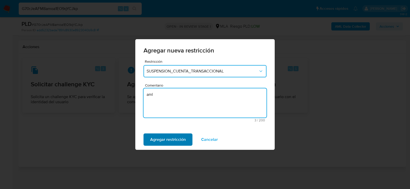
type textarea "aml"
click at [159, 138] on span "Agregar restricción" at bounding box center [168, 139] width 36 height 11
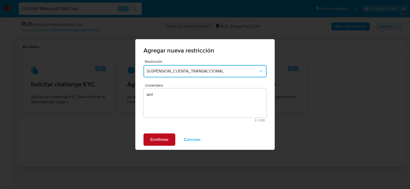
click at [159, 138] on span "Confirmar" at bounding box center [159, 139] width 18 height 11
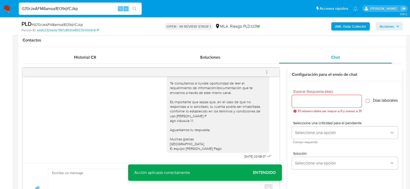
scroll to position [233, 0]
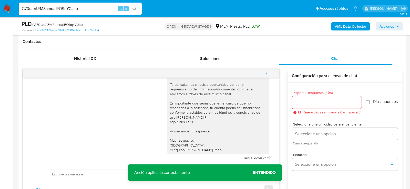
click at [268, 72] on icon "menu-action" at bounding box center [266, 73] width 5 height 5
click at [238, 61] on li "Cerrar conversación" at bounding box center [232, 62] width 53 height 9
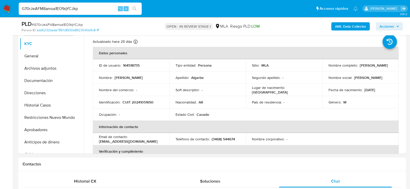
scroll to position [109, 0]
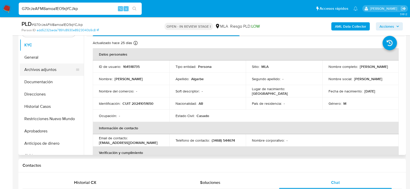
click at [28, 66] on button "Archivos adjuntos" at bounding box center [50, 70] width 60 height 12
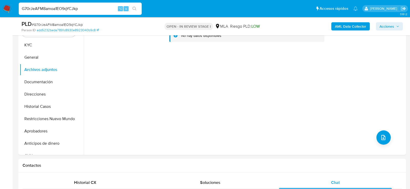
click at [362, 28] on b "AML Data Collector" at bounding box center [350, 26] width 31 height 8
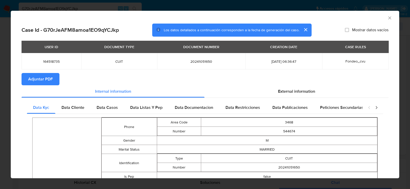
click at [390, 18] on icon "Cerrar ventana" at bounding box center [389, 17] width 3 height 3
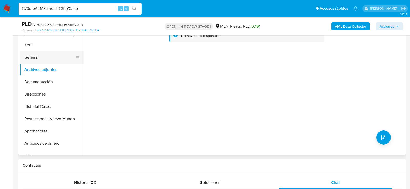
click at [21, 52] on button "General" at bounding box center [50, 57] width 60 height 12
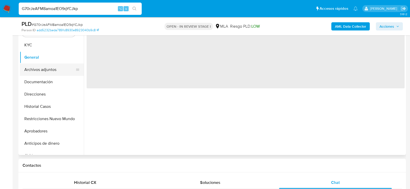
click at [27, 64] on button "Archivos adjuntos" at bounding box center [50, 70] width 60 height 12
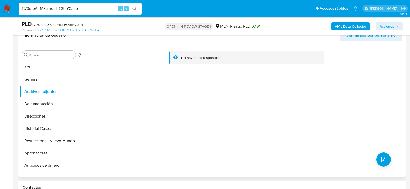
scroll to position [84, 0]
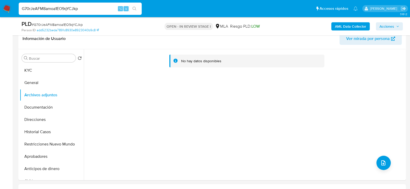
click at [96, 9] on input "G70rJeAFM8amoa1EO9qYCJkp" at bounding box center [80, 8] width 123 height 7
paste input "TTkbh8qxqnA7fJNlg9H0KBA4"
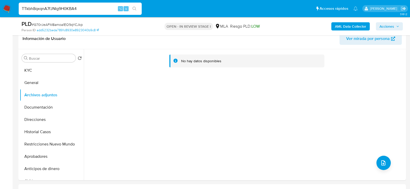
type input "TTkbh8qxqnA7fJNlg9H0KBA4"
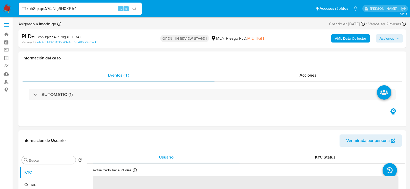
select select "10"
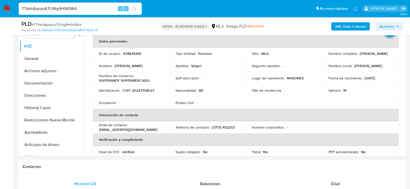
scroll to position [17, 0]
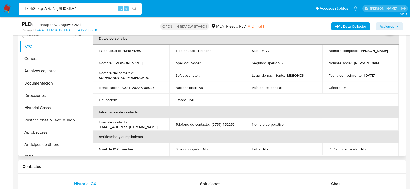
click at [137, 86] on p "CUIT 20227708027" at bounding box center [138, 87] width 32 height 5
copy p "20227708027"
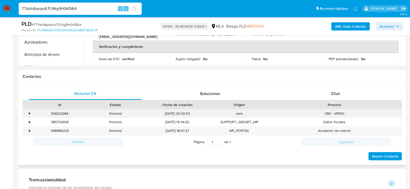
scroll to position [216, 0]
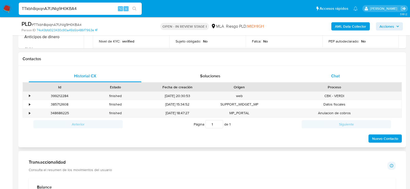
click at [324, 73] on div "Chat" at bounding box center [335, 76] width 113 height 12
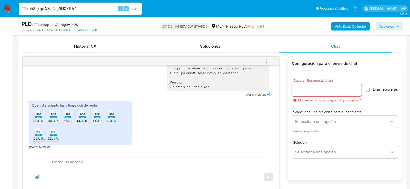
scroll to position [247, 0]
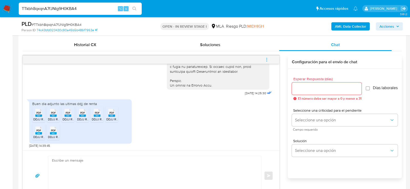
click at [43, 115] on div "PDF PDF" at bounding box center [38, 112] width 11 height 10
click at [50, 115] on rect at bounding box center [53, 116] width 7 height 2
click at [68, 116] on icon "PDF" at bounding box center [68, 112] width 7 height 9
click at [82, 118] on span "DDJJ RENTA 03 2025 VOGERL.pdf" at bounding box center [100, 119] width 47 height 4
click at [95, 118] on span "DDJJ RENTA 06 2025 VOGERL.pdf" at bounding box center [115, 119] width 47 height 4
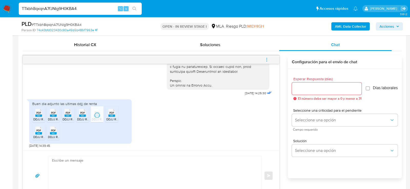
click at [111, 118] on span "DDJJ RENTA 08 2025 VOGERL.pdf" at bounding box center [129, 119] width 47 height 4
click at [40, 131] on span "PDF" at bounding box center [38, 130] width 5 height 3
click at [52, 131] on span "PDF" at bounding box center [53, 130] width 5 height 3
click at [87, 9] on input "TTkbh8qxqnA7fJNlg9H0KBA4" at bounding box center [80, 8] width 123 height 7
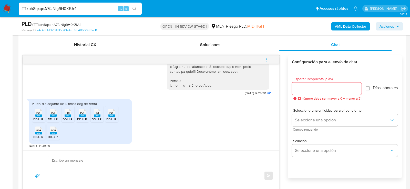
paste input "G70rJeAFM8amoa1EO9qYCJkp"
type input "G70rJeAFM8amoa1EO9qYCJkp"
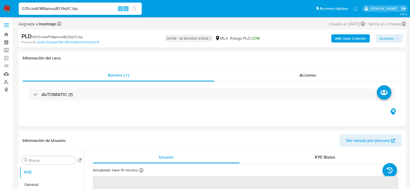
select select "10"
click at [348, 41] on b "AML Data Collector" at bounding box center [350, 38] width 31 height 8
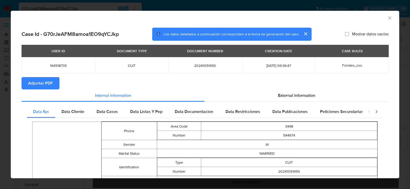
click at [27, 87] on button "Adjuntar PDF" at bounding box center [41, 83] width 38 height 12
click at [387, 17] on icon "Cerrar ventana" at bounding box center [389, 17] width 5 height 5
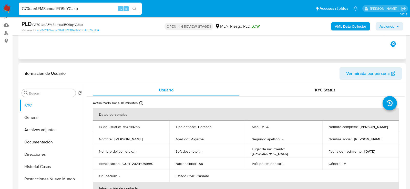
scroll to position [51, 0]
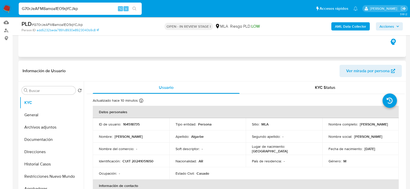
click at [31, 123] on button "Archivos adjuntos" at bounding box center [52, 127] width 64 height 12
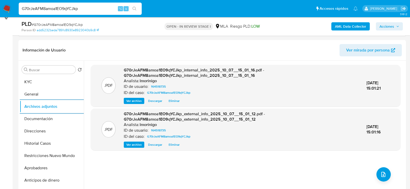
scroll to position [93, 0]
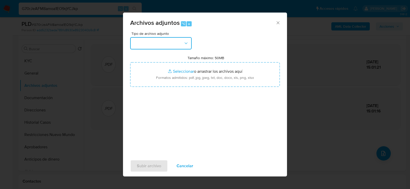
click at [179, 43] on button "button" at bounding box center [160, 43] width 61 height 12
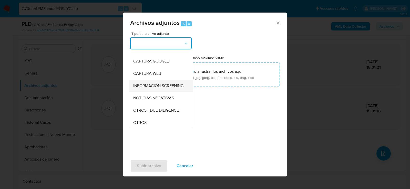
scroll to position [54, 0]
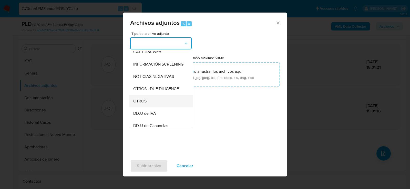
click at [147, 98] on div "OTROS" at bounding box center [159, 101] width 52 height 12
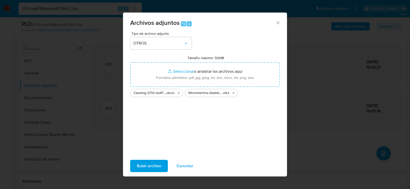
click at [156, 164] on span "Subir archivo" at bounding box center [149, 165] width 24 height 11
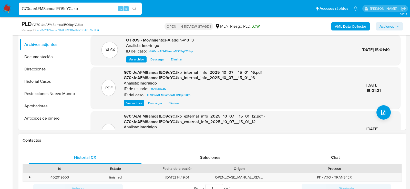
scroll to position [224, 0]
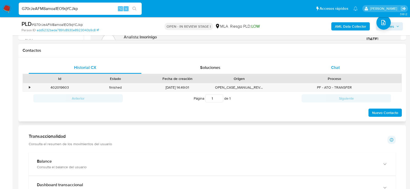
click at [365, 63] on div "Chat" at bounding box center [335, 67] width 113 height 12
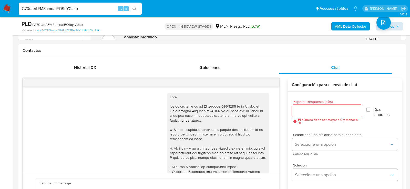
scroll to position [316, 0]
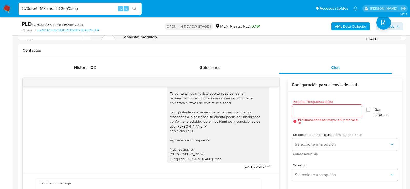
click at [400, 25] on button "Acciones" at bounding box center [389, 26] width 27 height 8
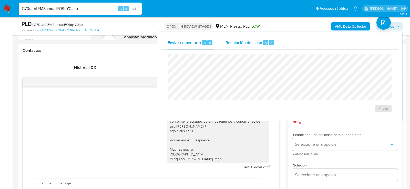
click at [256, 43] on span "Resolución del caso" at bounding box center [243, 42] width 37 height 6
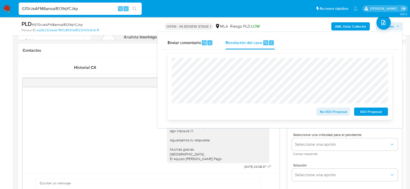
click at [253, 80] on div "No ROI Proposal ROI Proposal" at bounding box center [280, 87] width 216 height 58
click at [360, 114] on span "ROI Proposal" at bounding box center [371, 111] width 27 height 7
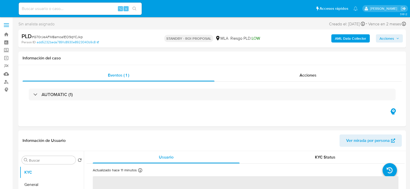
select select "10"
click at [98, 8] on input at bounding box center [80, 8] width 123 height 7
paste input "Ef1Pnc5d6tSsjpjGrRiVkBHI"
type input "Ef1Pnc5d6tSsjpjGrRiVkBHI"
select select "10"
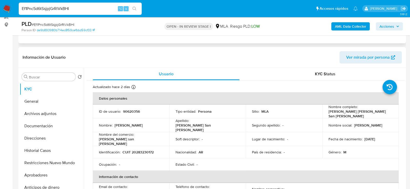
scroll to position [65, 0]
click at [42, 116] on button "Archivos adjuntos" at bounding box center [50, 113] width 60 height 12
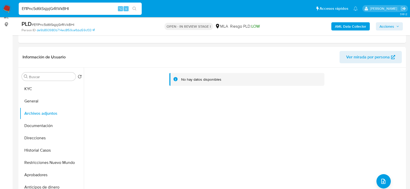
click at [342, 26] on b "AML Data Collector" at bounding box center [350, 26] width 31 height 8
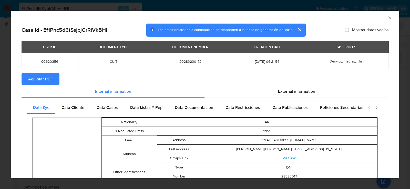
click at [50, 77] on span "Adjuntar PDF" at bounding box center [40, 79] width 25 height 11
click at [3, 82] on div "AML Data Collector Case Id - Ef1Pnc5d6tSsjpjGrRiVkBHI Los datos detallados a co…" at bounding box center [205, 94] width 410 height 189
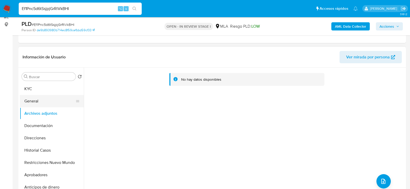
click at [32, 105] on button "General" at bounding box center [50, 101] width 60 height 12
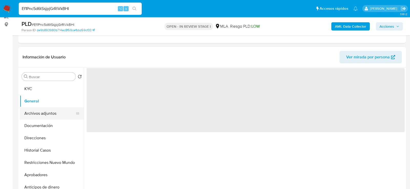
click at [34, 114] on button "Archivos adjuntos" at bounding box center [50, 113] width 60 height 12
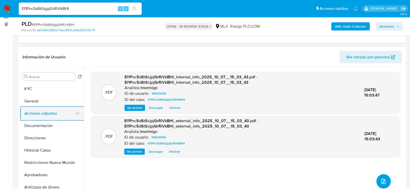
scroll to position [93, 0]
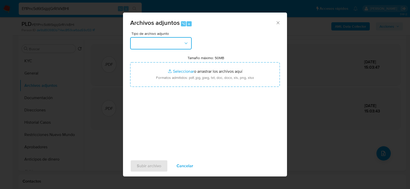
click at [166, 39] on button "button" at bounding box center [160, 43] width 61 height 12
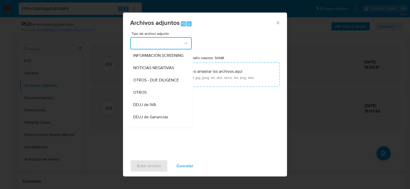
scroll to position [65, 0]
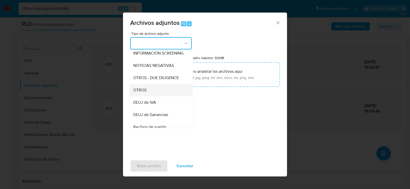
click at [156, 92] on div "OTROS" at bounding box center [159, 90] width 52 height 12
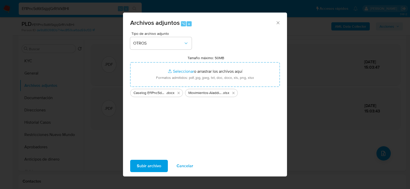
click at [151, 161] on span "Subir archivo" at bounding box center [149, 165] width 24 height 11
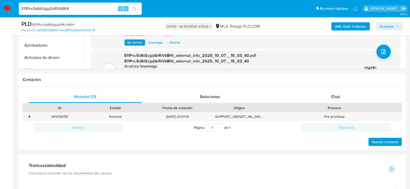
scroll to position [199, 0]
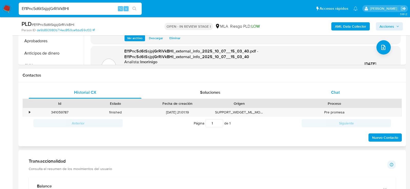
click at [337, 93] on span "Chat" at bounding box center [335, 92] width 9 height 6
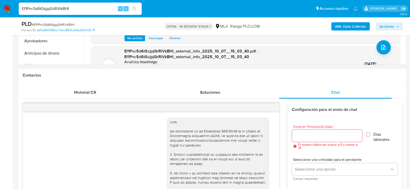
scroll to position [316, 0]
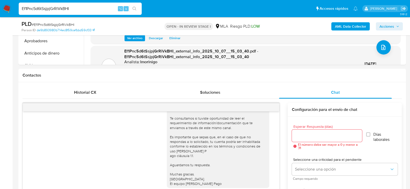
click at [397, 30] on span "Acciones" at bounding box center [389, 26] width 20 height 7
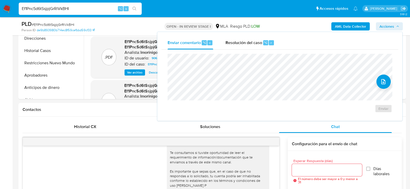
scroll to position [158, 0]
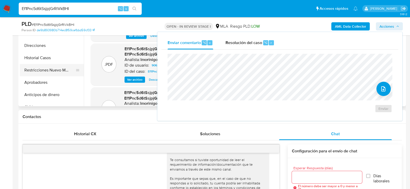
click at [47, 68] on button "Restricciones Nuevo Mundo" at bounding box center [50, 70] width 60 height 12
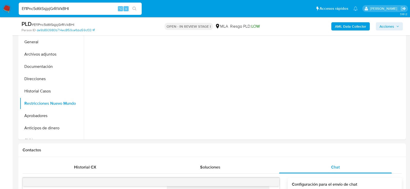
scroll to position [106, 0]
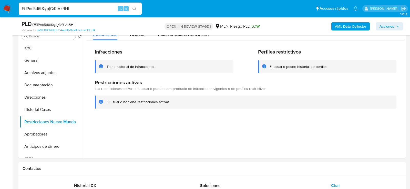
click at [383, 32] on div "AML Data Collector Acciones" at bounding box center [340, 26] width 126 height 12
click at [383, 27] on span "Acciones" at bounding box center [386, 26] width 15 height 8
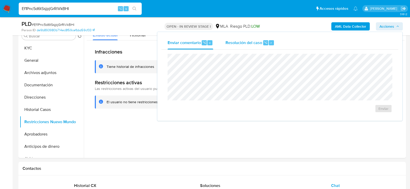
click at [266, 42] on span "⌥" at bounding box center [266, 42] width 4 height 5
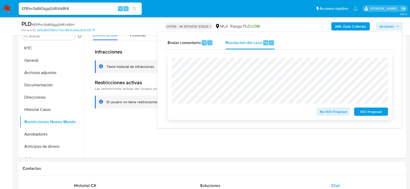
click at [328, 111] on span "No ROI Proposal" at bounding box center [333, 111] width 27 height 7
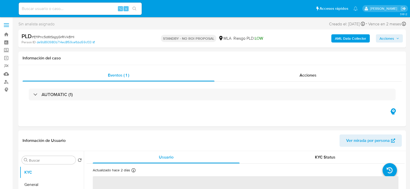
select select "10"
click at [101, 11] on input at bounding box center [80, 8] width 123 height 7
paste input "We8wAmw3nsDqGXeGR8BDIgEz"
type input "We8wAmw3nsDqGXeGR8BDIgEz"
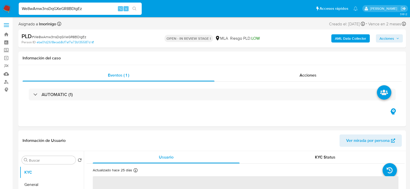
select select "10"
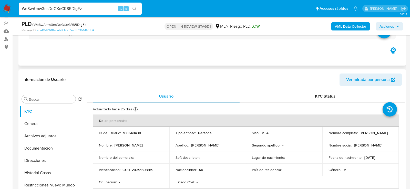
scroll to position [63, 0]
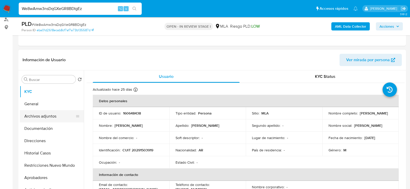
click at [37, 120] on button "Archivos adjuntos" at bounding box center [50, 116] width 60 height 12
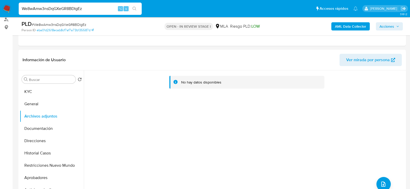
click at [350, 24] on b "AML Data Collector" at bounding box center [350, 26] width 31 height 8
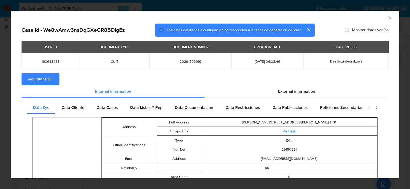
click at [41, 82] on span "Adjuntar PDF" at bounding box center [40, 79] width 25 height 11
click at [4, 102] on div "AML Data Collector Case Id - We8wAmw3nsDqGXeGR8BDIgEz Los datos detallados a co…" at bounding box center [205, 94] width 410 height 189
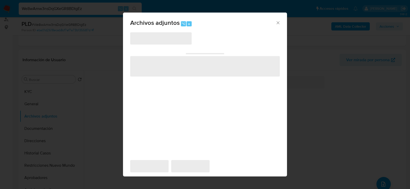
scroll to position [93, 0]
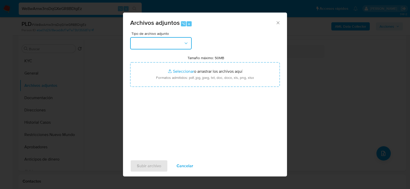
click at [186, 41] on icon "button" at bounding box center [185, 43] width 5 height 5
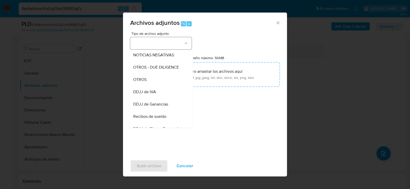
scroll to position [84, 0]
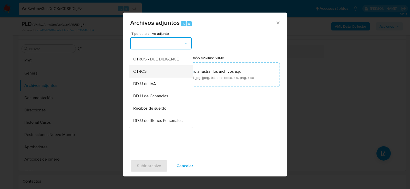
click at [153, 74] on div "OTROS" at bounding box center [159, 71] width 52 height 12
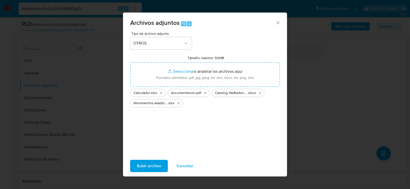
click at [152, 170] on span "Subir archivo" at bounding box center [149, 165] width 24 height 11
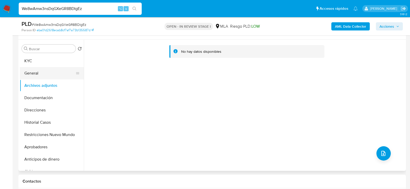
click at [40, 74] on button "General" at bounding box center [50, 73] width 60 height 12
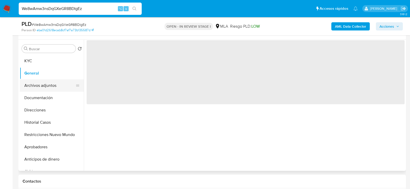
click at [40, 86] on button "Archivos adjuntos" at bounding box center [50, 85] width 60 height 12
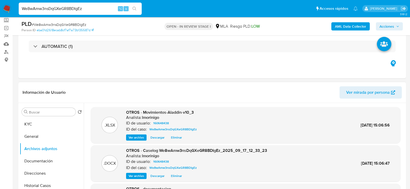
scroll to position [0, 0]
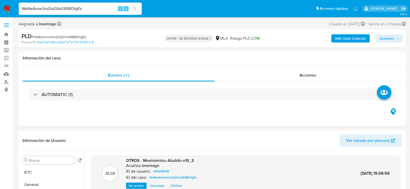
click at [25, 171] on button "KYC" at bounding box center [50, 172] width 60 height 12
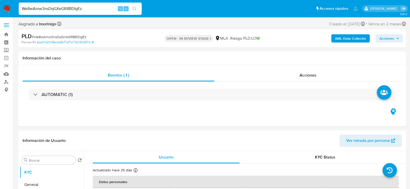
click at [387, 40] on span "Acciones" at bounding box center [386, 38] width 15 height 8
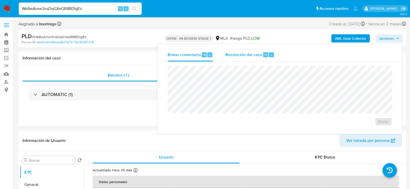
click at [249, 54] on span "Resolución del caso" at bounding box center [243, 55] width 37 height 6
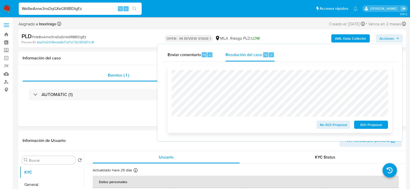
click at [330, 126] on span "No ROI Proposal" at bounding box center [333, 124] width 27 height 7
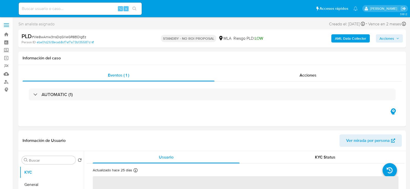
select select "10"
click at [96, 9] on input at bounding box center [80, 8] width 123 height 7
paste input "XzwdKz4BTCf8t3MgFGZ5PFho"
type input "XzwdKz4BTCf8t3MgFGZ5PFho"
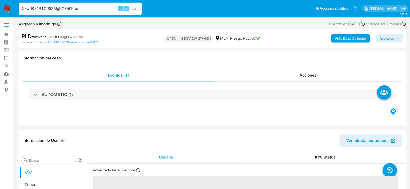
select select "10"
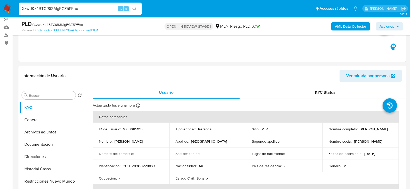
scroll to position [56, 0]
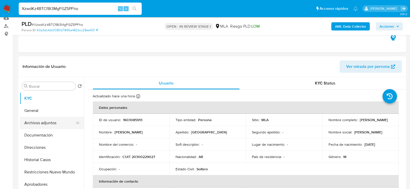
click at [42, 123] on button "Archivos adjuntos" at bounding box center [50, 123] width 60 height 12
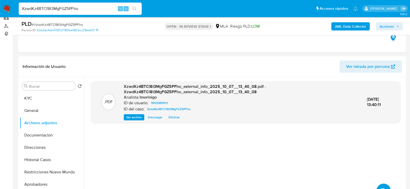
click at [339, 28] on b "AML Data Collector" at bounding box center [350, 26] width 31 height 8
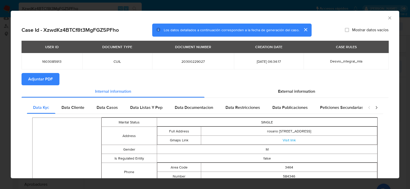
click at [52, 81] on span "Adjuntar PDF" at bounding box center [40, 79] width 25 height 11
click at [4, 78] on div "AML Data Collector Case Id - XzwdKz4BTCf8t3MgFGZ5PFho Los datos detallados a co…" at bounding box center [205, 94] width 410 height 189
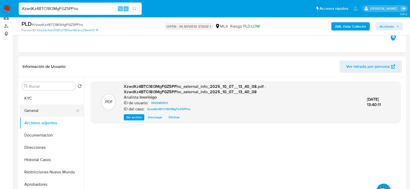
click at [32, 114] on button "General" at bounding box center [50, 111] width 60 height 12
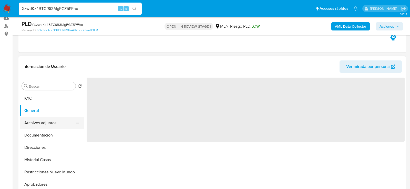
click at [33, 122] on button "Archivos adjuntos" at bounding box center [50, 123] width 60 height 12
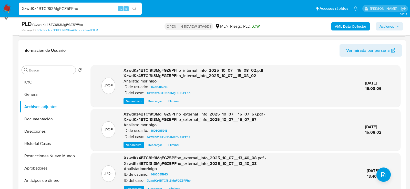
scroll to position [7, 0]
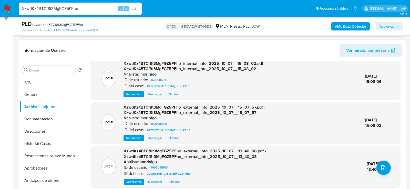
click at [173, 181] on span "Eliminar" at bounding box center [174, 181] width 11 height 5
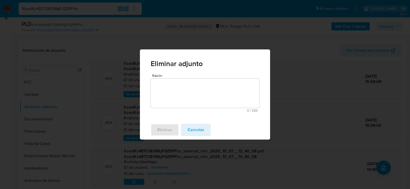
click at [174, 112] on div "Razón 0 / 250 250 caracteres restantes" at bounding box center [205, 97] width 130 height 47
click at [174, 106] on textarea "Razón" at bounding box center [205, 93] width 109 height 29
click at [169, 130] on span "Eliminar" at bounding box center [164, 129] width 15 height 11
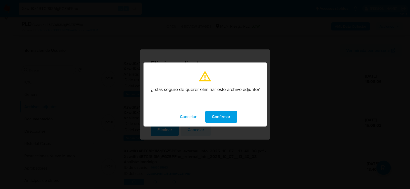
click at [225, 118] on span "Confirmar" at bounding box center [221, 116] width 18 height 11
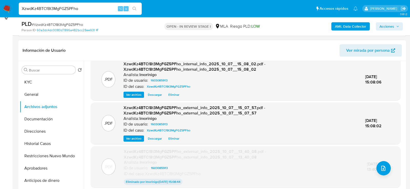
scroll to position [93, 0]
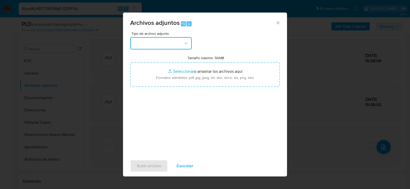
click at [177, 45] on button "button" at bounding box center [160, 43] width 61 height 12
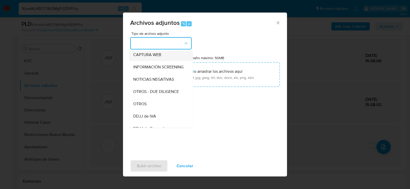
scroll to position [53, 0]
click at [147, 105] on div "OTROS" at bounding box center [159, 103] width 52 height 12
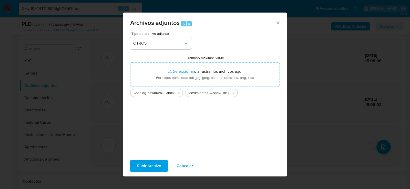
click at [154, 162] on span "Subir archivo" at bounding box center [149, 165] width 24 height 11
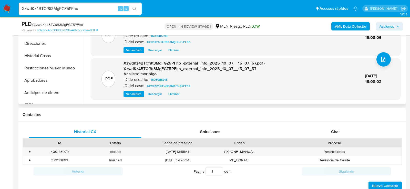
scroll to position [204, 0]
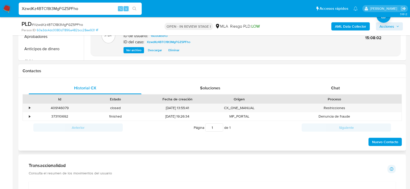
click at [339, 97] on div "Proceso" at bounding box center [334, 99] width 127 height 5
click at [340, 90] on div "Chat" at bounding box center [335, 88] width 113 height 12
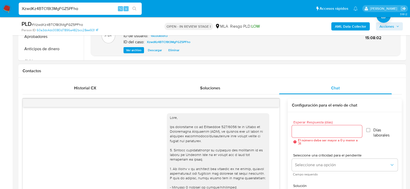
scroll to position [316, 0]
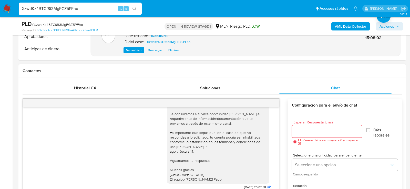
click at [84, 81] on div "Historial CX Soluciones Chat Id Estado Fecha de creación Origen Proceso • 40914…" at bounding box center [211, 163] width 387 height 171
click at [84, 88] on span "Historial CX" at bounding box center [85, 88] width 22 height 6
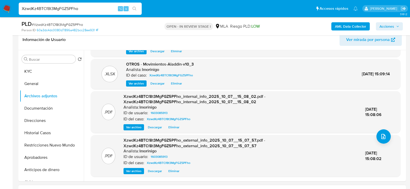
scroll to position [62, 0]
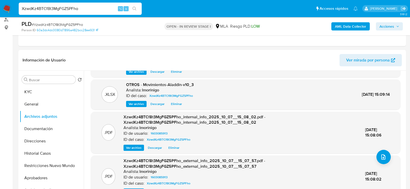
click at [390, 27] on span "Acciones" at bounding box center [386, 26] width 15 height 8
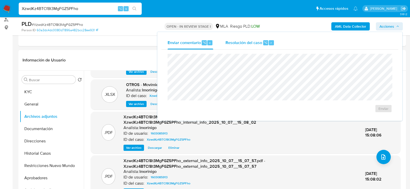
click at [237, 37] on div "Resolución del caso ⌥ r" at bounding box center [249, 42] width 49 height 13
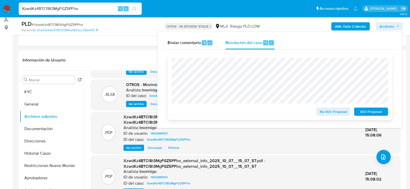
click at [373, 113] on span "ROI Proposal" at bounding box center [371, 111] width 27 height 7
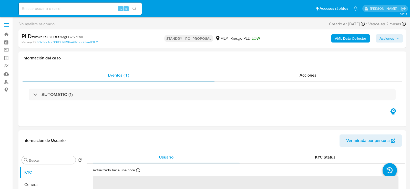
select select "10"
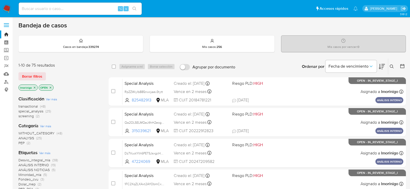
click at [50, 86] on icon "close-filter" at bounding box center [50, 87] width 3 height 3
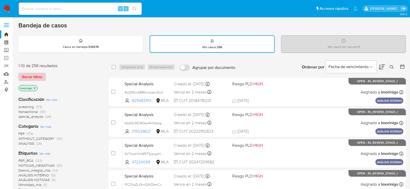
click at [37, 77] on span "Borrar filtros" at bounding box center [32, 76] width 20 height 7
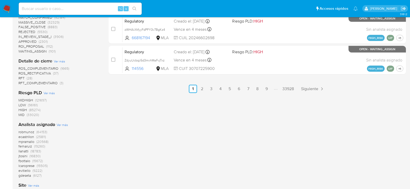
scroll to position [313, 0]
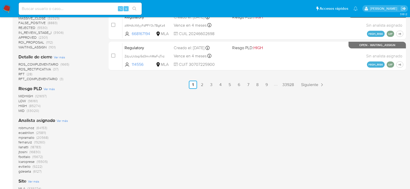
click at [63, 119] on span "Ver más" at bounding box center [62, 120] width 11 height 5
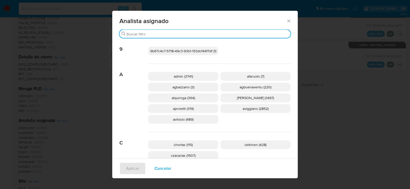
click at [232, 34] on input "Buscar" at bounding box center [208, 34] width 162 height 5
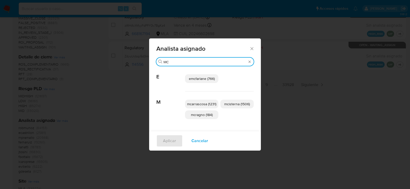
type input "MC"
click at [235, 104] on span "mcisterna (1506)" at bounding box center [237, 103] width 26 height 5
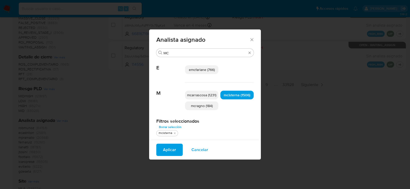
click at [177, 148] on button "Aplicar" at bounding box center [169, 150] width 26 height 12
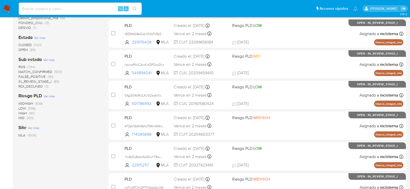
scroll to position [180, 0]
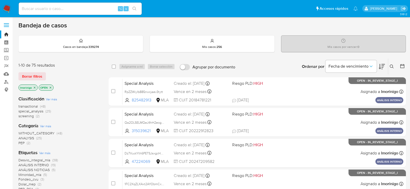
click at [196, 24] on div "Bandeja de casos" at bounding box center [211, 26] width 387 height 8
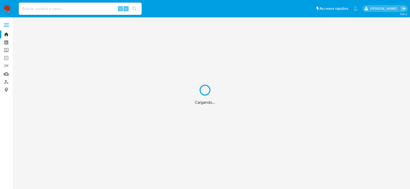
click at [89, 6] on div "Cargando..." at bounding box center [205, 94] width 410 height 189
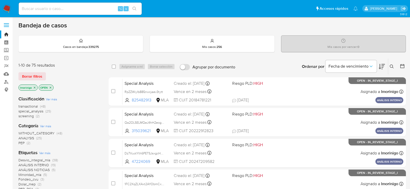
click at [56, 10] on input at bounding box center [80, 8] width 123 height 7
paste input "TTkbh8qxqnA7fJNlg9H0KBA4"
type input "TTkbh8qxqnA7fJNlg9H0KBA4"
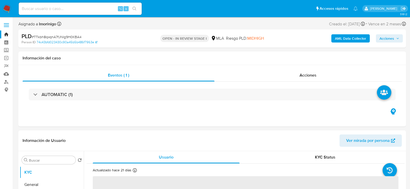
select select "10"
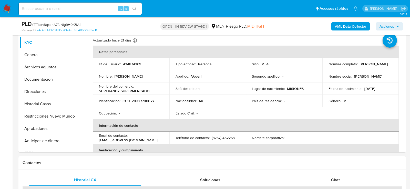
scroll to position [112, 0]
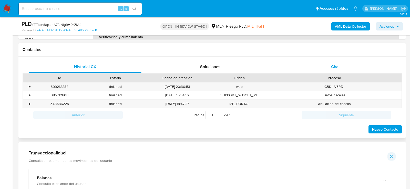
click at [333, 61] on div "Chat" at bounding box center [335, 67] width 113 height 12
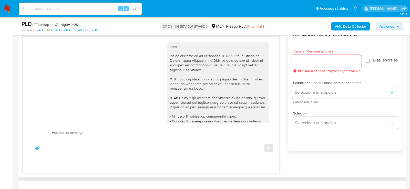
scroll to position [259, 0]
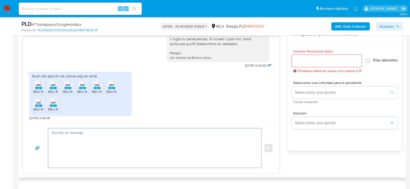
click at [140, 145] on textarea at bounding box center [153, 147] width 203 height 39
click at [130, 157] on textarea at bounding box center [153, 147] width 203 height 39
paste textarea "Hola. Muchas gracias por la documentación proporcionada. No obstante, es necesa…"
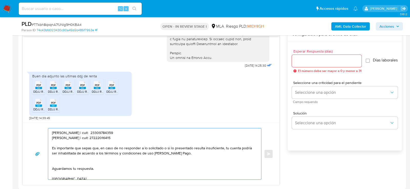
scroll to position [40, 0]
click at [137, 135] on textarea "Hola. Muchas gracias por la documentación proporcionada. No obstante, es necesa…" at bounding box center [153, 153] width 203 height 51
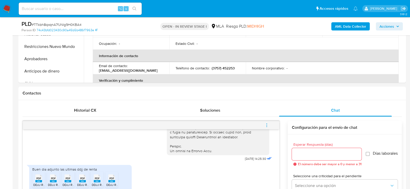
scroll to position [140, 0]
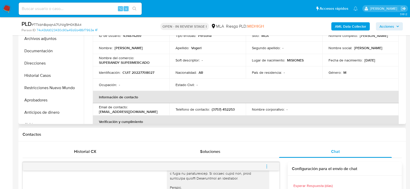
click at [133, 68] on td "Identificación : CUIT 20227708027" at bounding box center [131, 72] width 77 height 12
click at [133, 72] on p "CUIT 20227708027" at bounding box center [138, 72] width 32 height 5
copy p "20227708027"
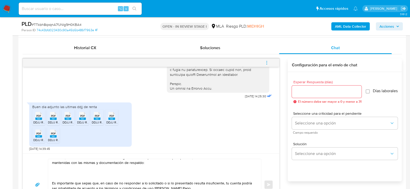
scroll to position [30, 0]
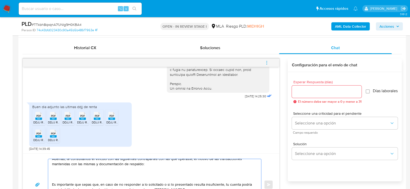
click at [63, 168] on textarea "Hola. Muchas gracias por la documentación proporcionada. No obstante, es necesa…" at bounding box center [153, 184] width 203 height 51
click at [63, 172] on textarea "Hola. Muchas gracias por la documentación proporcionada. No obstante, es necesa…" at bounding box center [153, 184] width 203 height 51
paste textarea "30714972630 name: CEIBO CREDITOS S.A. || alias:"
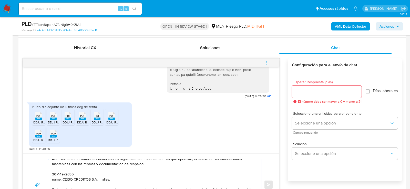
click at [60, 171] on textarea "Hola. Muchas gracias por la documentación proporcionada. No obstante, es necesa…" at bounding box center [153, 184] width 203 height 51
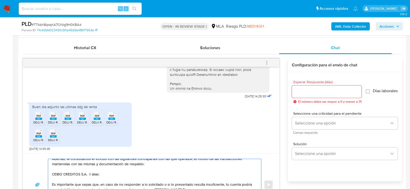
click at [95, 173] on textarea "Hola. Muchas gracias por la documentación proporcionada. No obstante, es necesa…" at bounding box center [153, 184] width 203 height 51
paste textarea "30714972630"
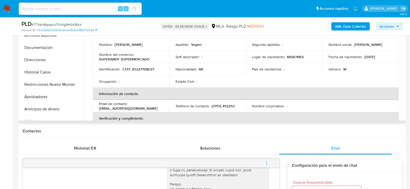
scroll to position [142, 0]
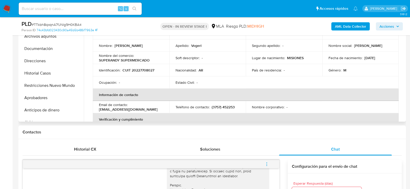
click at [141, 72] on p "CUIT 20227708027" at bounding box center [138, 70] width 32 height 5
copy p "20227708027"
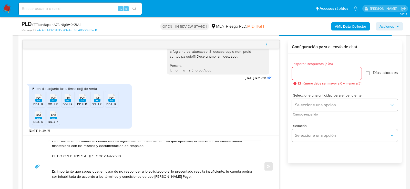
scroll to position [266, 0]
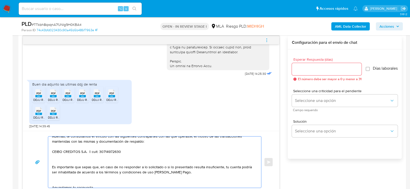
click at [82, 155] on textarea "Hola. Muchas gracias por la documentación proporcionada. No obstante, es necesa…" at bounding box center [153, 162] width 203 height 51
paste textarea "30672450973 name: Coop De Prov De Servicios Para Prod De C || alias:"
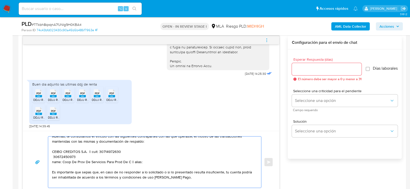
click at [66, 155] on textarea "Hola. Muchas gracias por la documentación proporcionada. No obstante, es necesa…" at bounding box center [153, 162] width 203 height 51
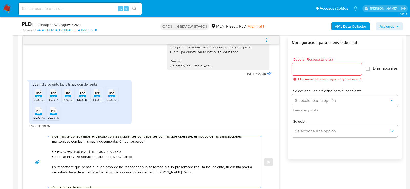
click at [125, 157] on textarea "Hola. Muchas gracias por la documentación proporcionada. No obstante, es necesa…" at bounding box center [153, 162] width 203 height 51
paste textarea "30672450973"
type textarea "Hola. Muchas gracias por la documentación proporcionada. No obstante, es necesa…"
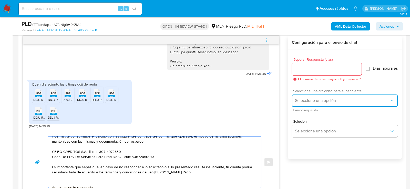
click at [357, 100] on button "Seleccione una opción" at bounding box center [345, 101] width 106 height 12
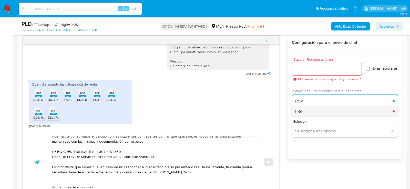
click at [327, 111] on div "HIGH" at bounding box center [344, 111] width 98 height 10
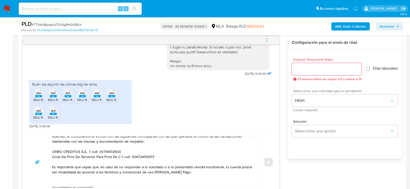
click at [312, 69] on input "Esperar Respuesta (días)" at bounding box center [327, 69] width 70 height 7
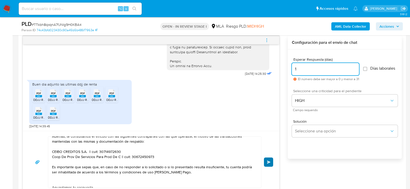
type input "1"
click at [265, 161] on button "Enviar" at bounding box center [268, 162] width 9 height 9
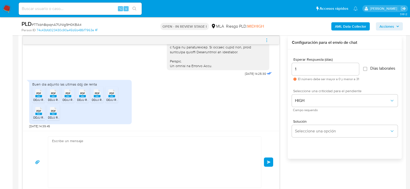
scroll to position [400, 0]
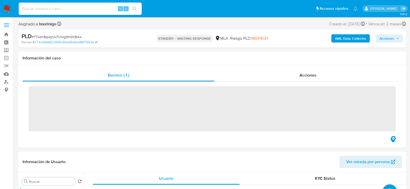
click at [64, 8] on input at bounding box center [80, 8] width 123 height 7
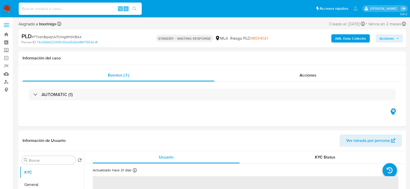
paste input "2o6uINj8ZU6YBZuCv3731Gr6"
type input "2o6uINj8ZU6YBZuCv3731Gr6"
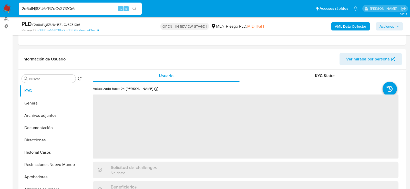
scroll to position [100, 0]
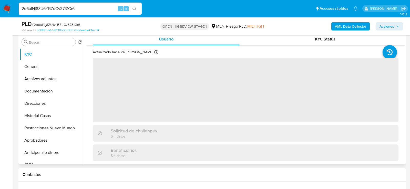
select select "10"
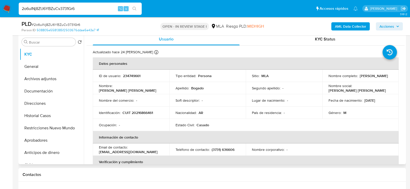
click at [142, 113] on p "CUIT 20216866461" at bounding box center [137, 112] width 30 height 5
copy p "20216866461"
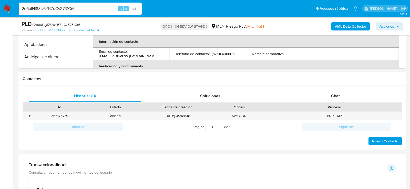
scroll to position [229, 0]
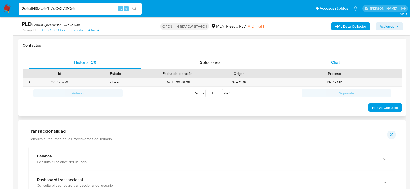
click at [358, 61] on div "Chat" at bounding box center [335, 62] width 113 height 12
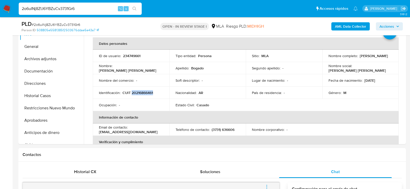
scroll to position [120, 0]
click at [42, 60] on button "Archivos adjuntos" at bounding box center [50, 59] width 60 height 12
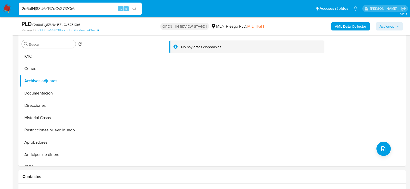
scroll to position [96, 0]
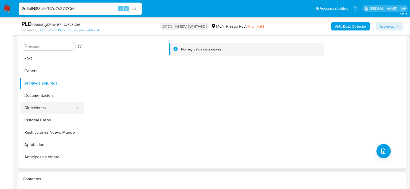
click at [44, 105] on button "Direcciones" at bounding box center [50, 108] width 60 height 12
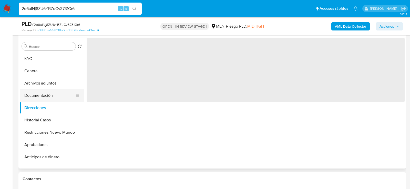
click at [42, 97] on button "Documentación" at bounding box center [50, 95] width 60 height 12
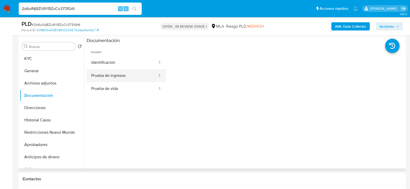
click at [119, 75] on button "Prueba de ingresos" at bounding box center [122, 75] width 71 height 13
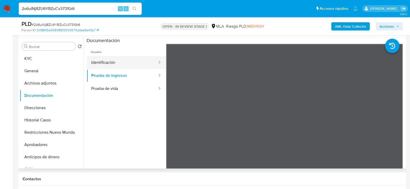
click at [98, 59] on button "Identificación" at bounding box center [122, 62] width 71 height 13
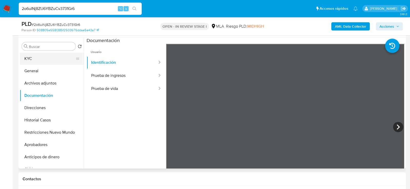
click at [32, 61] on button "KYC" at bounding box center [50, 59] width 60 height 12
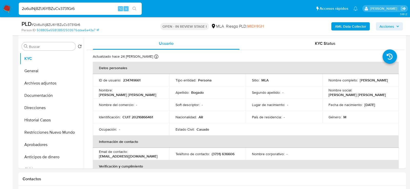
click at [83, 12] on input "2o6uINj8ZU6YBZuCv3731Gr6" at bounding box center [80, 8] width 123 height 7
paste input "5LAZnjD2MMZFZRCWTtZ9uqgo"
type input "5LAZnjD2MMZFZRCWTtZ9uqgo"
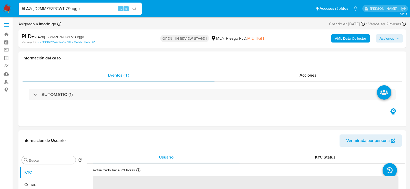
select select "10"
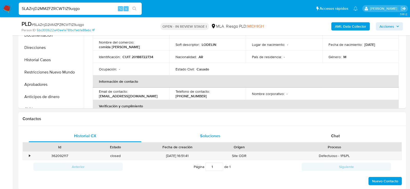
scroll to position [160, 0]
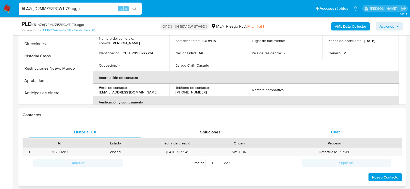
click at [311, 131] on div "Chat" at bounding box center [335, 132] width 113 height 12
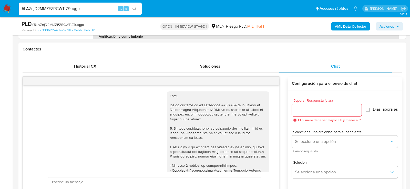
scroll to position [316, 0]
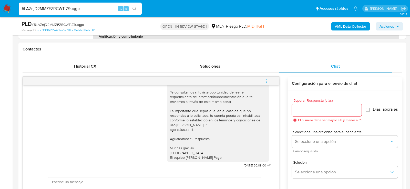
click at [270, 81] on button "menu-action" at bounding box center [266, 81] width 17 height 12
click at [195, 81] on li "Cerrar conversación" at bounding box center [195, 81] width 38 height 6
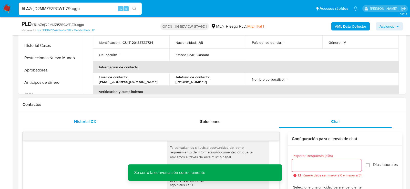
scroll to position [157, 0]
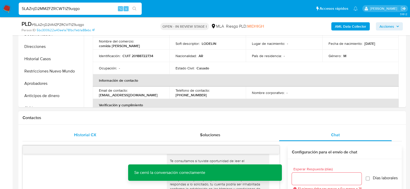
click at [41, 71] on button "Restricciones Nuevo Mundo" at bounding box center [52, 71] width 64 height 12
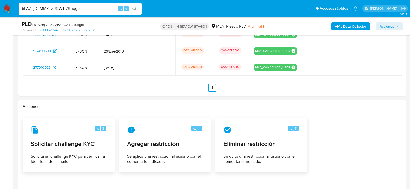
scroll to position [808, 0]
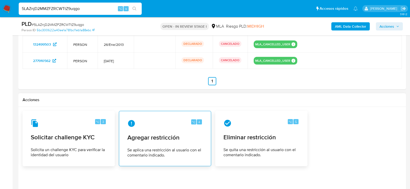
click at [148, 148] on span "Se aplica una restricción al usuario con el comentario indicado." at bounding box center [164, 153] width 75 height 10
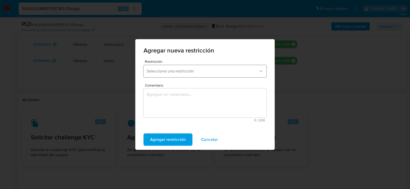
click at [152, 66] on button "Seleccione una restricción" at bounding box center [204, 71] width 123 height 12
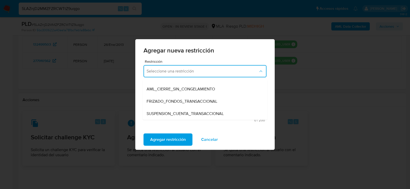
scroll to position [50, 0]
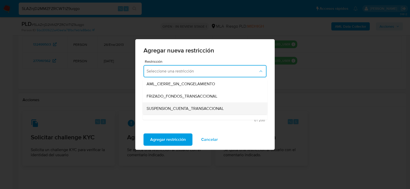
click at [154, 106] on span "SUSPENSION_CUENTA_TRANSACCIONAL" at bounding box center [185, 108] width 77 height 5
click at [154, 106] on textarea "Comentario" at bounding box center [204, 102] width 123 height 29
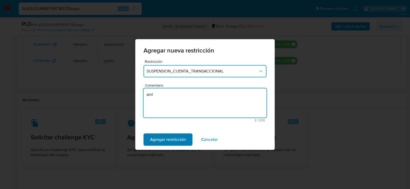
type textarea "aml"
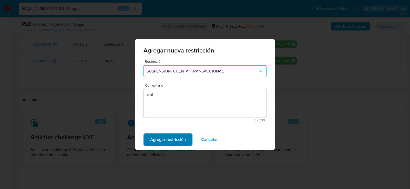
click at [159, 142] on span "Agregar restricción" at bounding box center [168, 139] width 36 height 11
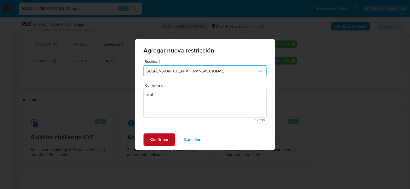
click at [159, 142] on span "Confirmar" at bounding box center [159, 139] width 18 height 11
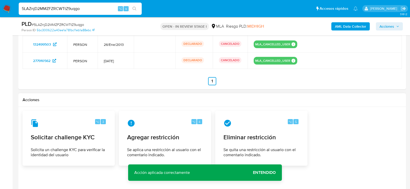
click at [101, 4] on div "5LAZnjD2MMZFZRCWTtZ9uqgo ⌥ s" at bounding box center [80, 9] width 123 height 12
click at [101, 9] on input "5LAZnjD2MMZFZRCWTtZ9uqgo" at bounding box center [80, 8] width 123 height 7
paste input "zCxIV34wg9KX6akUkAFeWFL"
type input "zCxIV34wg9KX6akUkAFeWFLo"
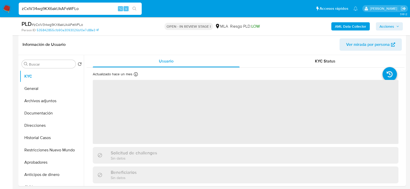
select select "10"
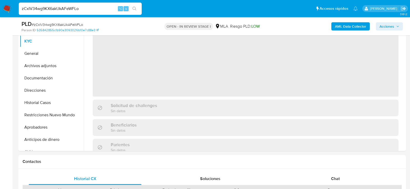
scroll to position [13, 0]
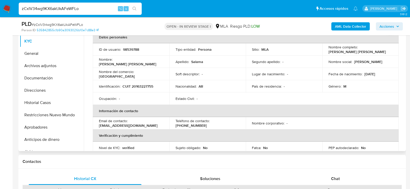
click at [137, 84] on p "CUIT 20163227755" at bounding box center [137, 86] width 31 height 5
copy p "20163227755"
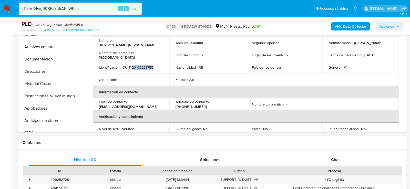
scroll to position [174, 0]
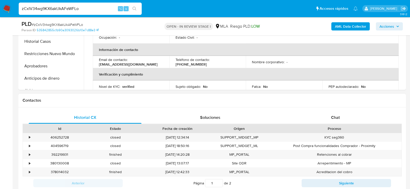
click at [344, 109] on div "Historial CX Soluciones Chat Id Estado Fecha de creación Origen Proceso • 40625…" at bounding box center [211, 156] width 387 height 99
click at [340, 116] on div "Chat" at bounding box center [335, 117] width 113 height 12
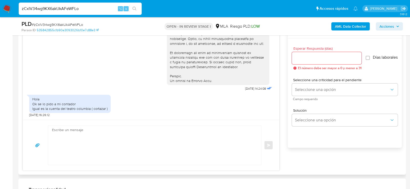
scroll to position [279, 0]
click at [138, 138] on textarea at bounding box center [153, 143] width 203 height 39
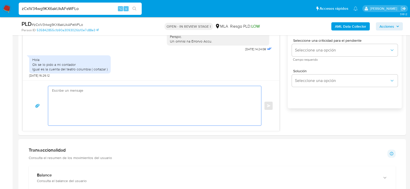
scroll to position [312, 0]
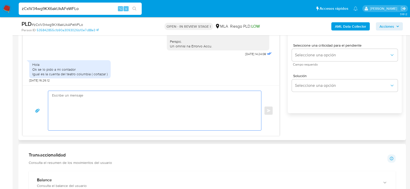
click at [201, 108] on textarea at bounding box center [153, 110] width 203 height 39
paste textarea "Hola , En función de las operaciones registradas en tu cuenta de Mercado Pago, …"
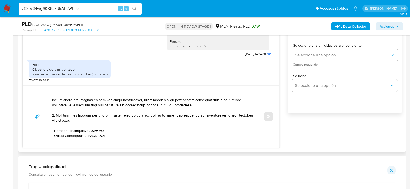
scroll to position [91, 0]
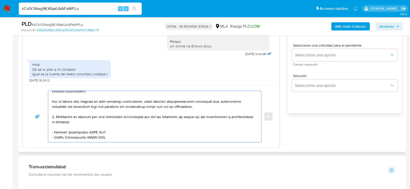
click at [135, 126] on textarea at bounding box center [153, 116] width 203 height 51
click at [135, 128] on textarea at bounding box center [153, 116] width 203 height 51
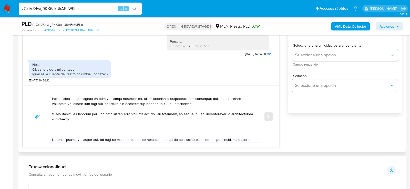
paste textarea "30596310733 name: ROSEPA SA || alias:"
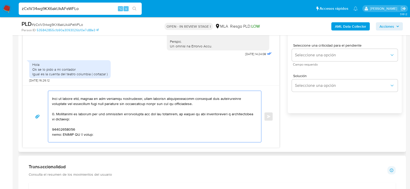
click at [58, 129] on textarea at bounding box center [153, 116] width 203 height 51
click at [76, 129] on textarea at bounding box center [153, 116] width 203 height 51
paste textarea "30596310733"
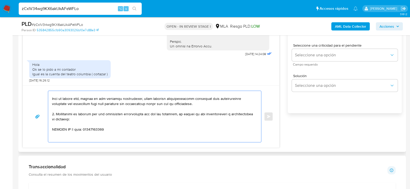
paste textarea "Wilfredo Kiko Galvez Paredes"
paste textarea "23949740749"
paste textarea "NIMM S.R.L"
paste textarea "30717361977"
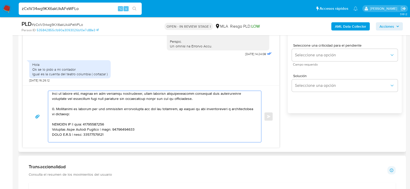
paste textarea "30711211337 name: Consorcio De Propietarios Solado De La I || alias:"
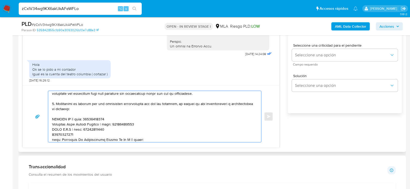
click at [55, 130] on textarea at bounding box center [153, 116] width 203 height 51
click at [55, 132] on textarea at bounding box center [153, 116] width 203 height 51
click at [123, 133] on textarea at bounding box center [153, 116] width 203 height 51
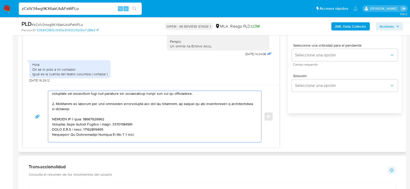
paste textarea "30711211337"
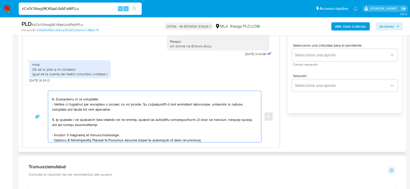
scroll to position [0, 0]
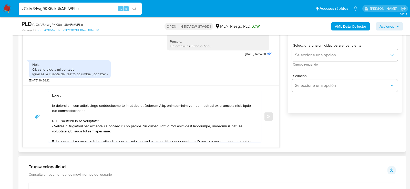
type textarea "Hola , En función de las operaciones registradas en tu cuenta de Mercado Pago, …"
click at [288, 58] on div "Esperar Respuesta (días) El número debe ser mayor a 0 y menor a 31 Días laboral…" at bounding box center [345, 65] width 114 height 123
click at [290, 58] on div "Esperar Respuesta (días) El número debe ser mayor a 0 y menor a 31 Días laboral…" at bounding box center [345, 65] width 114 height 123
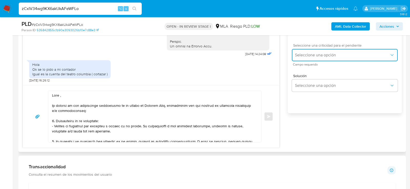
click at [297, 58] on span "Seleccione una opción" at bounding box center [342, 55] width 95 height 5
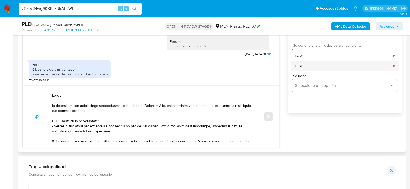
click at [297, 68] on span "HIGH" at bounding box center [299, 66] width 8 height 5
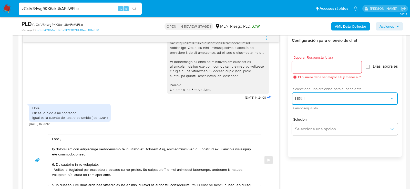
scroll to position [268, 0]
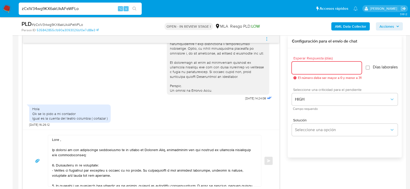
click at [297, 69] on input "Esperar Respuesta (días)" at bounding box center [327, 68] width 70 height 7
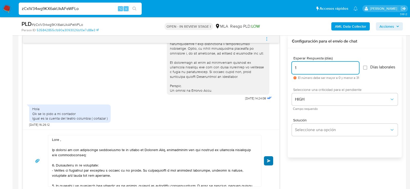
type input "1"
click at [266, 159] on button "Enviar" at bounding box center [268, 160] width 9 height 9
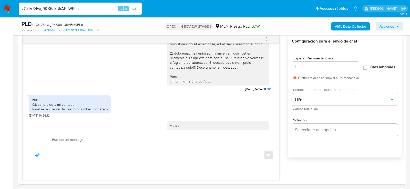
scroll to position [504, 0]
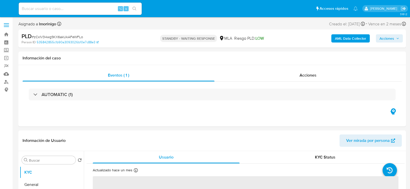
select select "10"
click at [65, 5] on div "⌥ s" at bounding box center [80, 9] width 123 height 12
click at [65, 9] on input at bounding box center [80, 8] width 123 height 7
paste input "MIiF6yUmCMpFjbqluTzbQ70i"
type input "MIiF6yUmCMpFjbqluTzbQ70i"
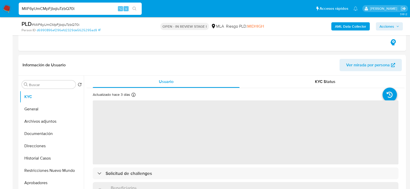
scroll to position [122, 0]
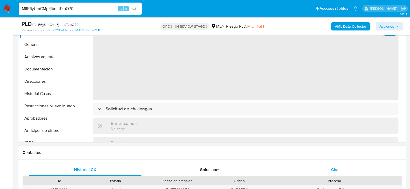
select select "10"
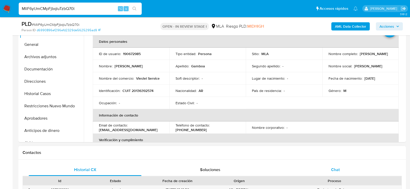
click at [320, 172] on div "Chat" at bounding box center [335, 170] width 113 height 12
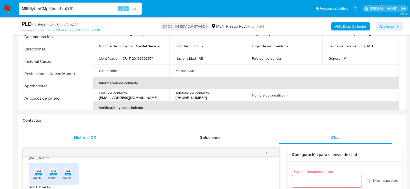
scroll to position [127, 0]
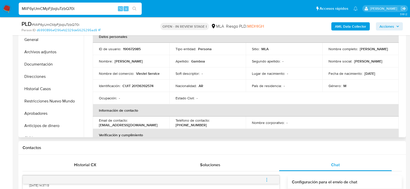
click at [135, 86] on p "CUIT 20136392574" at bounding box center [137, 86] width 31 height 5
copy p "20136392574"
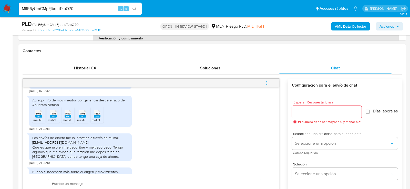
scroll to position [383, 0]
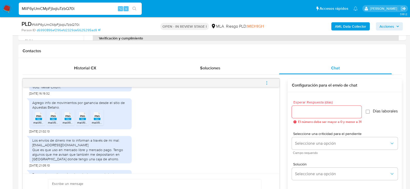
click at [37, 125] on span "melifile5391016627214770682.png" at bounding box center [56, 122] width 47 height 4
click at [54, 125] on span "melifile4872149356123052318.png" at bounding box center [72, 122] width 48 height 4
click at [71, 125] on span "melifile8252163493037212209.png" at bounding box center [87, 122] width 48 height 4
click at [83, 125] on span "melifile6886618806954531940.png" at bounding box center [101, 122] width 49 height 4
click at [98, 125] on span "melifile6345414631382727655.png" at bounding box center [116, 122] width 48 height 4
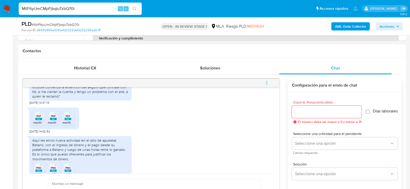
scroll to position [551, 0]
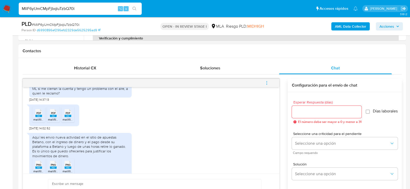
click at [42, 118] on div "PDF PDF" at bounding box center [38, 113] width 11 height 10
click at [51, 118] on icon "PDF" at bounding box center [53, 113] width 7 height 9
click at [69, 118] on icon "PDF" at bounding box center [68, 113] width 7 height 9
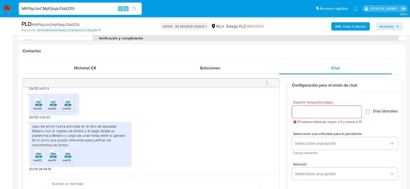
scroll to position [576, 0]
click at [40, 159] on span "melifile6228410096297552462.png" at bounding box center [57, 160] width 49 height 4
click at [47, 159] on li "PNG PNG melifile1914685970675331398.png" at bounding box center [53, 155] width 13 height 16
click at [64, 159] on span "melifile4219499807950293128.png" at bounding box center [87, 160] width 48 height 4
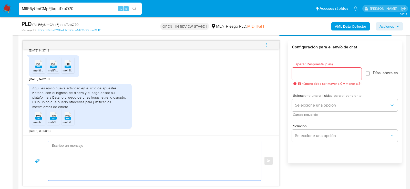
scroll to position [265, 0]
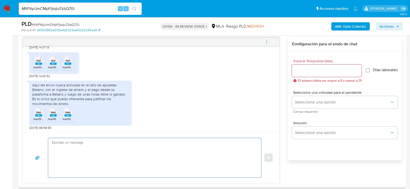
paste textarea "Hola. Muchas gracias por la documentación proporcionada. No obstante, es necesa…"
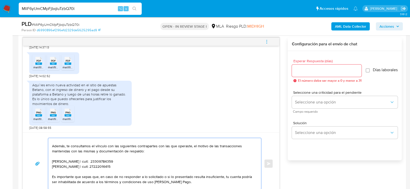
scroll to position [20, 0]
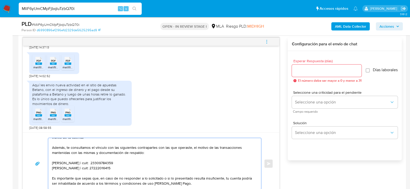
click at [130, 161] on textarea "Hola. Muchas gracias por la documentación proporcionada. No obstante, es necesa…" at bounding box center [153, 163] width 203 height 51
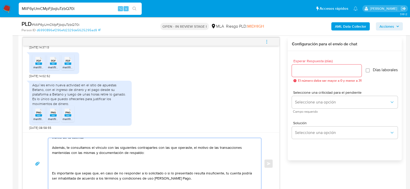
paste textarea "Monnet Pagos En Linea Srl - 30717080439"
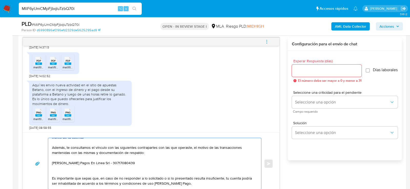
paste textarea "Wml Technologies - 30718326210"
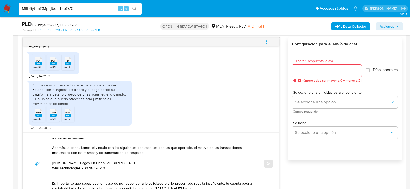
paste textarea "Juana Dolores Chaffer - CUIT 27066229926"
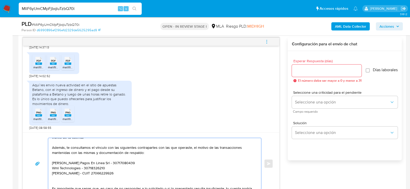
paste textarea "Juana Mabel Garcia - CUIT 27121665242"
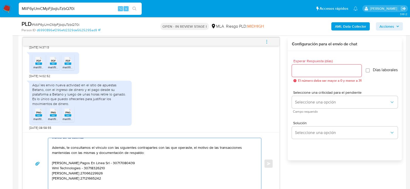
paste textarea "Argenbingo - CUIT 33647589109"
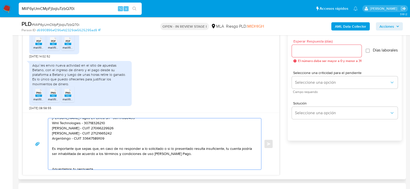
scroll to position [48, 0]
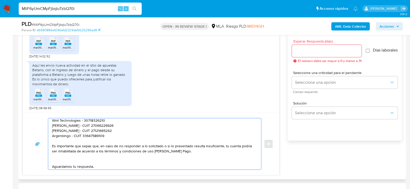
type textarea "Hola. Muchas gracias por la documentación proporcionada. No obstante, es necesa…"
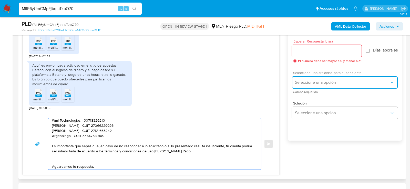
click at [310, 84] on span "Seleccione una opción" at bounding box center [342, 82] width 95 height 5
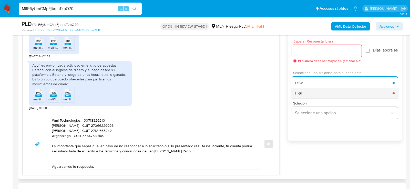
click at [305, 92] on div "HIGH" at bounding box center [344, 93] width 98 height 10
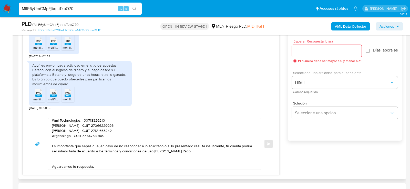
click at [302, 60] on span "El número debe ser mayor a 0 y menor a 31" at bounding box center [330, 61] width 64 height 4
click at [302, 56] on div at bounding box center [327, 51] width 70 height 12
click at [302, 50] on input "Esperar Respuesta (días)" at bounding box center [327, 51] width 70 height 7
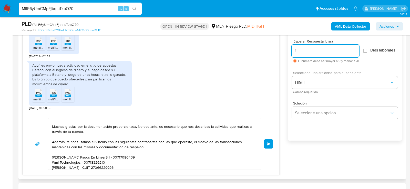
scroll to position [0, 0]
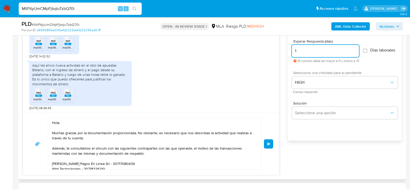
type input "1"
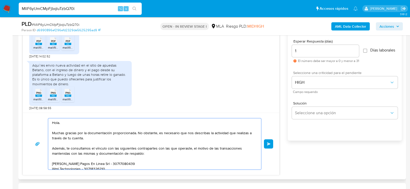
click at [187, 132] on textarea "Hola. Muchas gracias por la documentación proporcionada. No obstante, es necesa…" at bounding box center [153, 143] width 203 height 51
drag, startPoint x: 159, startPoint y: 132, endPoint x: 66, endPoint y: 147, distance: 94.2
click at [66, 147] on textarea "Hola. Muchas gracias por la documentación proporcionada. No obstante, es necesa…" at bounding box center [153, 143] width 203 height 51
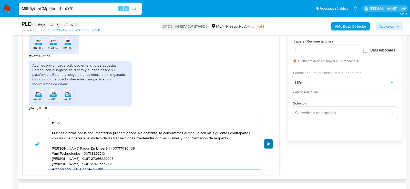
type textarea "Hola. Muchas gracias por la documentación proporcionada. No obstante, te consul…"
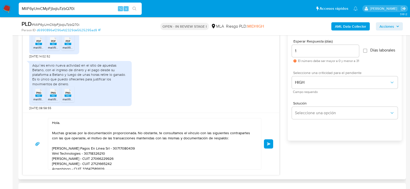
click at [269, 143] on span "Enviar" at bounding box center [269, 143] width 4 height 3
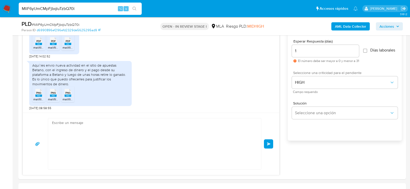
scroll to position [712, 0]
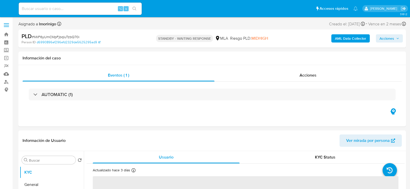
select select "10"
click at [69, 9] on input at bounding box center [80, 8] width 123 height 7
paste input "61owM8AIVy0hNN5m9u58wWvU"
type input "61owM8AIVy0hNN5m9u58wWvU"
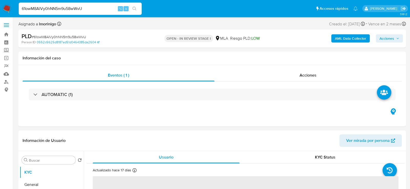
select select "10"
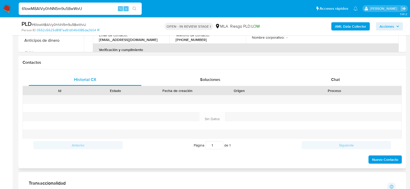
scroll to position [235, 0]
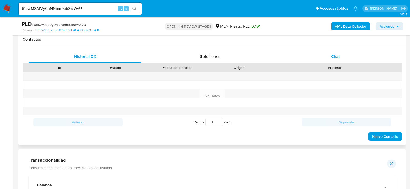
click at [343, 53] on div "Chat" at bounding box center [335, 56] width 113 height 12
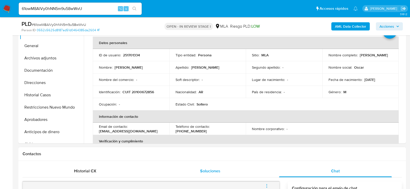
scroll to position [111, 0]
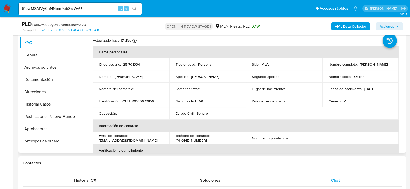
click at [141, 102] on p "CUIT 20100672856" at bounding box center [138, 101] width 32 height 5
copy p "20100672856"
click at [50, 122] on button "Restricciones Nuevo Mundo" at bounding box center [50, 116] width 60 height 12
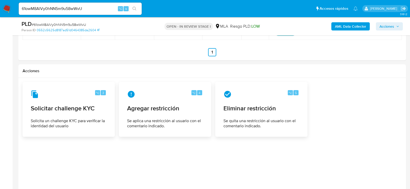
scroll to position [791, 0]
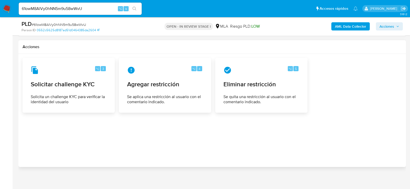
click at [213, 66] on div "⌥ 3 Solicitar challenge KYC Solicita un challenge KYC para verificar la identid…" at bounding box center [212, 85] width 379 height 55
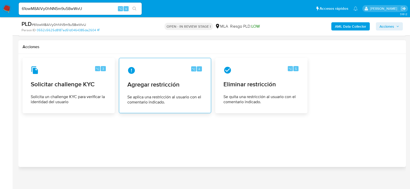
click at [203, 70] on div "⌥ 4 Agregar restricción Se aplica una restricción al usuario con el comentario …" at bounding box center [165, 85] width 84 height 47
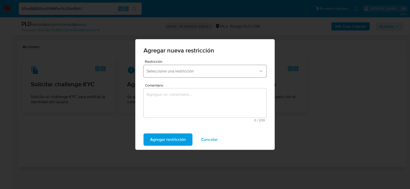
click at [194, 68] on button "Seleccione una restricción" at bounding box center [204, 71] width 123 height 12
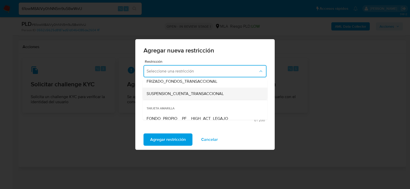
scroll to position [66, 0]
click at [177, 94] on span "SUSPENSION_CUENTA_TRANSACCIONAL" at bounding box center [185, 93] width 77 height 5
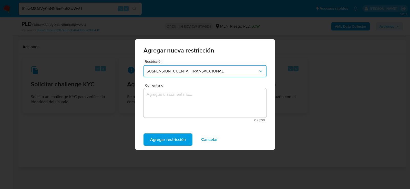
click at [177, 94] on textarea "Comentario" at bounding box center [204, 102] width 123 height 29
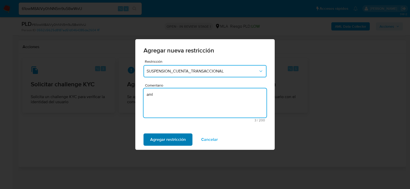
type textarea "aml"
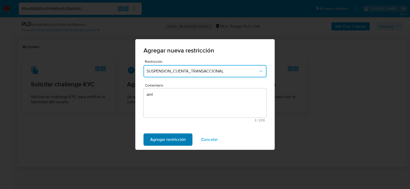
click at [176, 142] on span "Agregar restricción" at bounding box center [168, 139] width 36 height 11
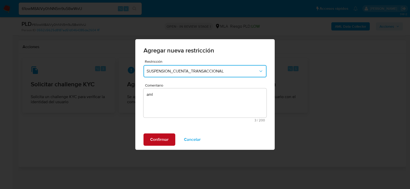
click at [162, 139] on span "Confirmar" at bounding box center [159, 139] width 18 height 11
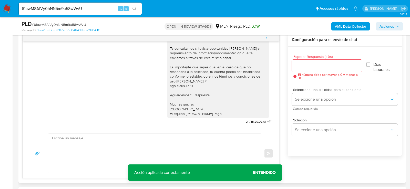
scroll to position [259, 0]
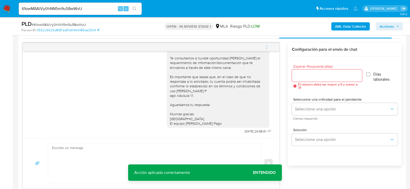
click at [266, 41] on span "menu-action" at bounding box center [266, 47] width 5 height 12
click at [212, 38] on li "Cerrar conversación" at bounding box center [232, 36] width 53 height 9
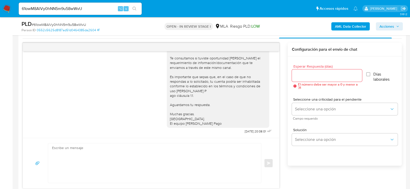
click at [81, 6] on input "61owM8AIVy0hNN5m9u58wWvU" at bounding box center [80, 8] width 123 height 7
paste input "A2Ao7zg7bdqp9uscsJNrpfZO"
type input "A2Ao7zg7bdqp9uscsJNrpfZO"
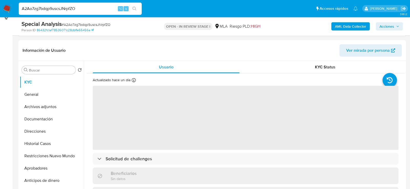
scroll to position [103, 0]
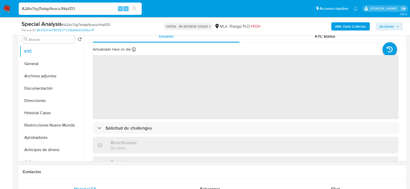
select select "10"
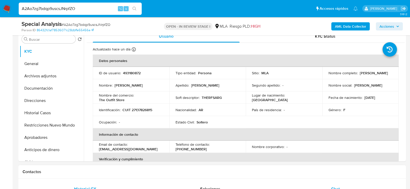
click at [315, 186] on div "Chat" at bounding box center [335, 189] width 113 height 12
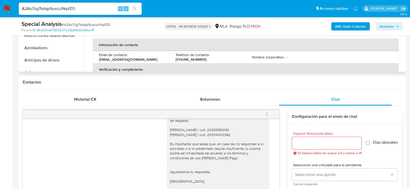
scroll to position [189, 0]
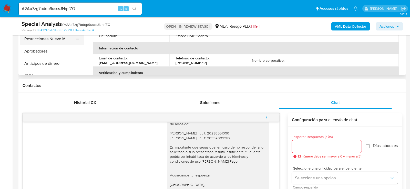
click at [54, 42] on button "Restricciones Nuevo Mundo" at bounding box center [50, 39] width 60 height 12
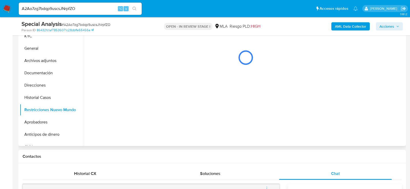
scroll to position [110, 0]
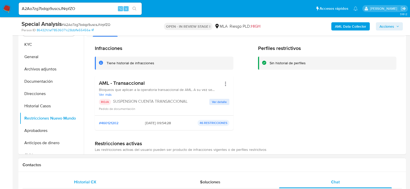
click at [63, 184] on div "Historial CX" at bounding box center [85, 182] width 113 height 12
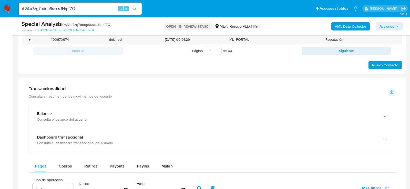
scroll to position [222, 0]
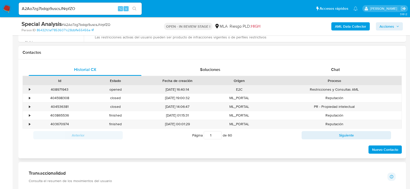
click at [57, 87] on div "408971943" at bounding box center [60, 89] width 56 height 8
copy div "408971943"
click at [83, 22] on span "# A2Ao7zg7bdqp9uscsJNrpfZO" at bounding box center [86, 24] width 49 height 5
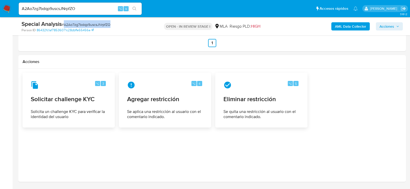
scroll to position [821, 0]
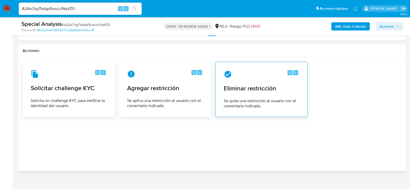
click at [217, 91] on div "⌥ 5 Eliminar restricción Se quita una restricción al usuario con el comentario …" at bounding box center [261, 89] width 92 height 55
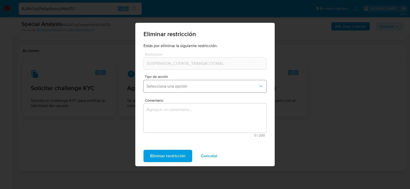
click at [167, 85] on span "Selecciona una opción" at bounding box center [203, 86] width 112 height 5
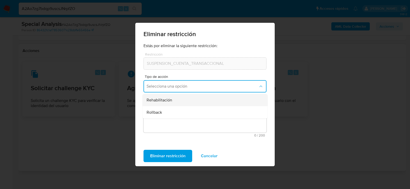
click at [167, 101] on span "Rehabilitación" at bounding box center [160, 100] width 26 height 5
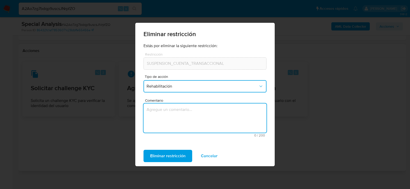
click at [168, 121] on textarea "Comentario" at bounding box center [204, 117] width 123 height 29
type textarea "aml"
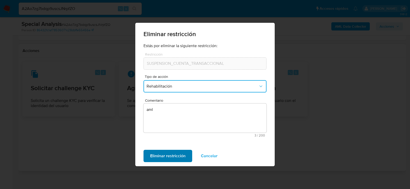
click at [170, 154] on span "Eliminar restricción" at bounding box center [167, 155] width 35 height 11
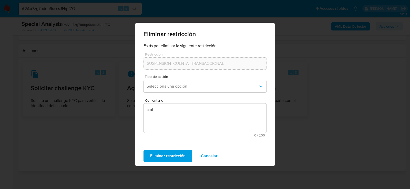
click at [202, 157] on span "Cancelar" at bounding box center [209, 155] width 17 height 11
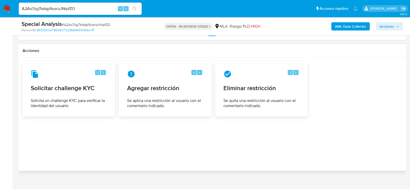
click at [79, 6] on input "A2Ao7zg7bdqp9uscsJNrpfZO" at bounding box center [80, 8] width 123 height 7
paste input "FywAynq37wEtVrhhRjnV30jG"
type input "FywAynq37wEtVrhhRjnV30jG"
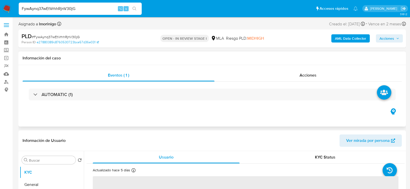
select select "10"
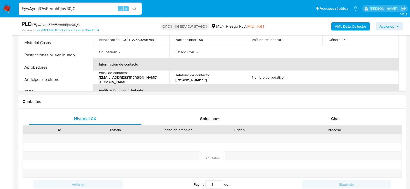
scroll to position [185, 0]
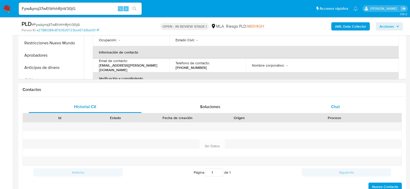
click at [310, 103] on div "Chat" at bounding box center [335, 107] width 113 height 12
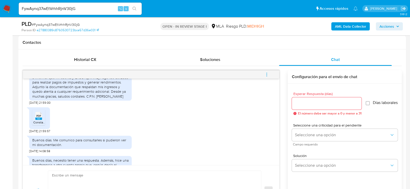
scroll to position [209, 0]
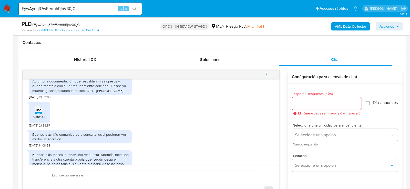
click at [38, 114] on rect at bounding box center [38, 113] width 7 height 2
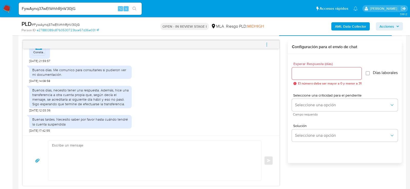
scroll to position [538, 0]
